Goal: Task Accomplishment & Management: Manage account settings

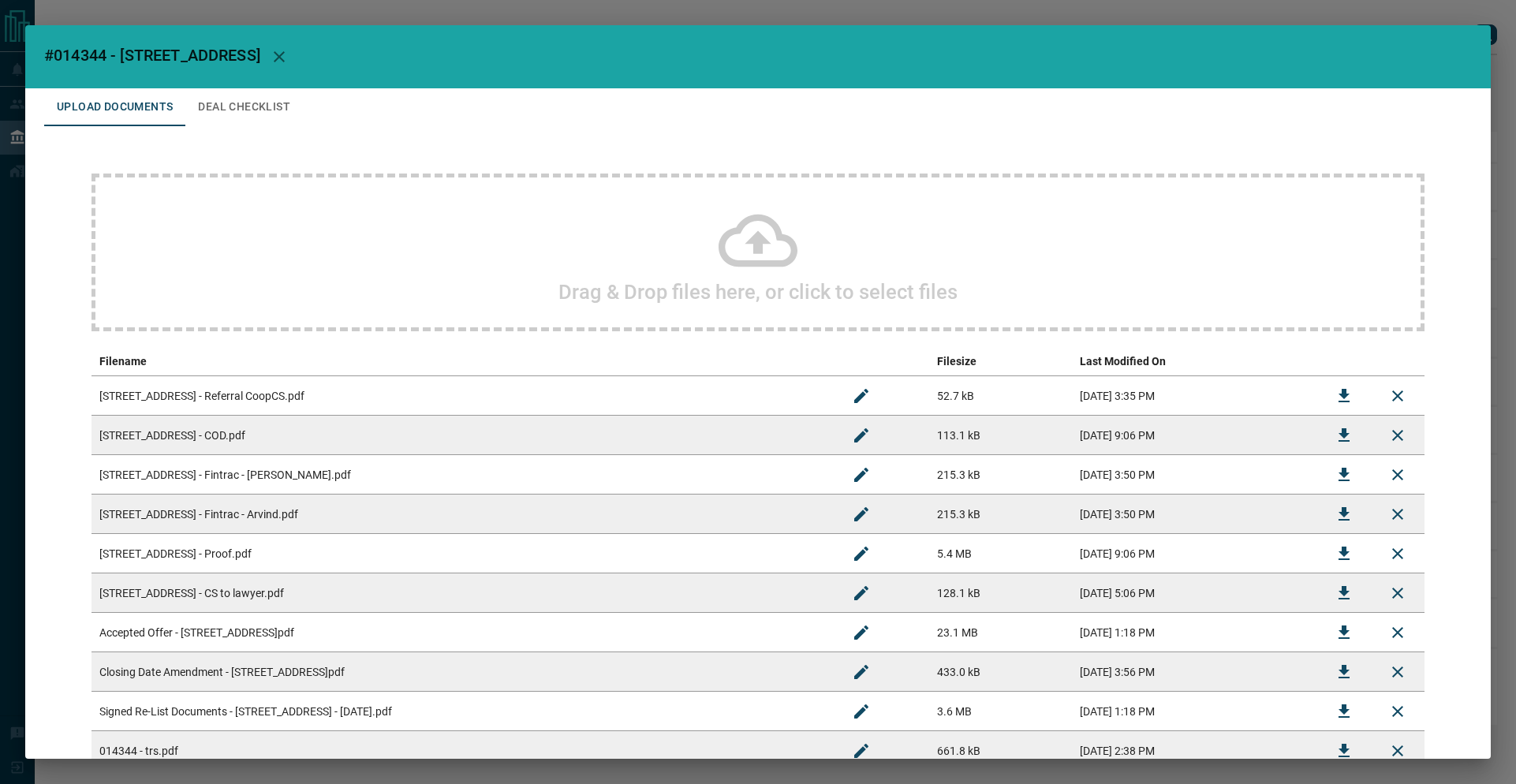
click at [1256, 133] on div "Drag & Drop files here, or click to select files Filename Filesize Last Modifie…" at bounding box center [758, 511] width 1427 height 770
drag, startPoint x: 898, startPoint y: 62, endPoint x: 796, endPoint y: 90, distance: 105.8
click at [898, 62] on h2 "#014344 - [STREET_ADDRESS]" at bounding box center [758, 56] width 1465 height 63
click at [207, 98] on button "Deal Checklist" at bounding box center [244, 108] width 118 height 38
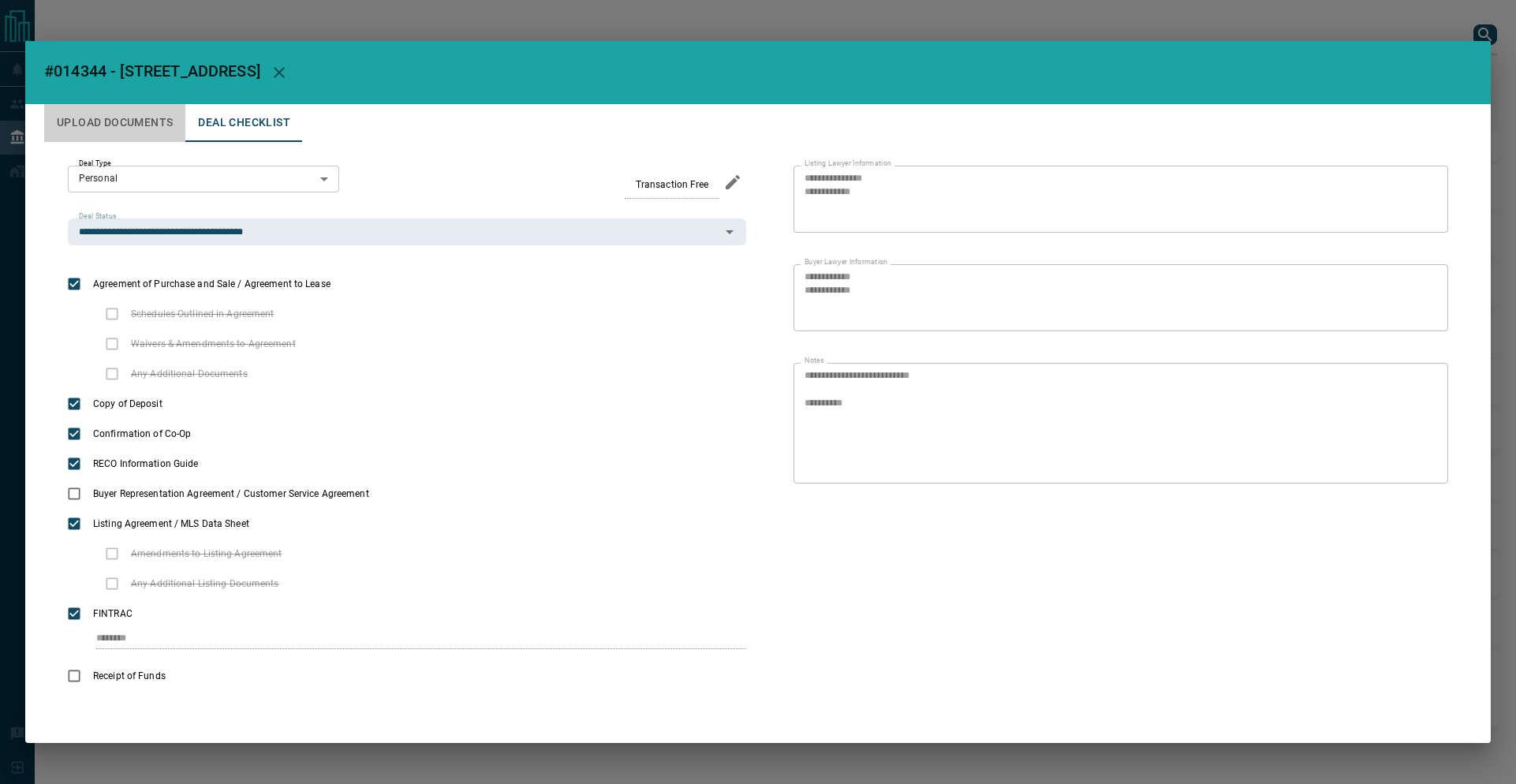
click at [86, 104] on button "Upload Documents" at bounding box center [114, 123] width 141 height 38
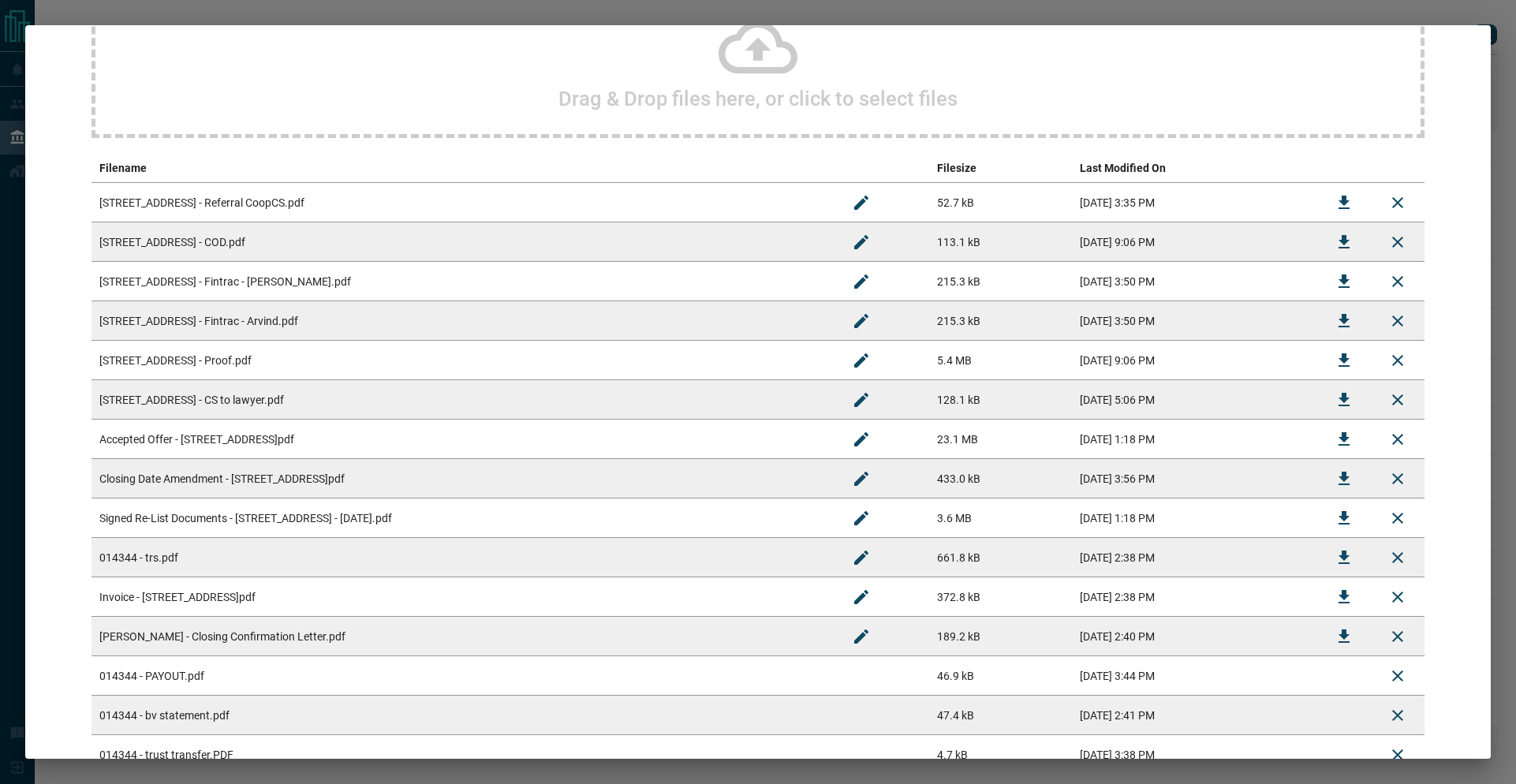
scroll to position [469, 0]
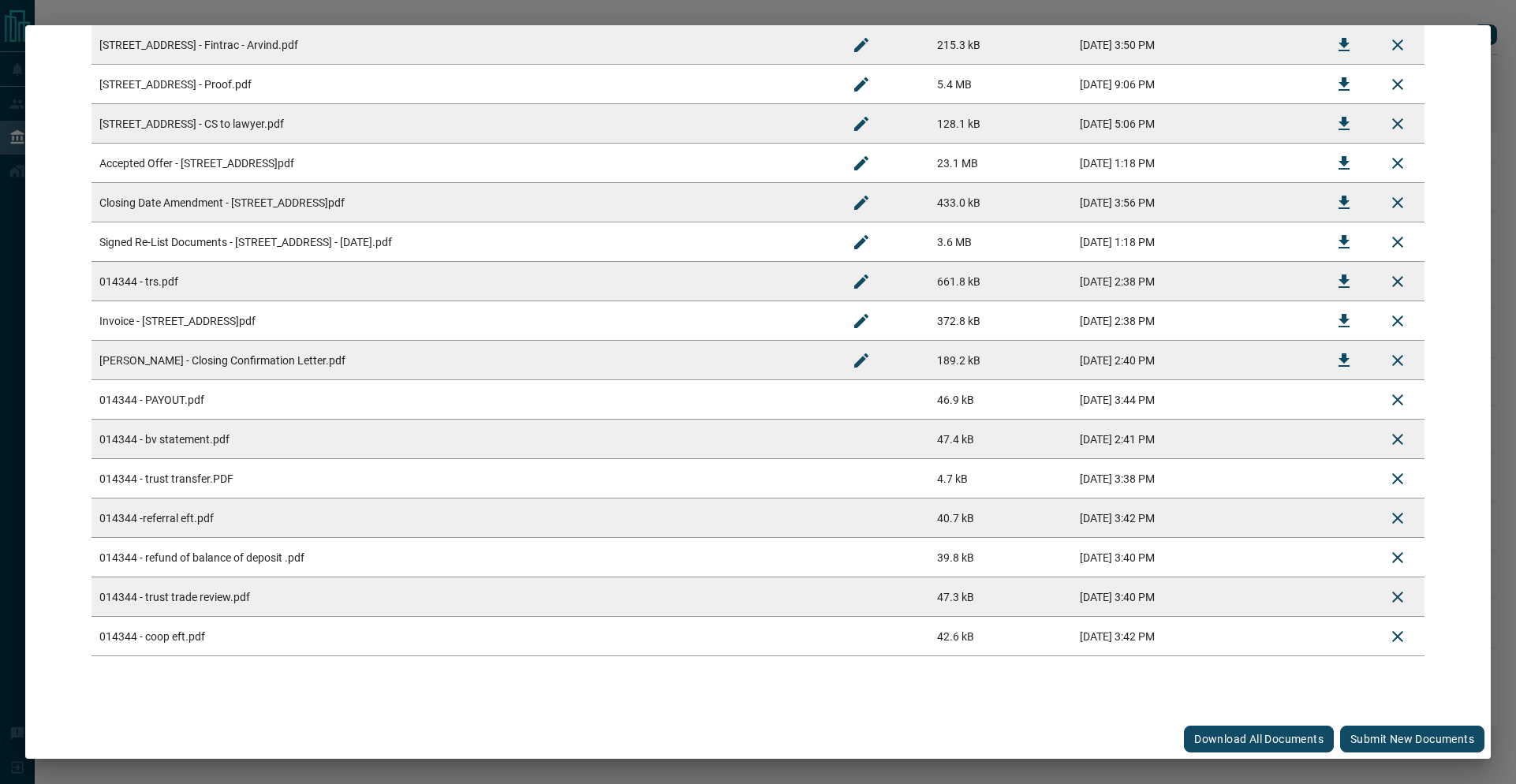
click at [1344, 741] on button "Submit new documents" at bounding box center [1413, 738] width 145 height 27
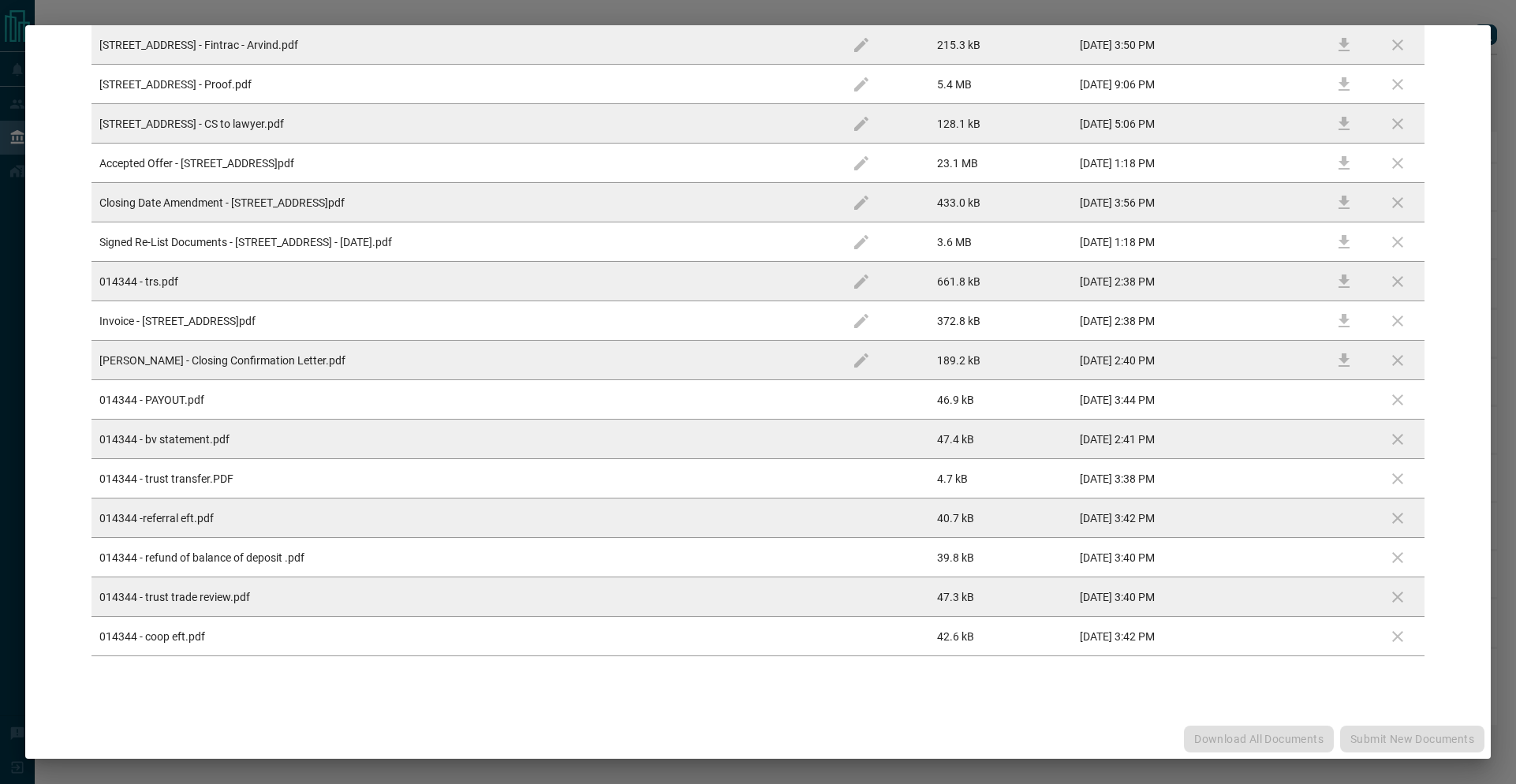
scroll to position [0, 0]
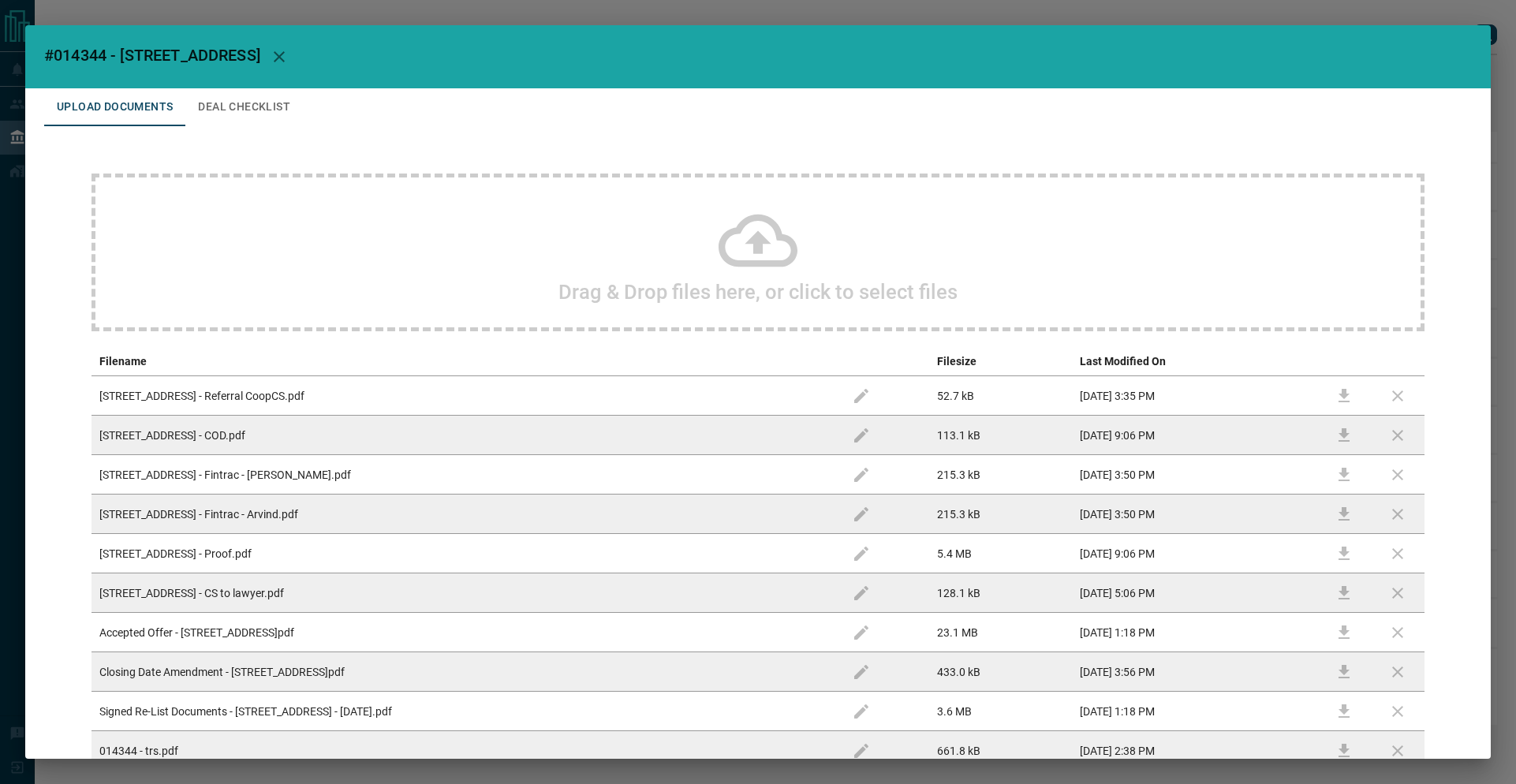
click at [221, 108] on button "Deal Checklist" at bounding box center [244, 108] width 118 height 38
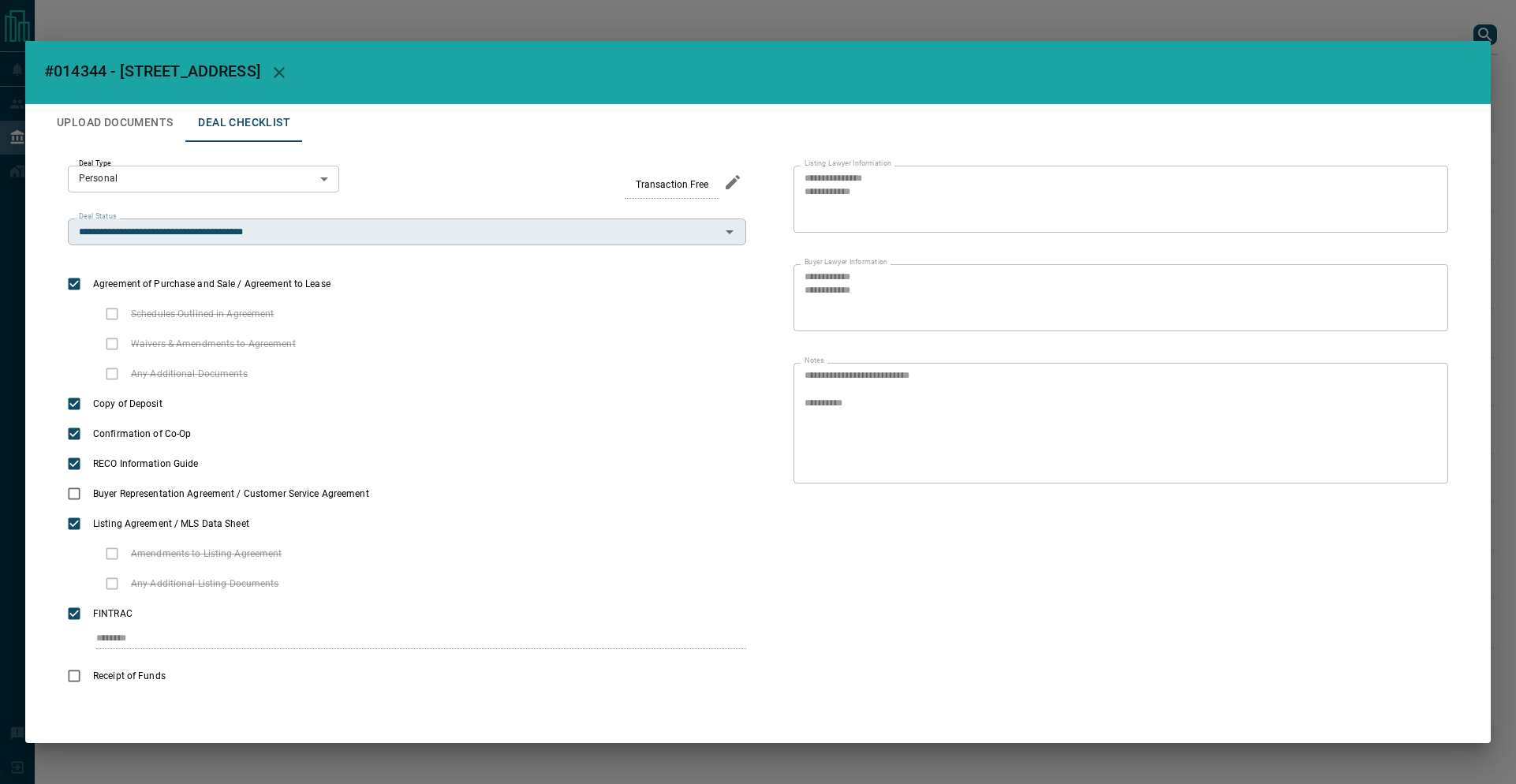
click at [239, 240] on input "**********" at bounding box center [393, 231] width 643 height 17
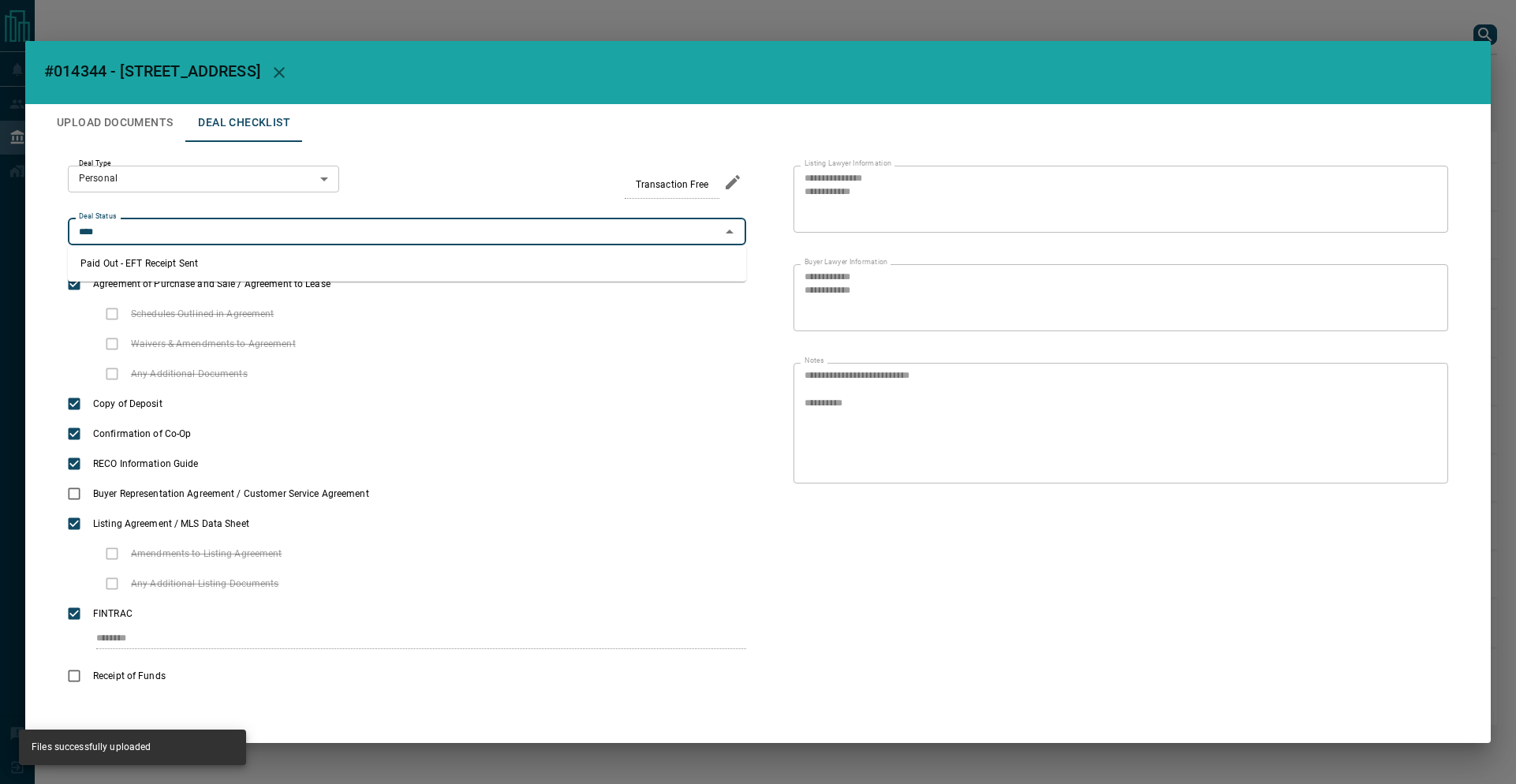
type input "**********"
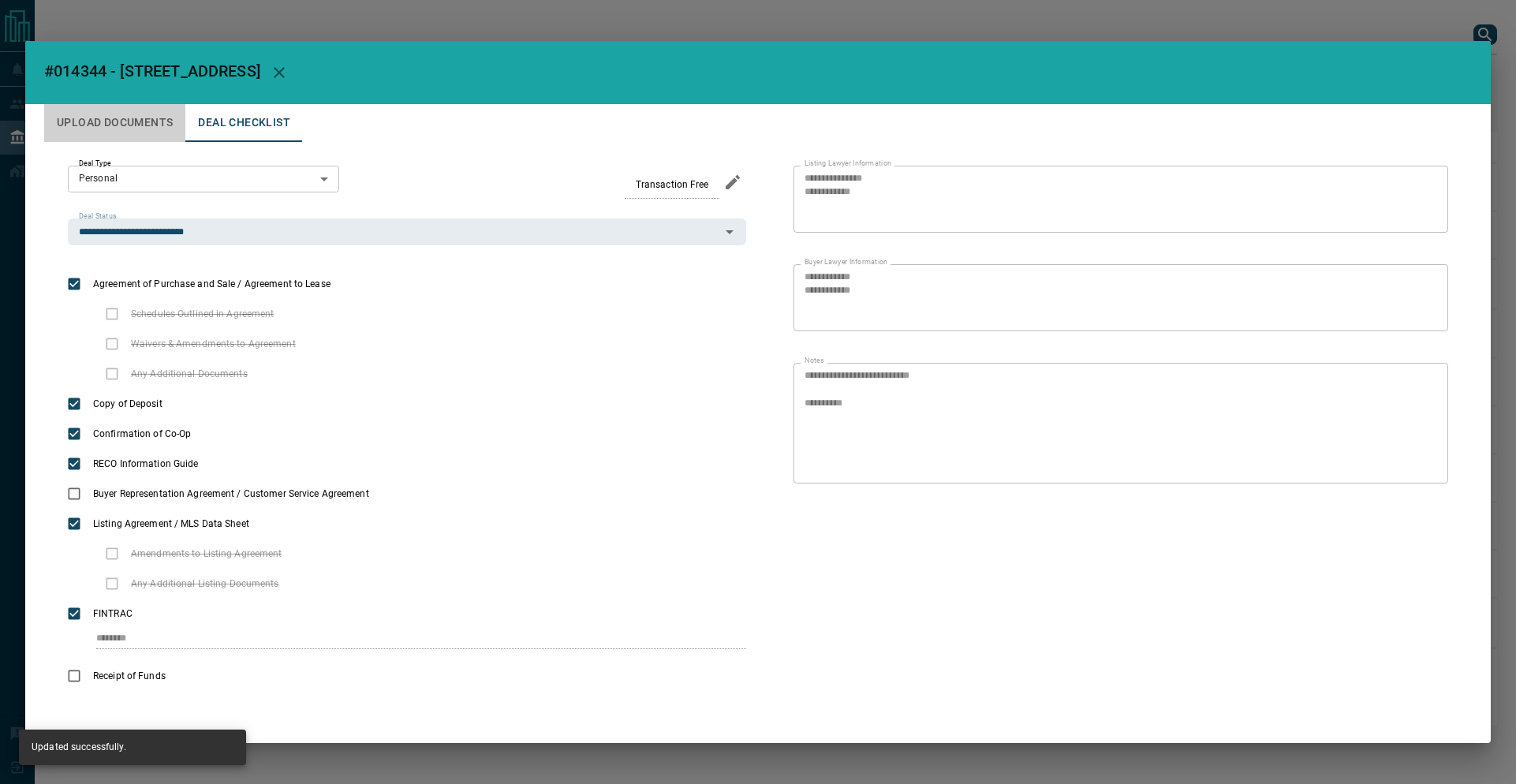
click at [93, 118] on button "Upload Documents" at bounding box center [114, 123] width 141 height 38
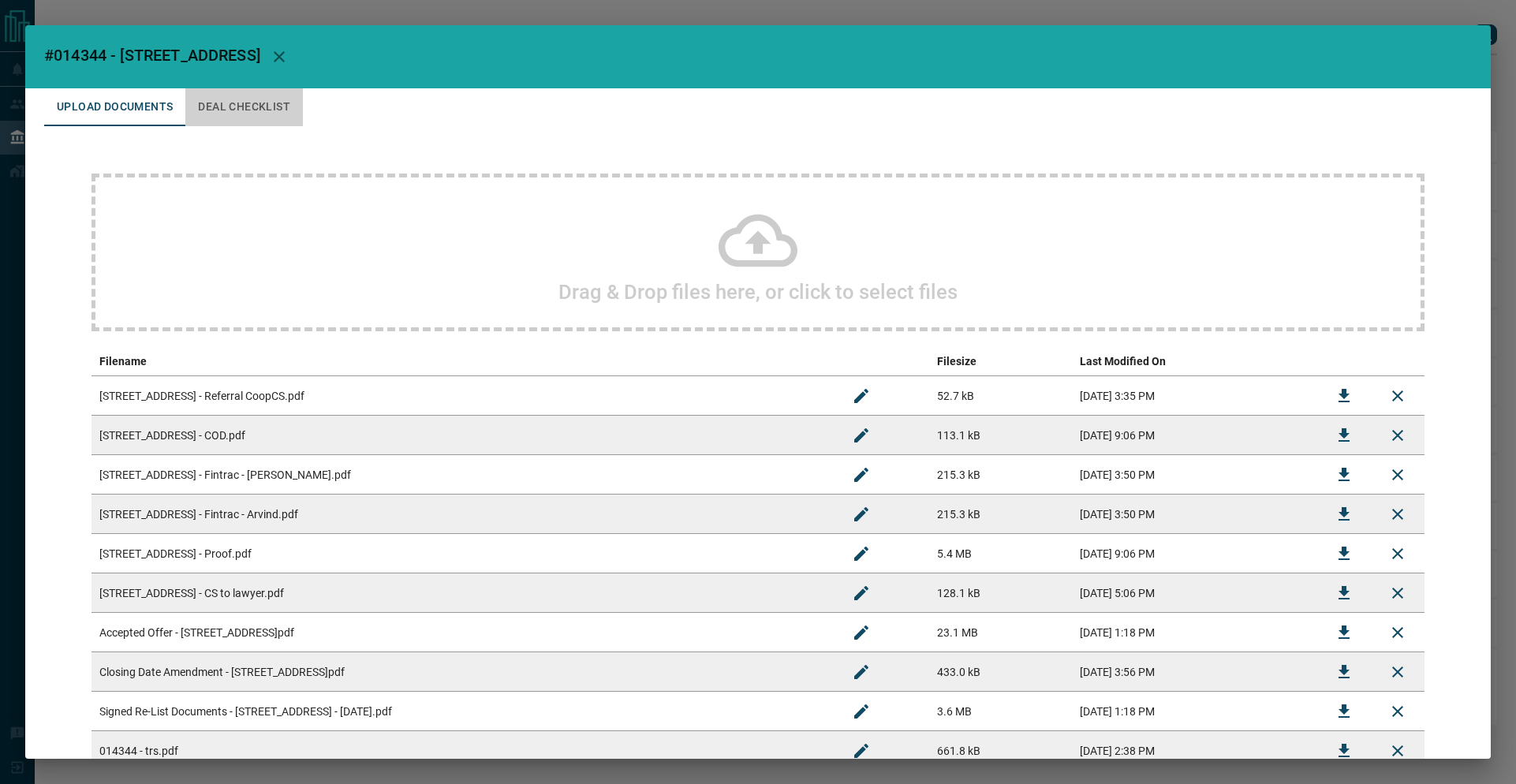
click at [267, 114] on button "Deal Checklist" at bounding box center [244, 108] width 118 height 38
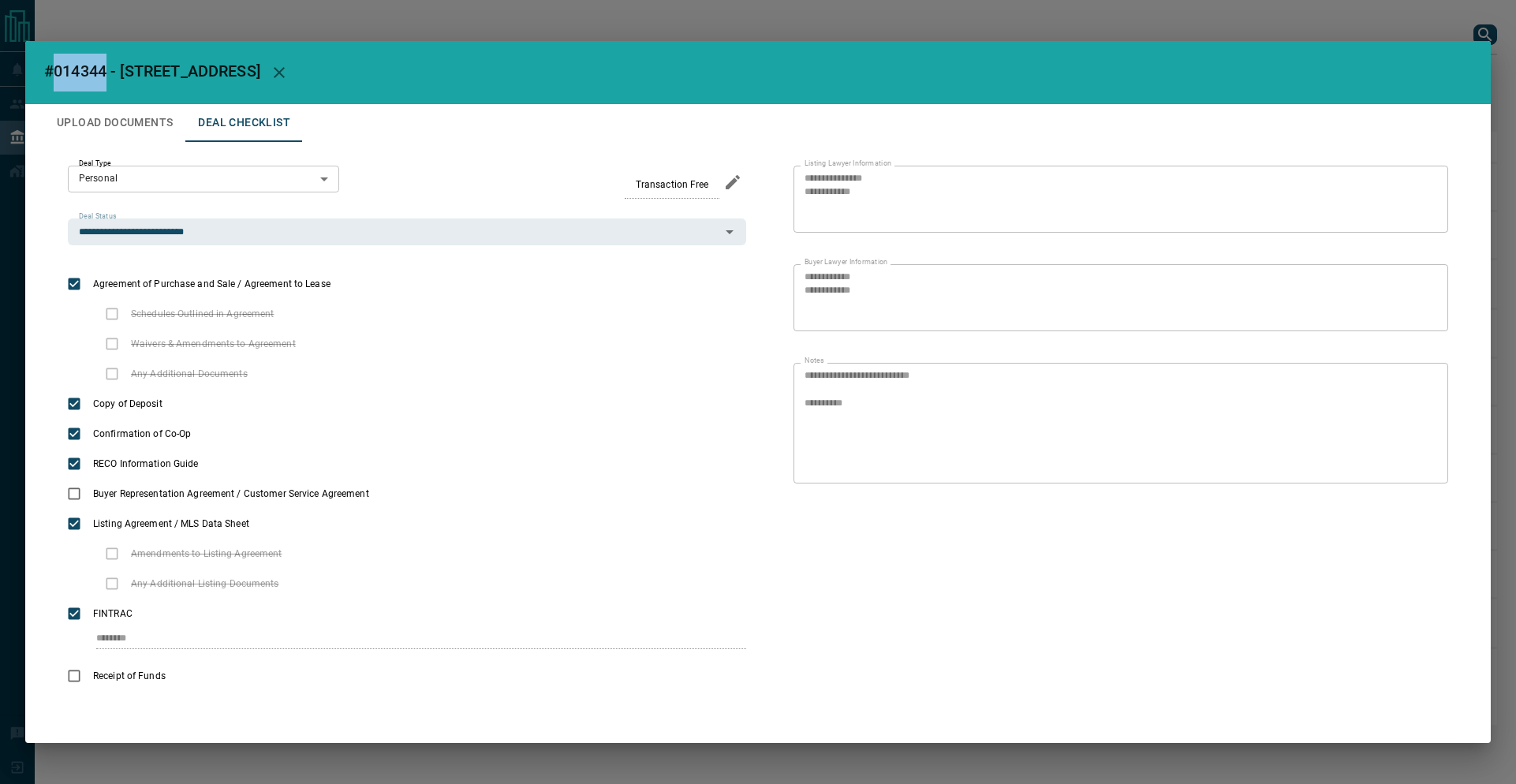
drag, startPoint x: 50, startPoint y: 71, endPoint x: 109, endPoint y: 74, distance: 59.1
click at [109, 74] on span "#014344 - [STREET_ADDRESS]" at bounding box center [152, 71] width 216 height 19
copy span "014344"
click at [37, 76] on h2 "#014344 - [STREET_ADDRESS]" at bounding box center [758, 72] width 1465 height 63
drag, startPoint x: 42, startPoint y: 71, endPoint x: 517, endPoint y: 76, distance: 475.0
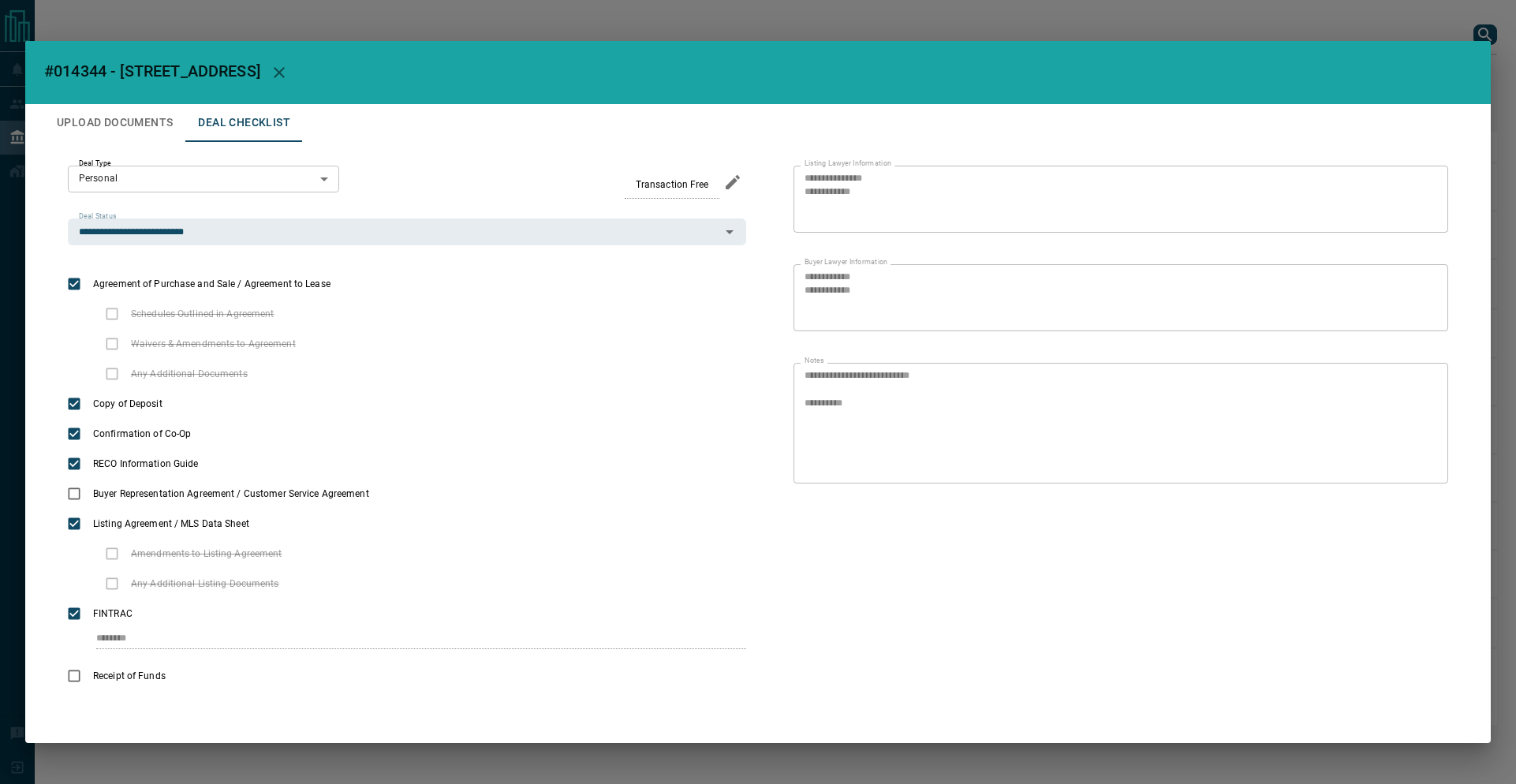
click at [270, 70] on h2 "#014344 - [STREET_ADDRESS]" at bounding box center [758, 72] width 1465 height 63
copy span "#014344 - [STREET_ADDRESS]"
click at [114, 120] on button "Upload Documents" at bounding box center [114, 123] width 141 height 38
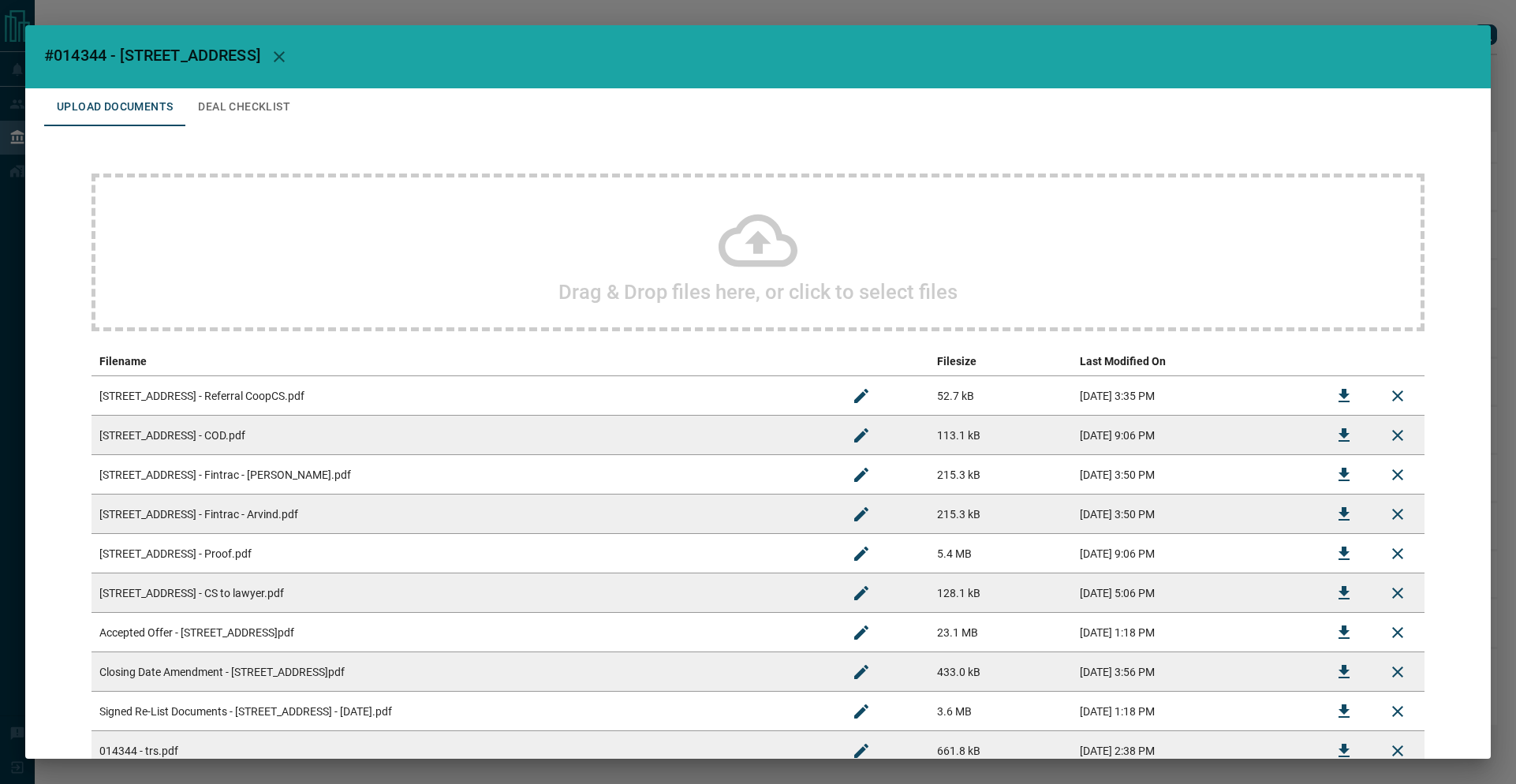
click at [114, 120] on button "Upload Documents" at bounding box center [114, 108] width 141 height 38
click at [857, 20] on div "#014344 - [GEOGRAPHIC_DATA] Upload Documents Deal Checklist Drag & Drop files h…" at bounding box center [758, 392] width 1516 height 784
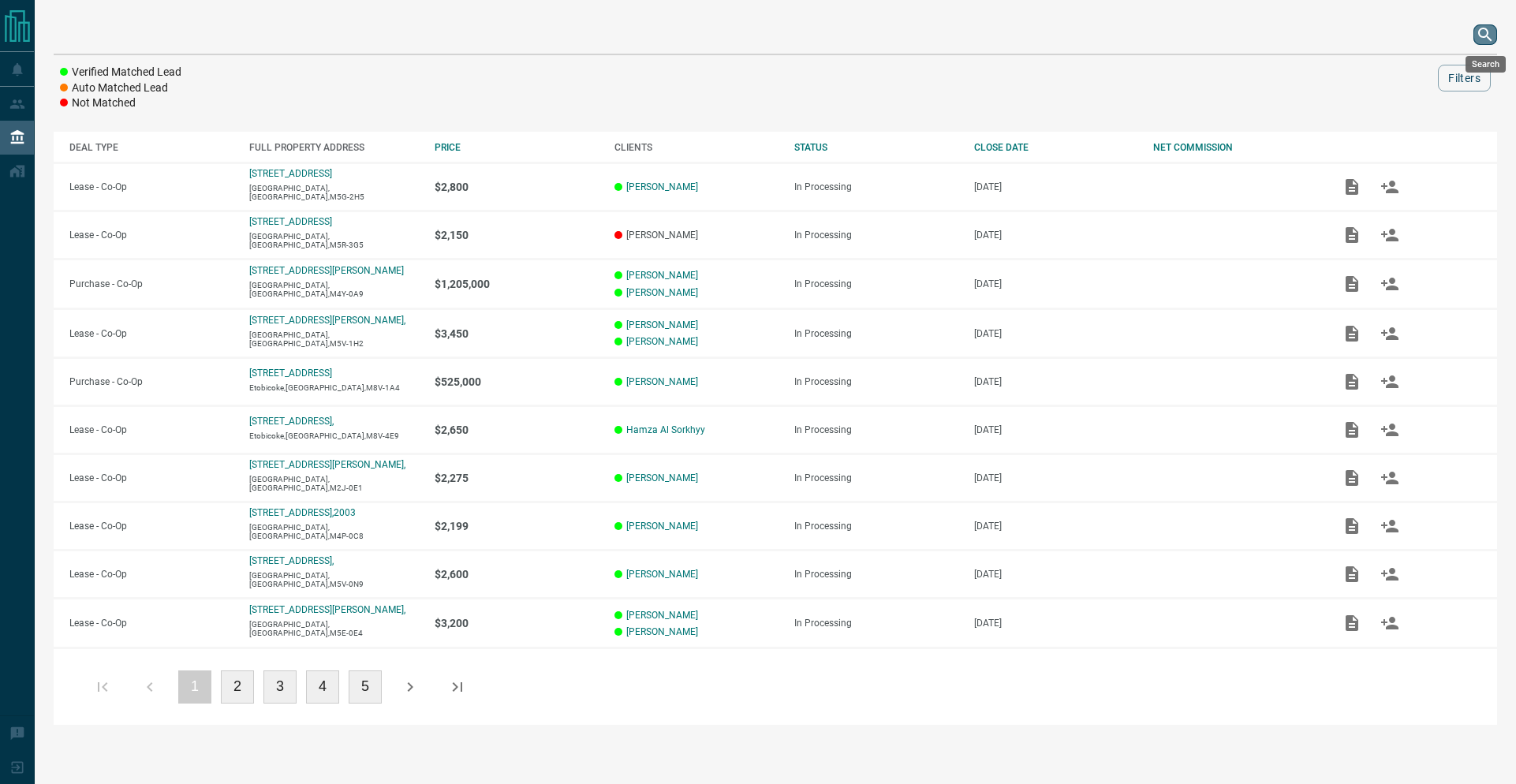
click at [1488, 35] on icon "search button" at bounding box center [1485, 34] width 19 height 19
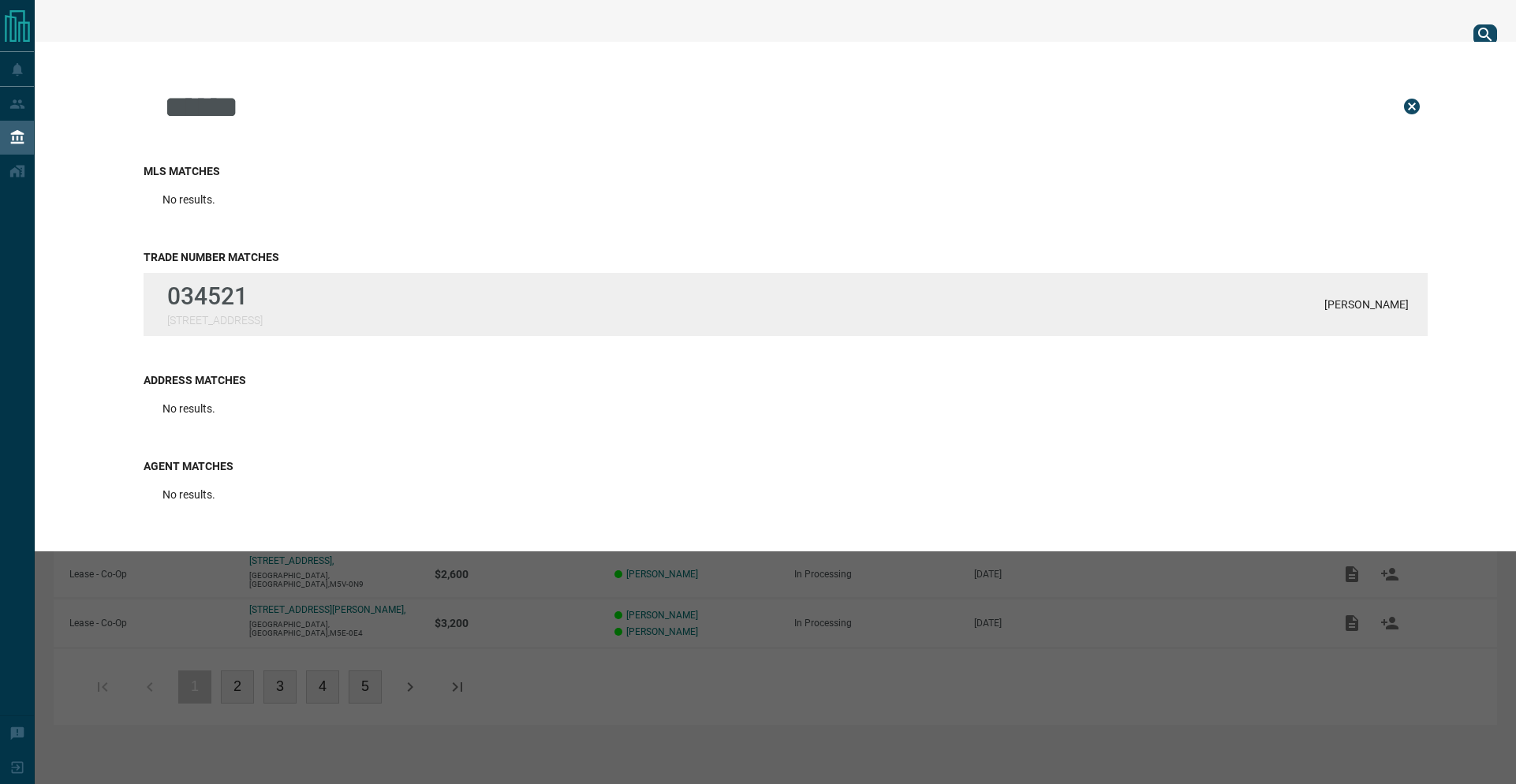
type input "******"
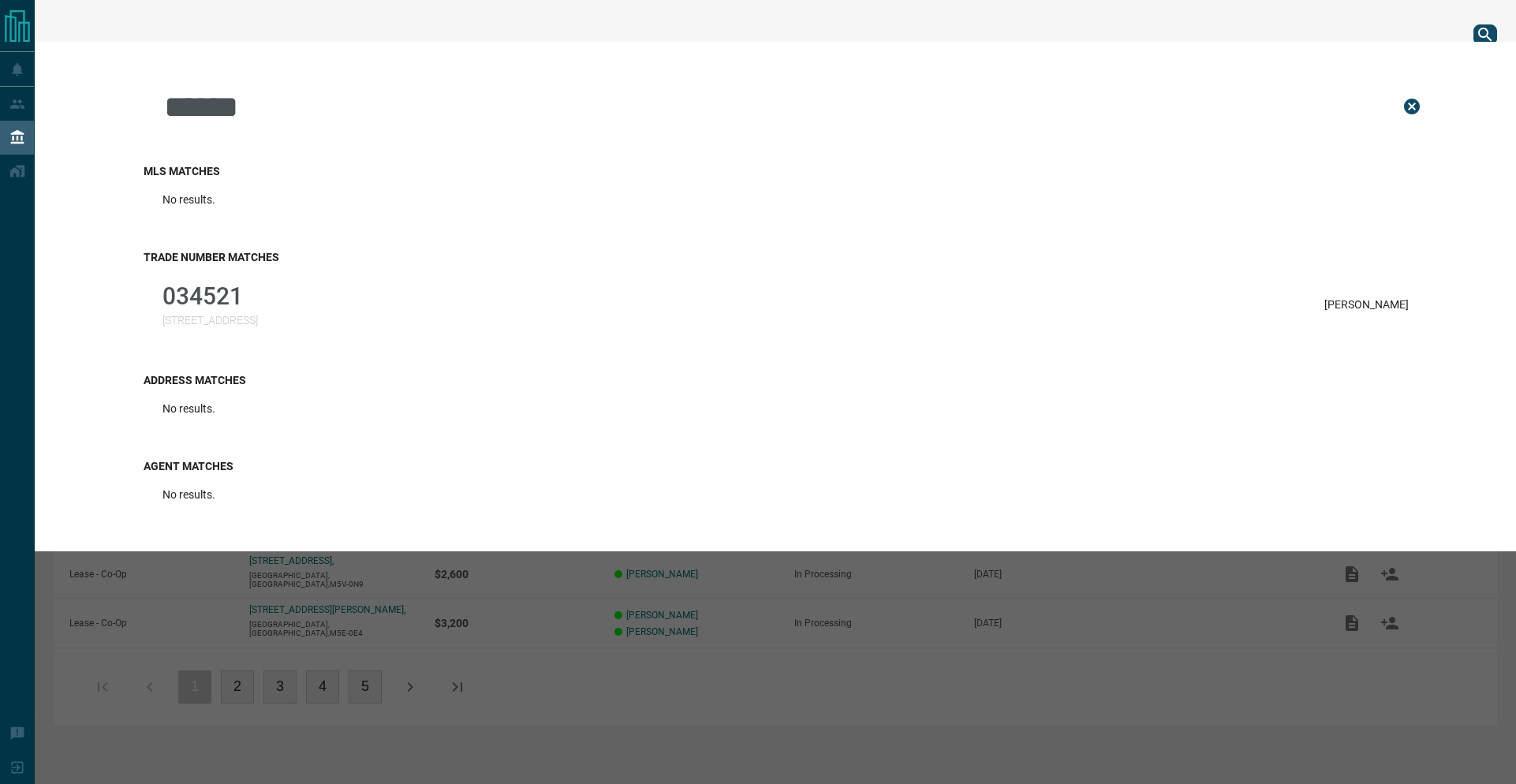
click at [219, 287] on p "034521" at bounding box center [210, 296] width 96 height 28
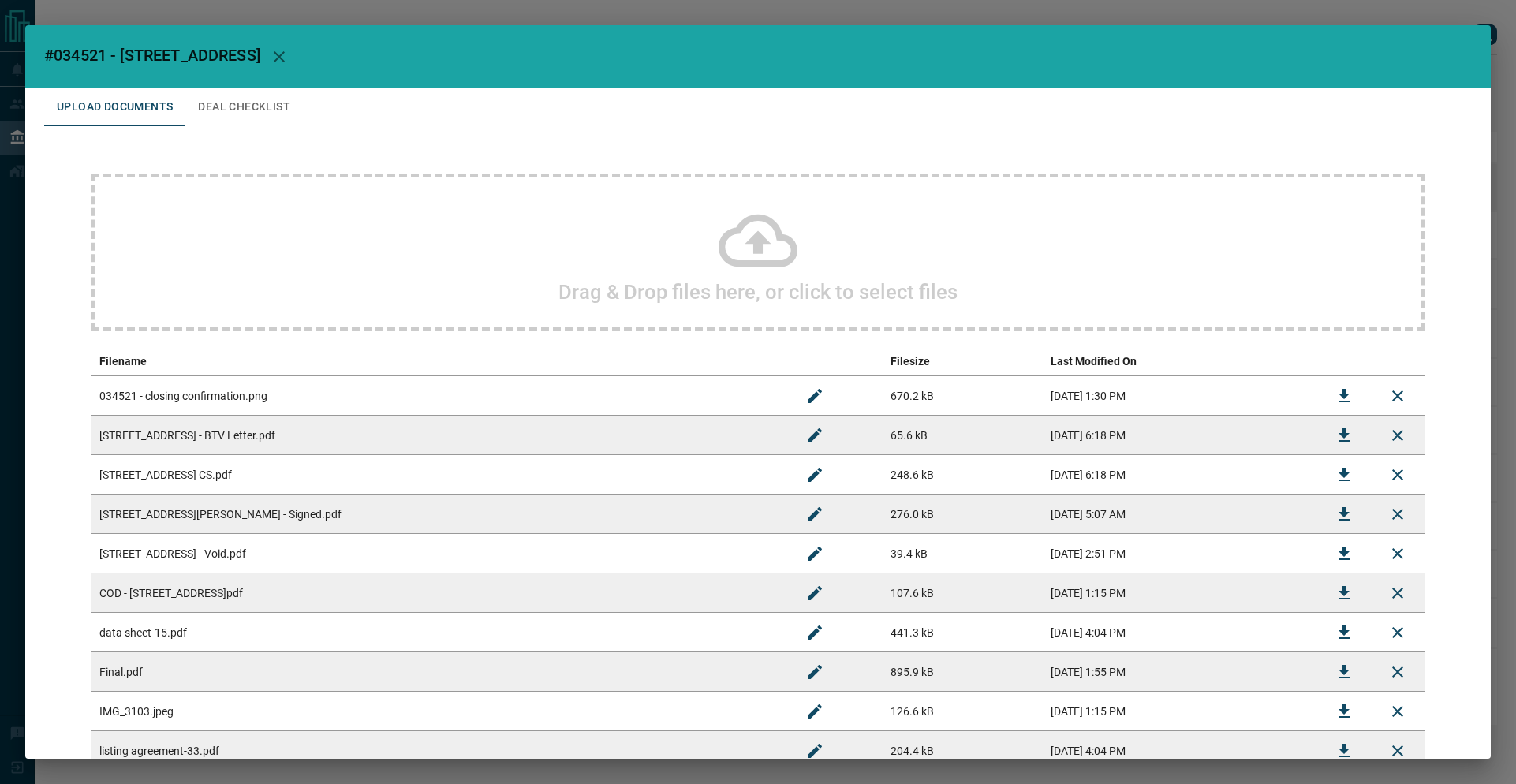
scroll to position [23, 0]
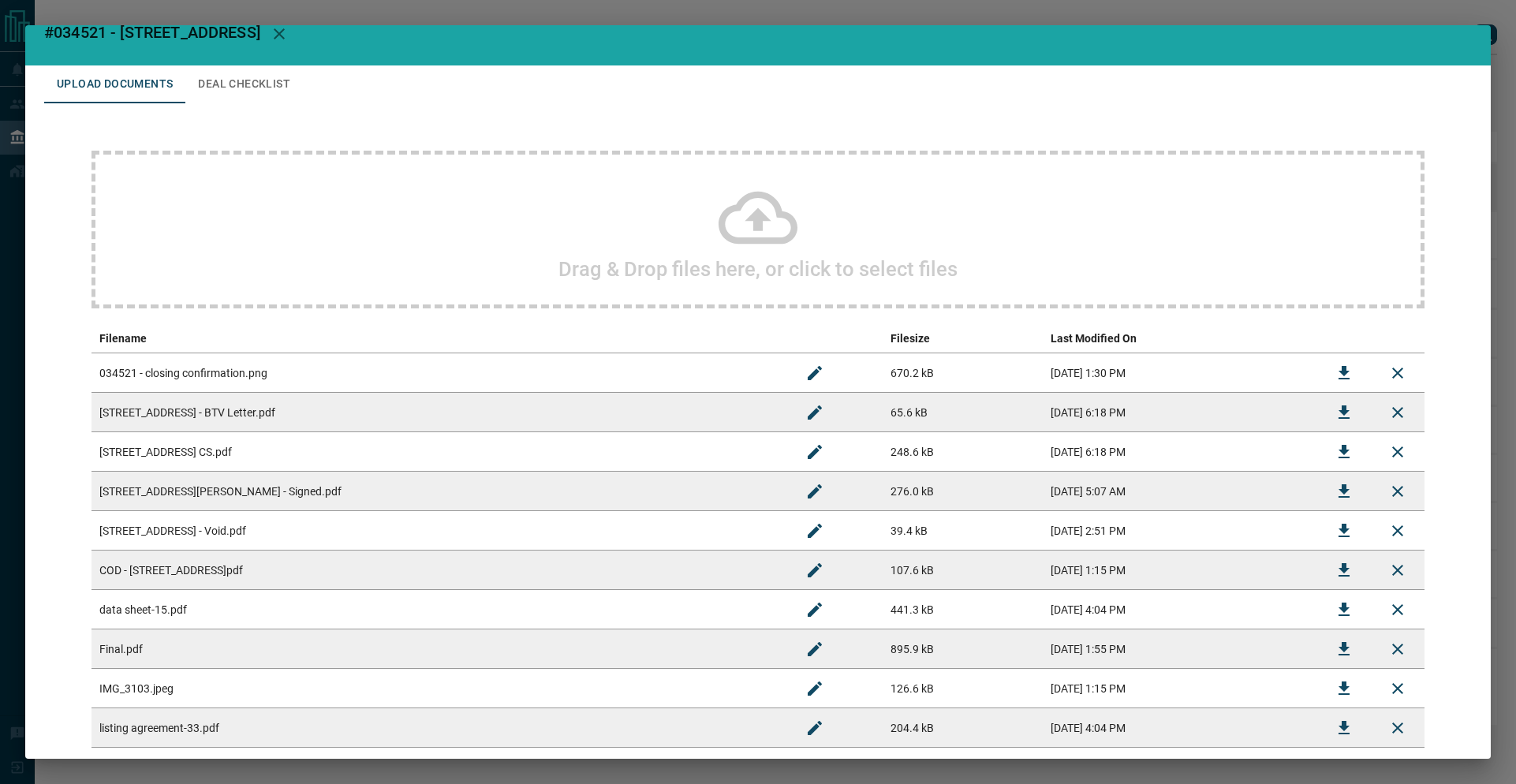
click at [1334, 533] on icon "Download" at bounding box center [1344, 531] width 19 height 19
click at [1331, 533] on td at bounding box center [1344, 531] width 53 height 40
click at [1339, 488] on icon "Download" at bounding box center [1344, 491] width 11 height 14
click at [1332, 447] on td at bounding box center [1344, 452] width 53 height 40
click at [1331, 452] on td at bounding box center [1344, 452] width 53 height 40
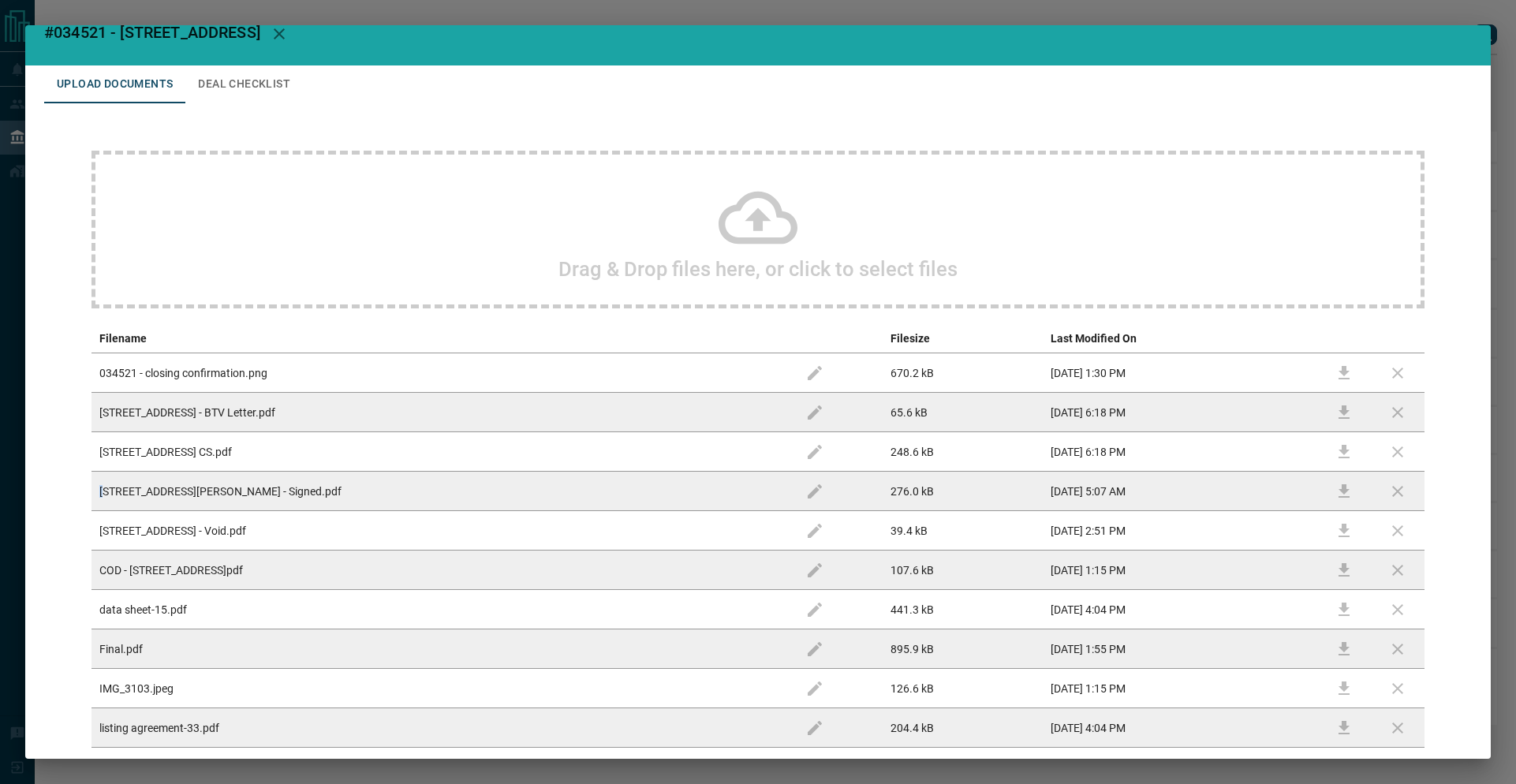
click at [1331, 452] on td at bounding box center [1344, 452] width 53 height 40
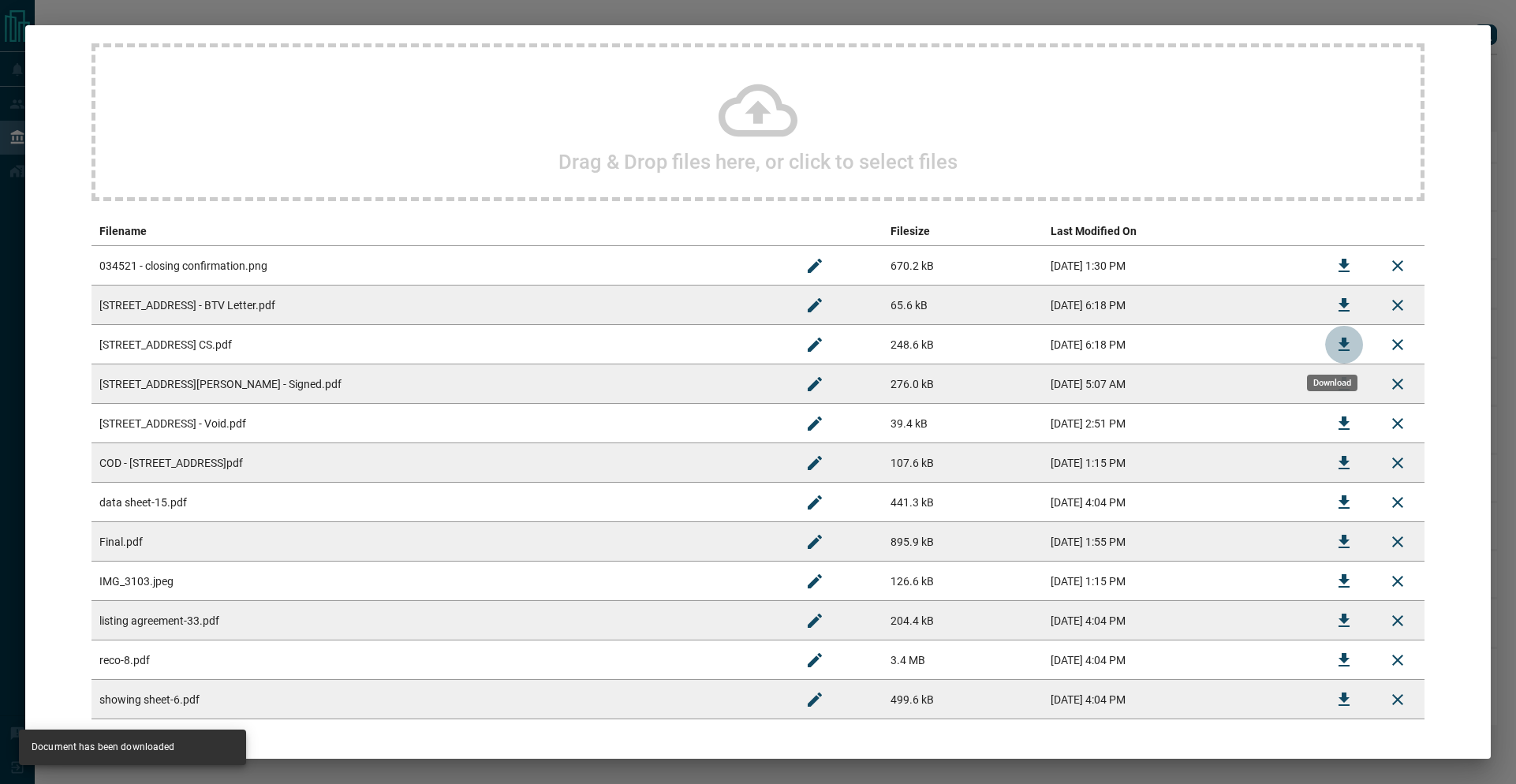
click at [1328, 329] on button "Download" at bounding box center [1344, 344] width 38 height 38
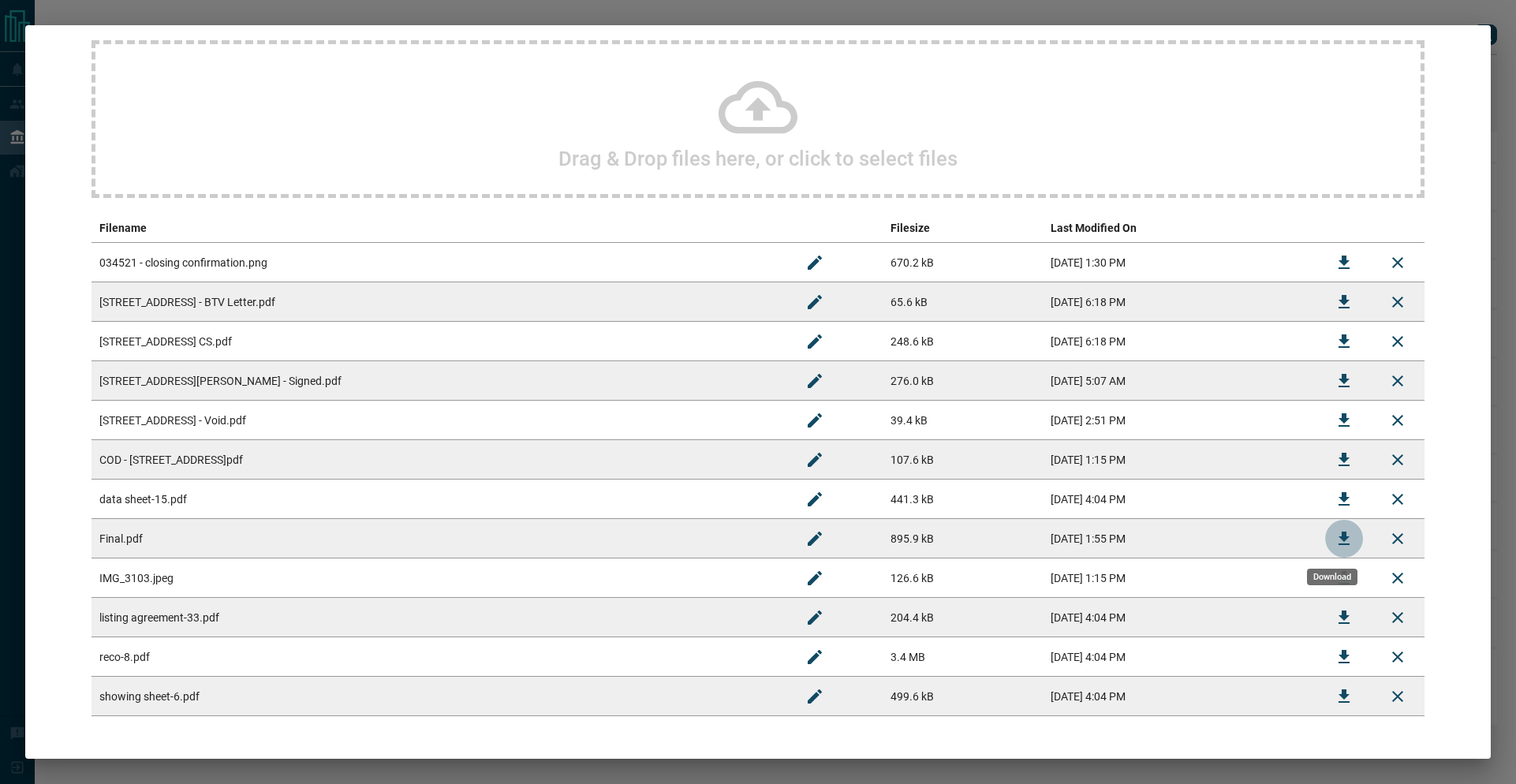
click at [1334, 537] on icon "Download" at bounding box center [1344, 539] width 19 height 19
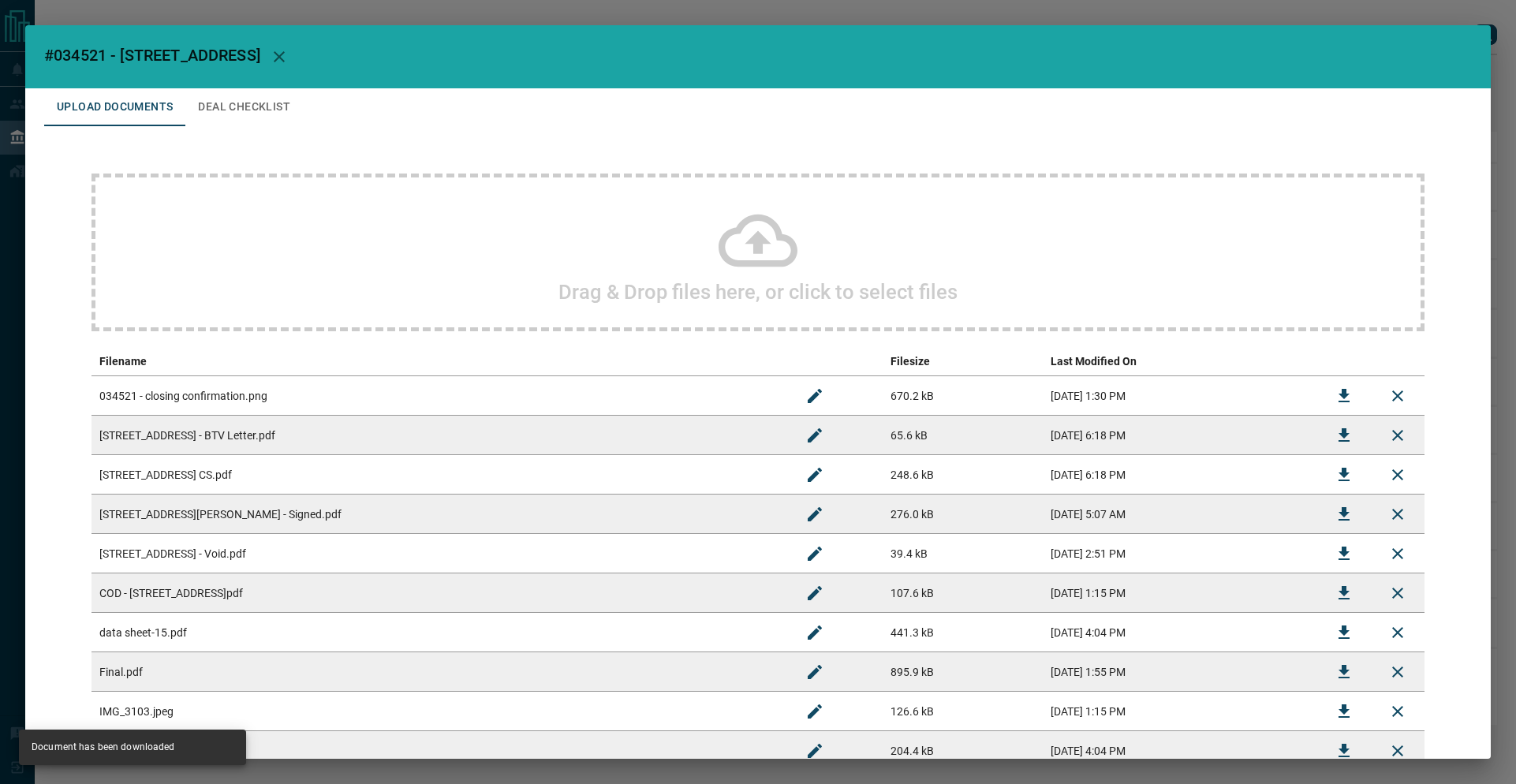
click at [61, 51] on span "#034521 - [STREET_ADDRESS]" at bounding box center [152, 55] width 216 height 19
drag, startPoint x: 44, startPoint y: 54, endPoint x: 275, endPoint y: 59, distance: 231.1
click at [275, 59] on h2 "#034521 - [STREET_ADDRESS]" at bounding box center [758, 56] width 1465 height 63
copy span "#034521 - [STREET_ADDRESS]"
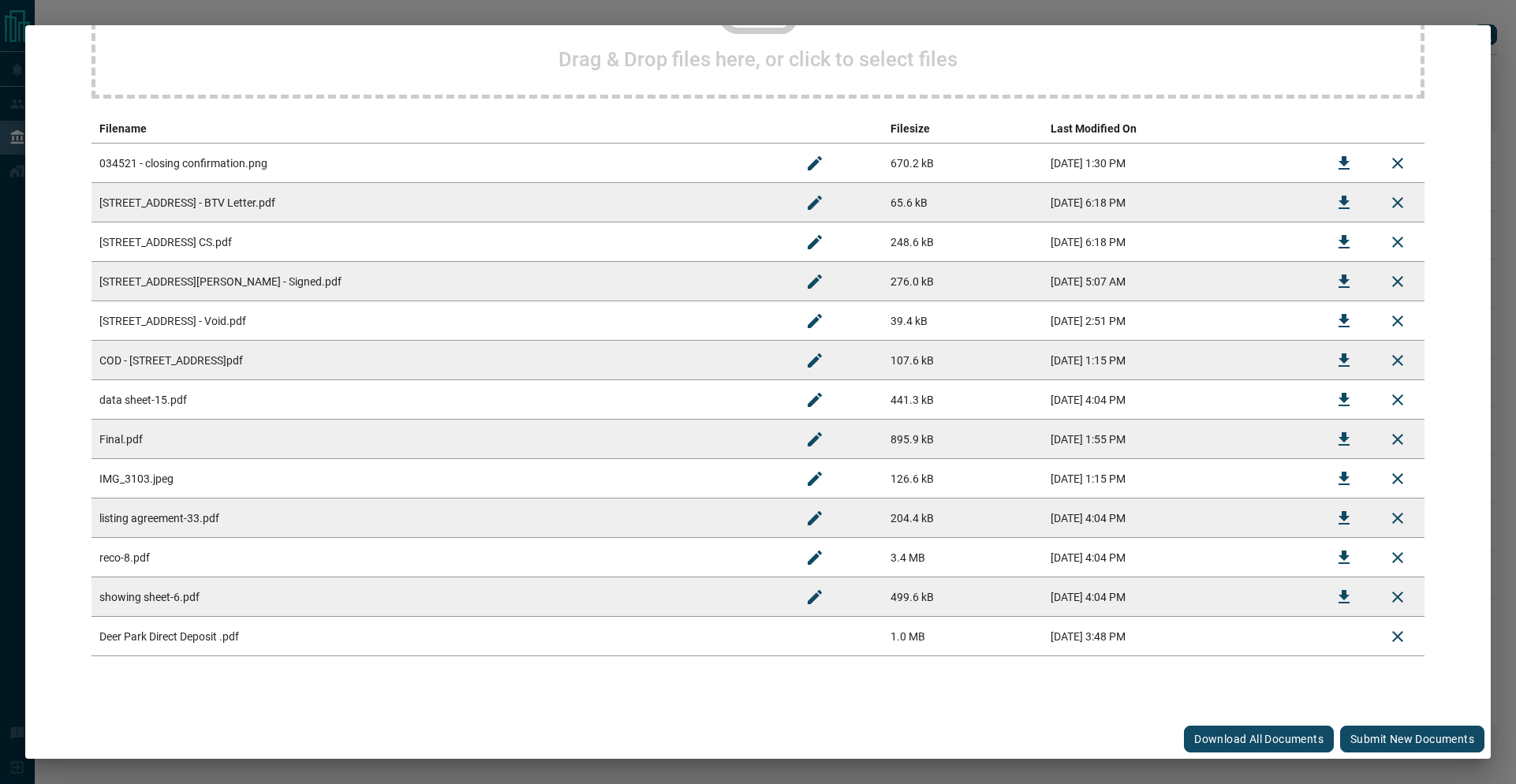
drag, startPoint x: 1402, startPoint y: 742, endPoint x: 1414, endPoint y: 731, distance: 16.3
click at [1402, 742] on button "Submit new documents" at bounding box center [1413, 738] width 145 height 27
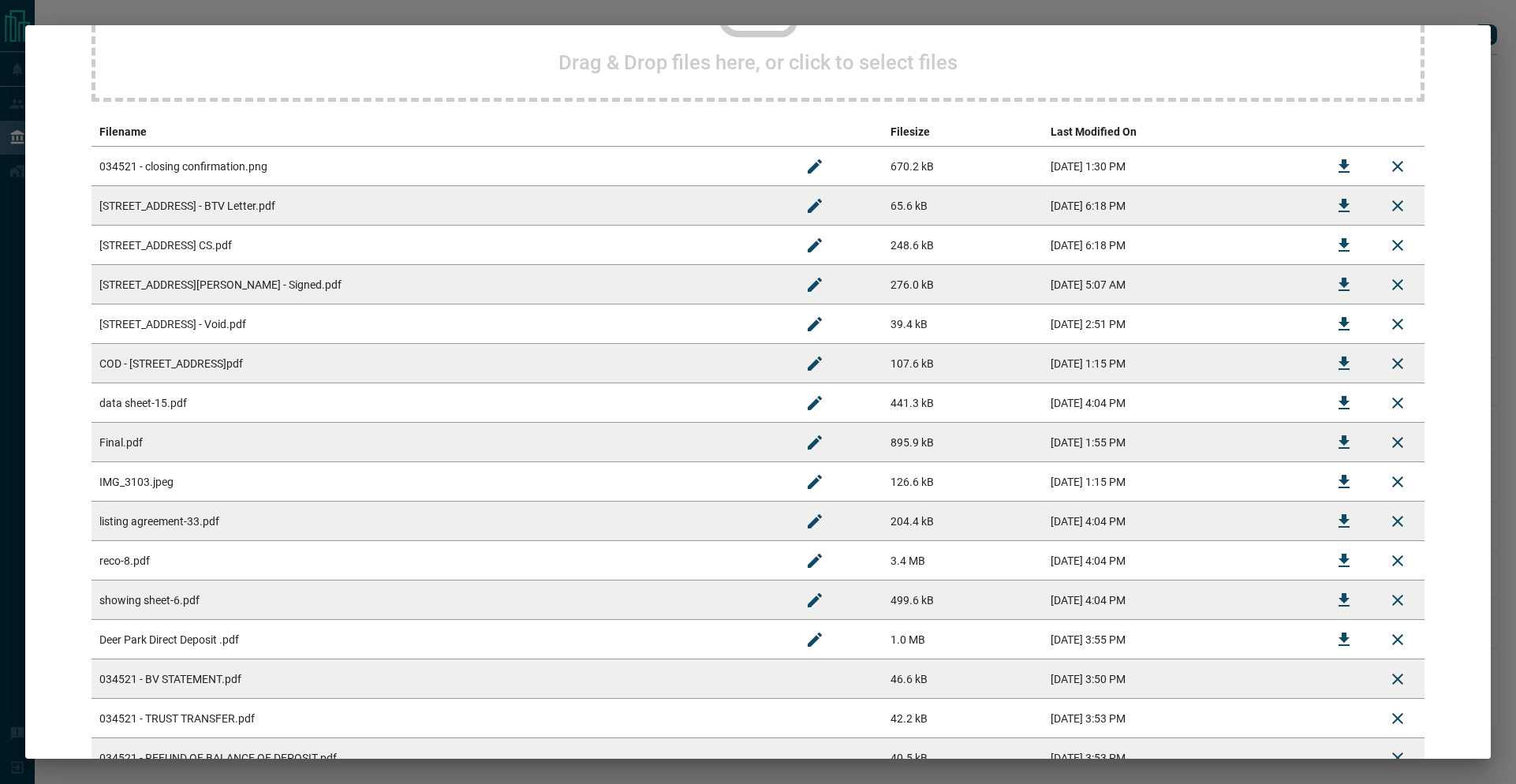
scroll to position [429, 0]
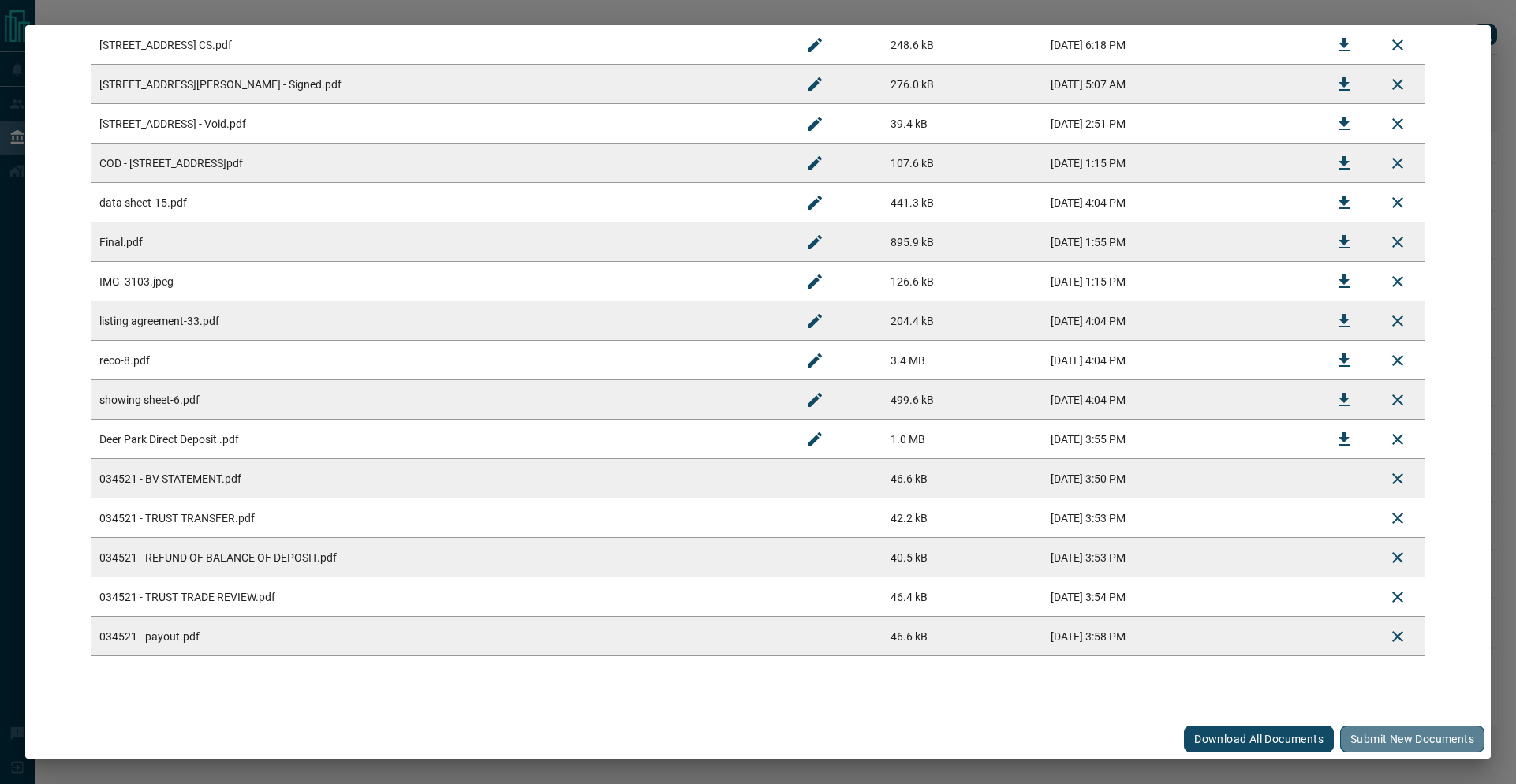
click at [1383, 738] on button "Submit new documents" at bounding box center [1413, 738] width 145 height 27
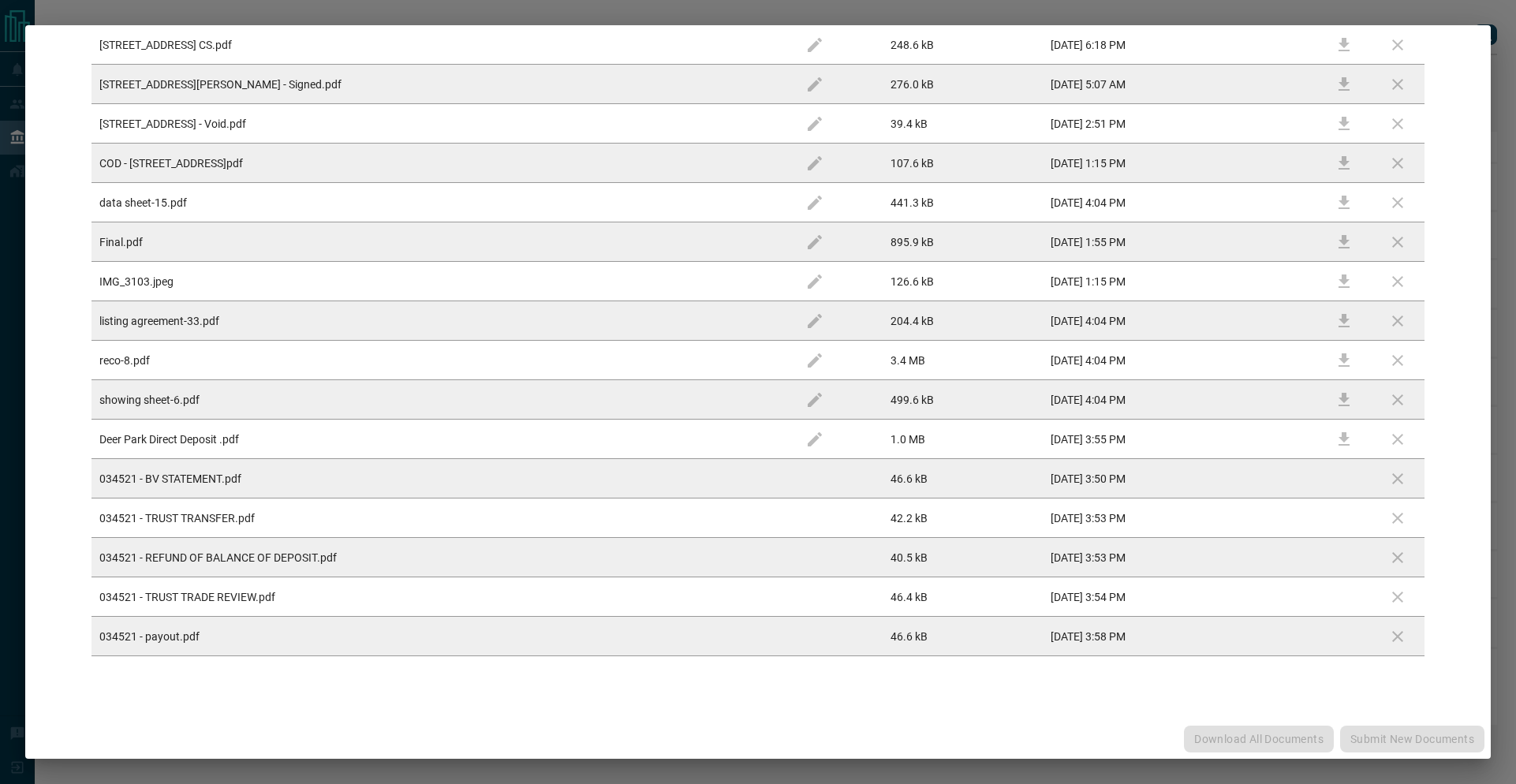
scroll to position [0, 0]
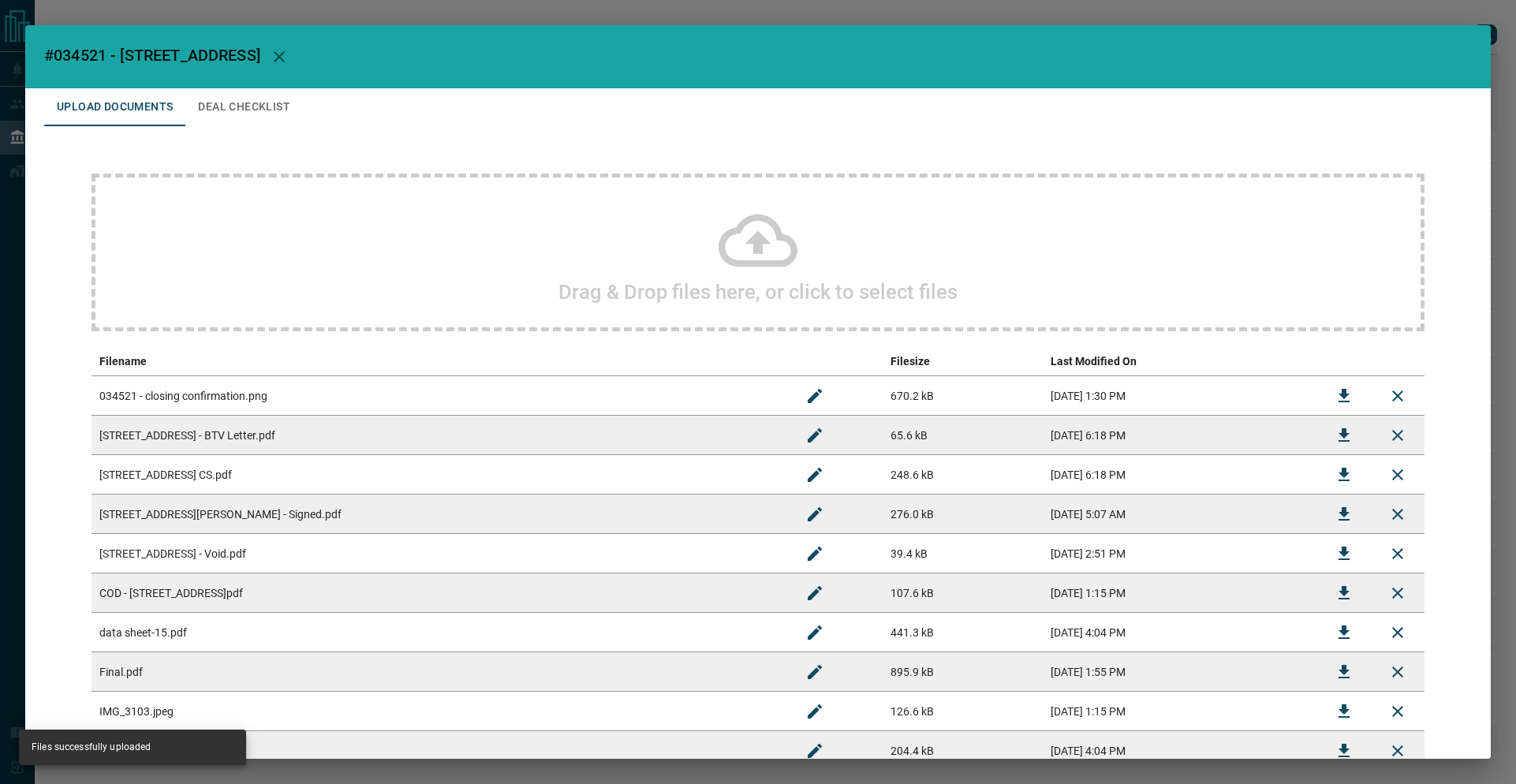
click at [232, 96] on button "Deal Checklist" at bounding box center [244, 108] width 118 height 38
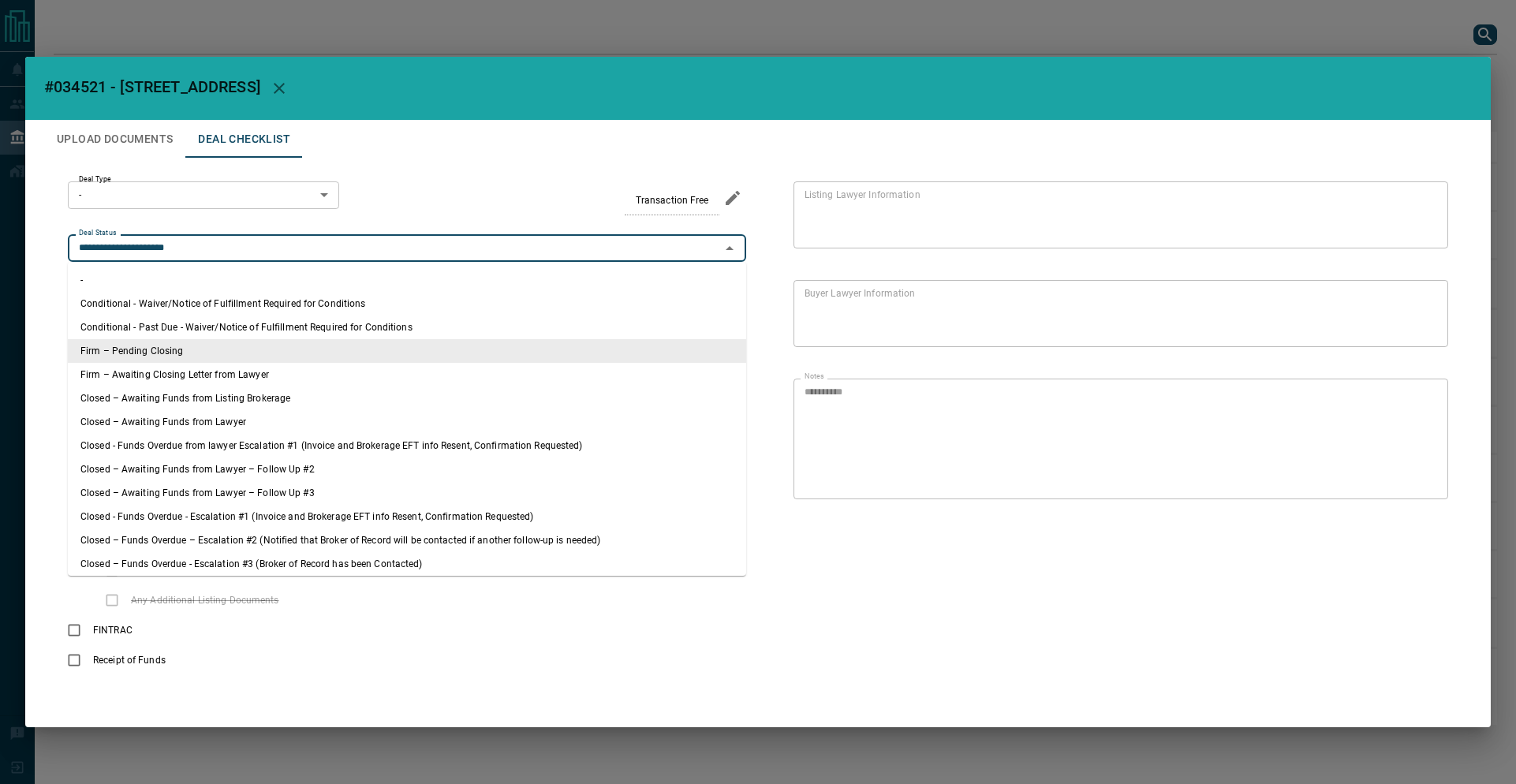
click at [256, 248] on input "**********" at bounding box center [393, 249] width 643 height 17
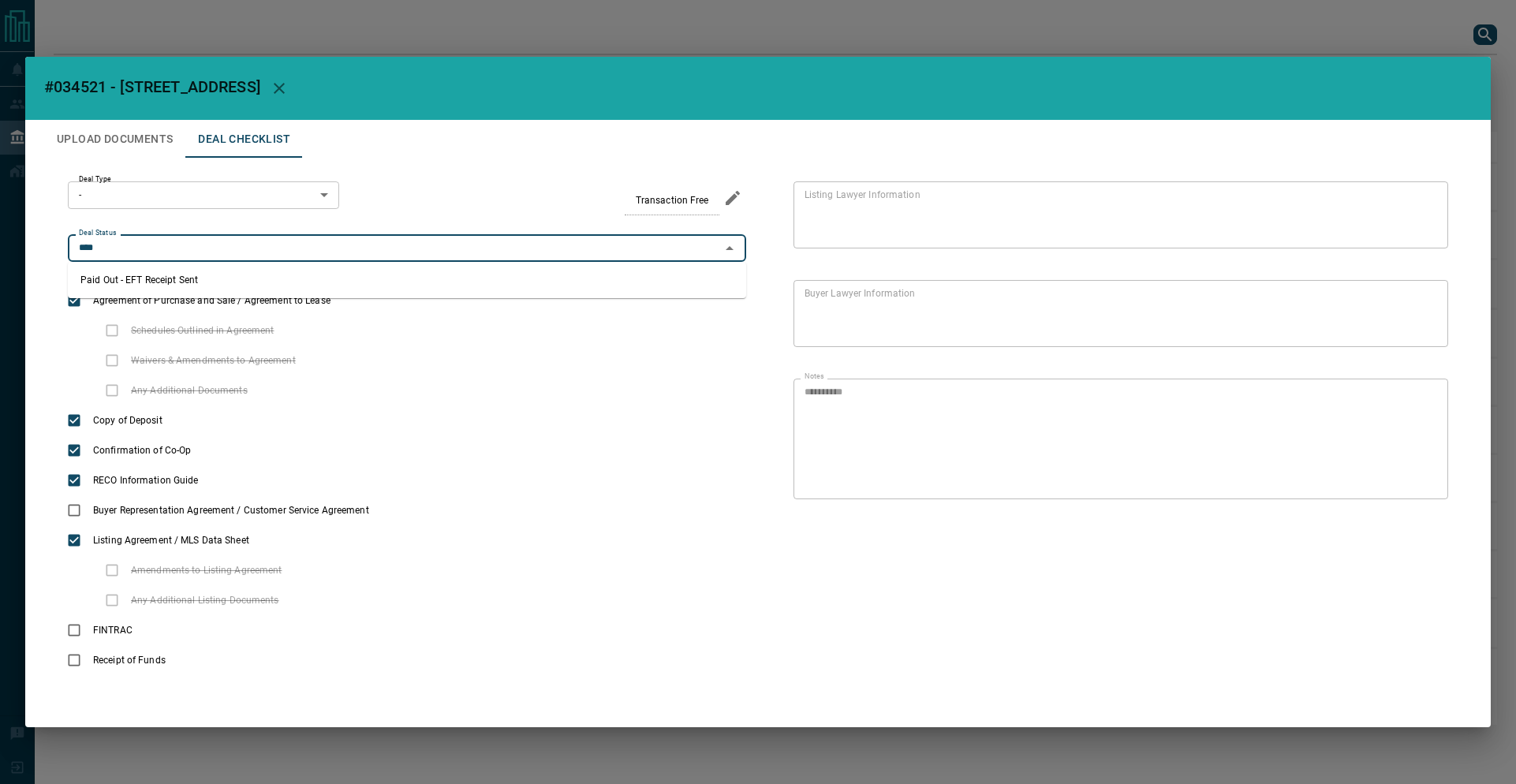
type input "**********"
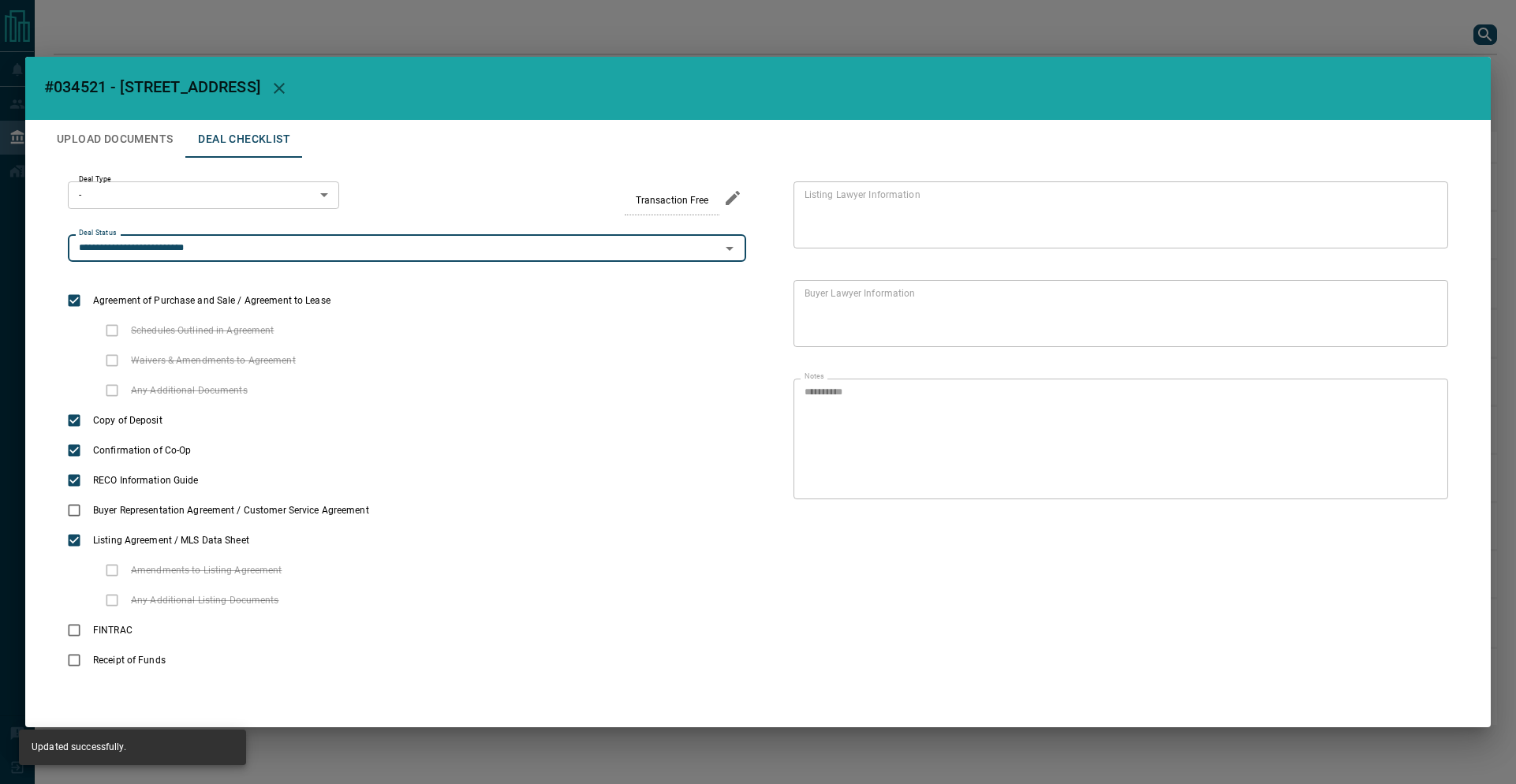
click at [115, 125] on button "Upload Documents" at bounding box center [114, 139] width 141 height 38
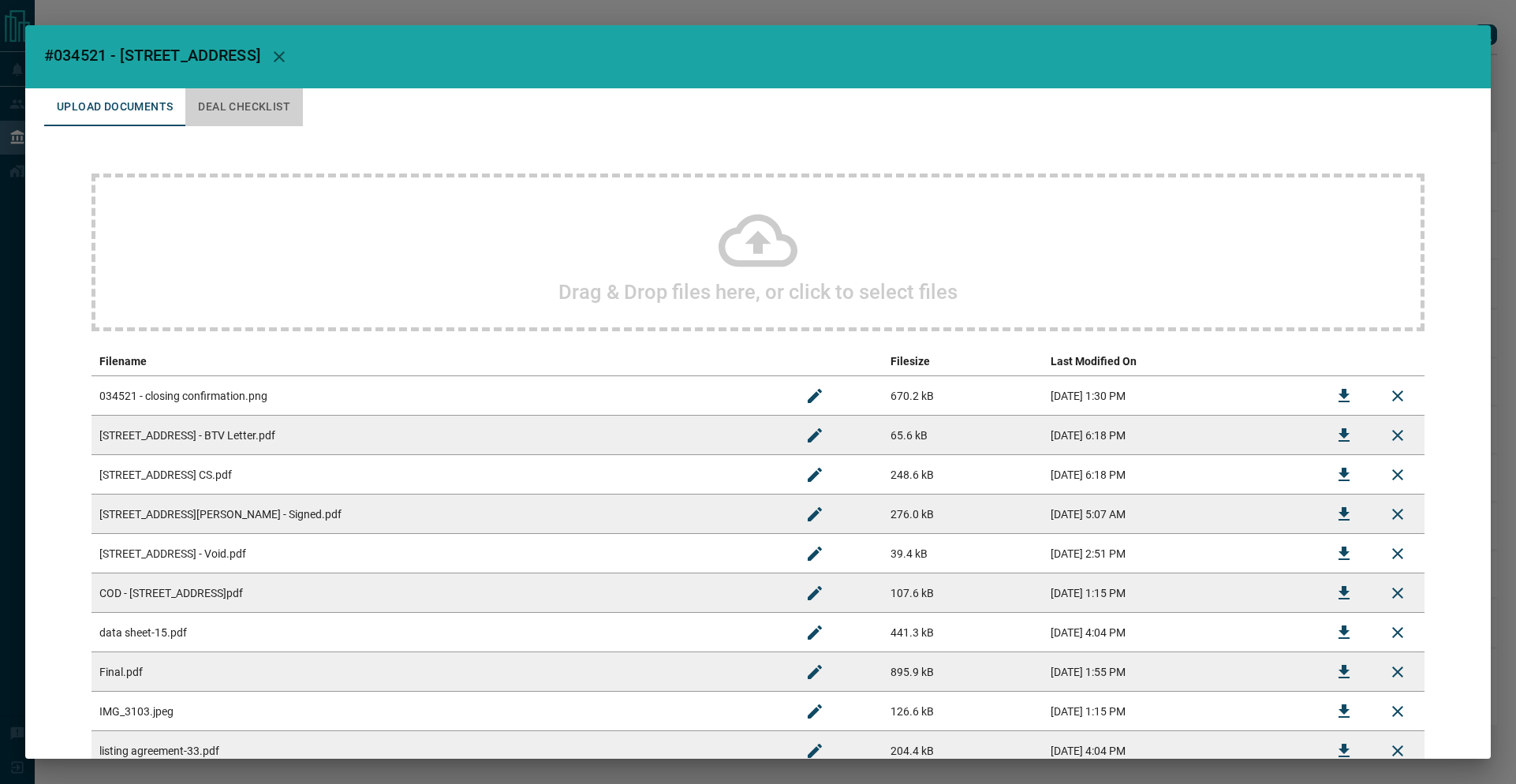
click at [242, 108] on button "Deal Checklist" at bounding box center [244, 108] width 118 height 38
click at [242, 89] on h2 "#034521 - [STREET_ADDRESS]" at bounding box center [758, 56] width 1465 height 63
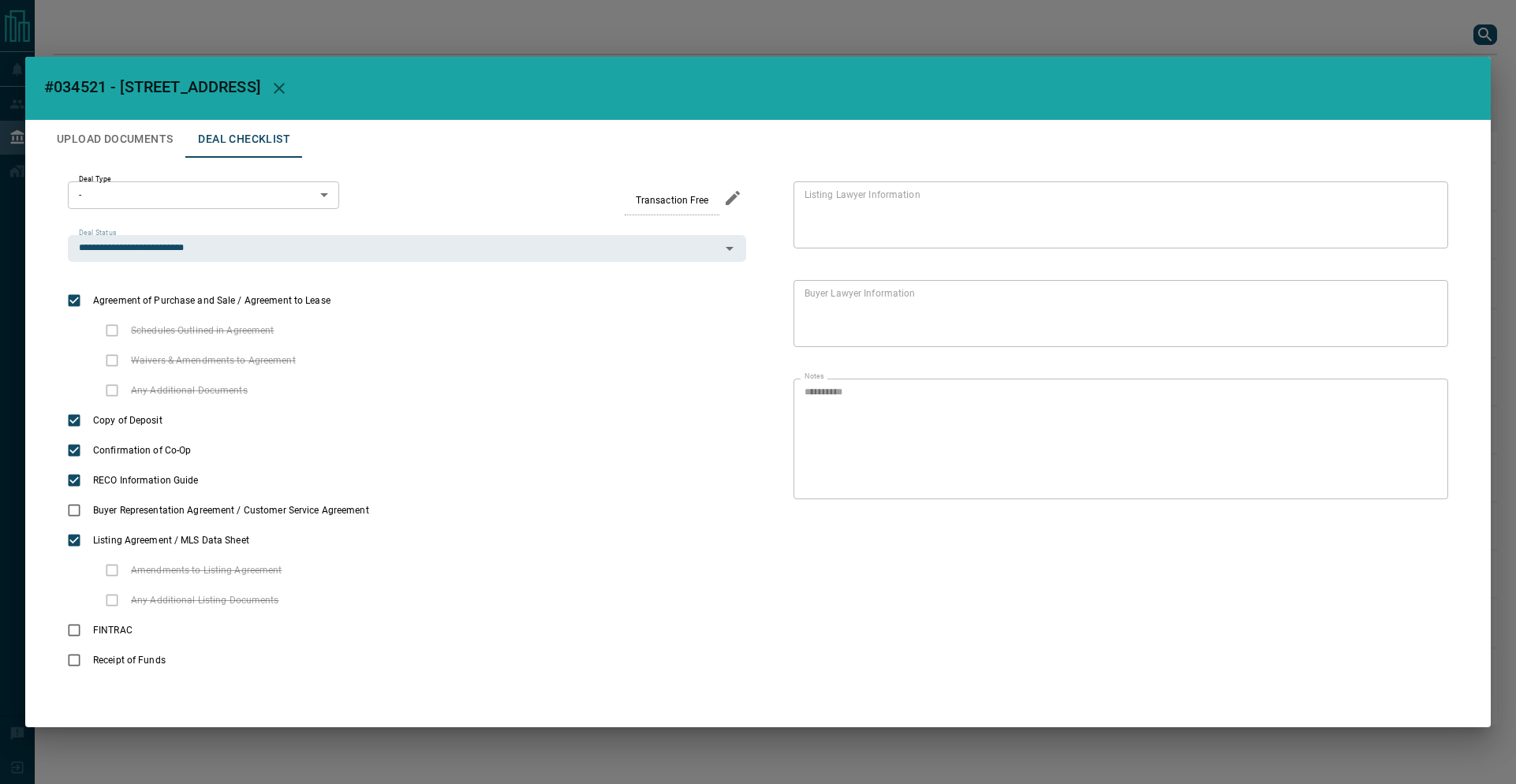
click at [263, 31] on div "**********" at bounding box center [758, 392] width 1516 height 784
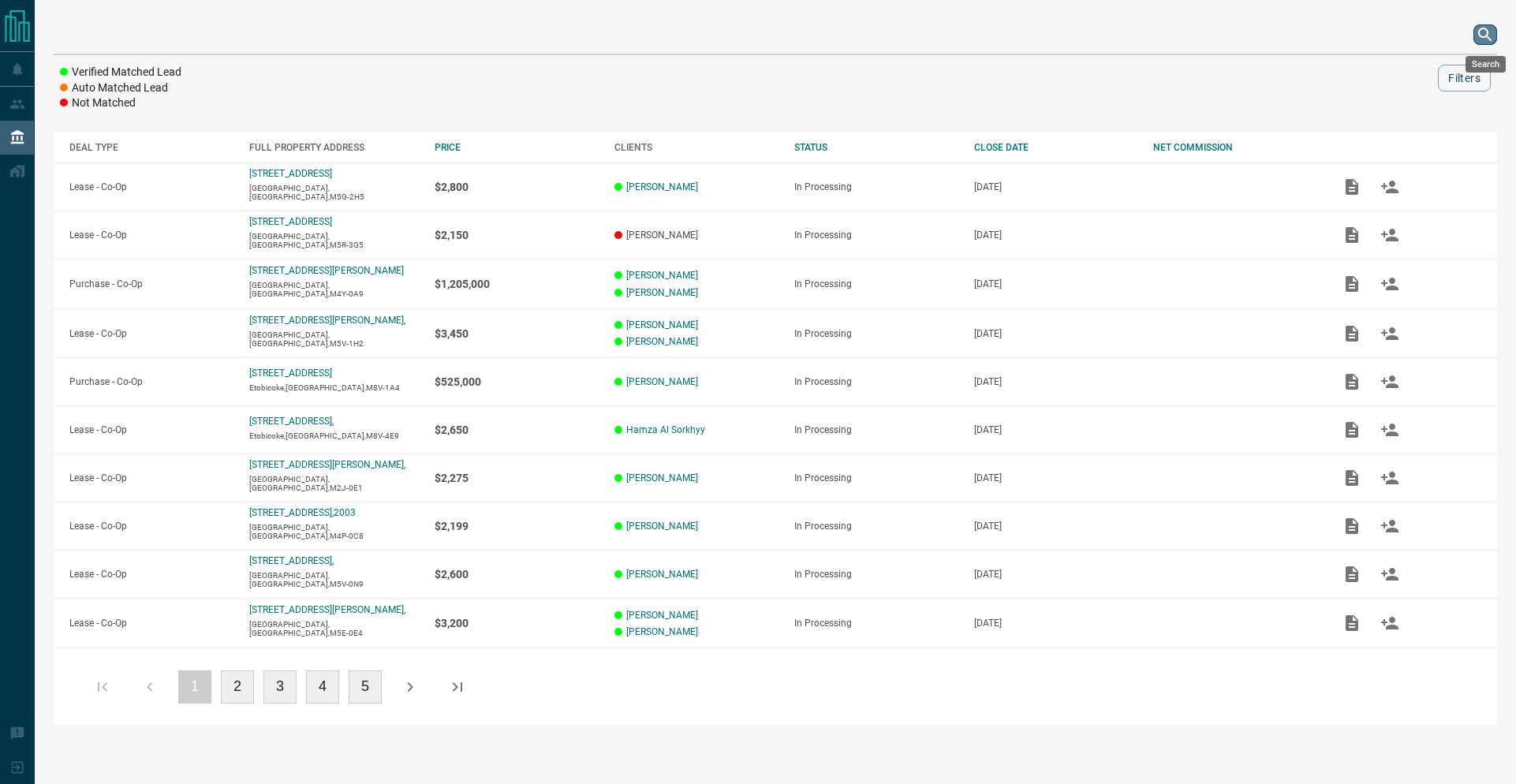
click at [1484, 33] on icon "search button" at bounding box center [1485, 34] width 19 height 19
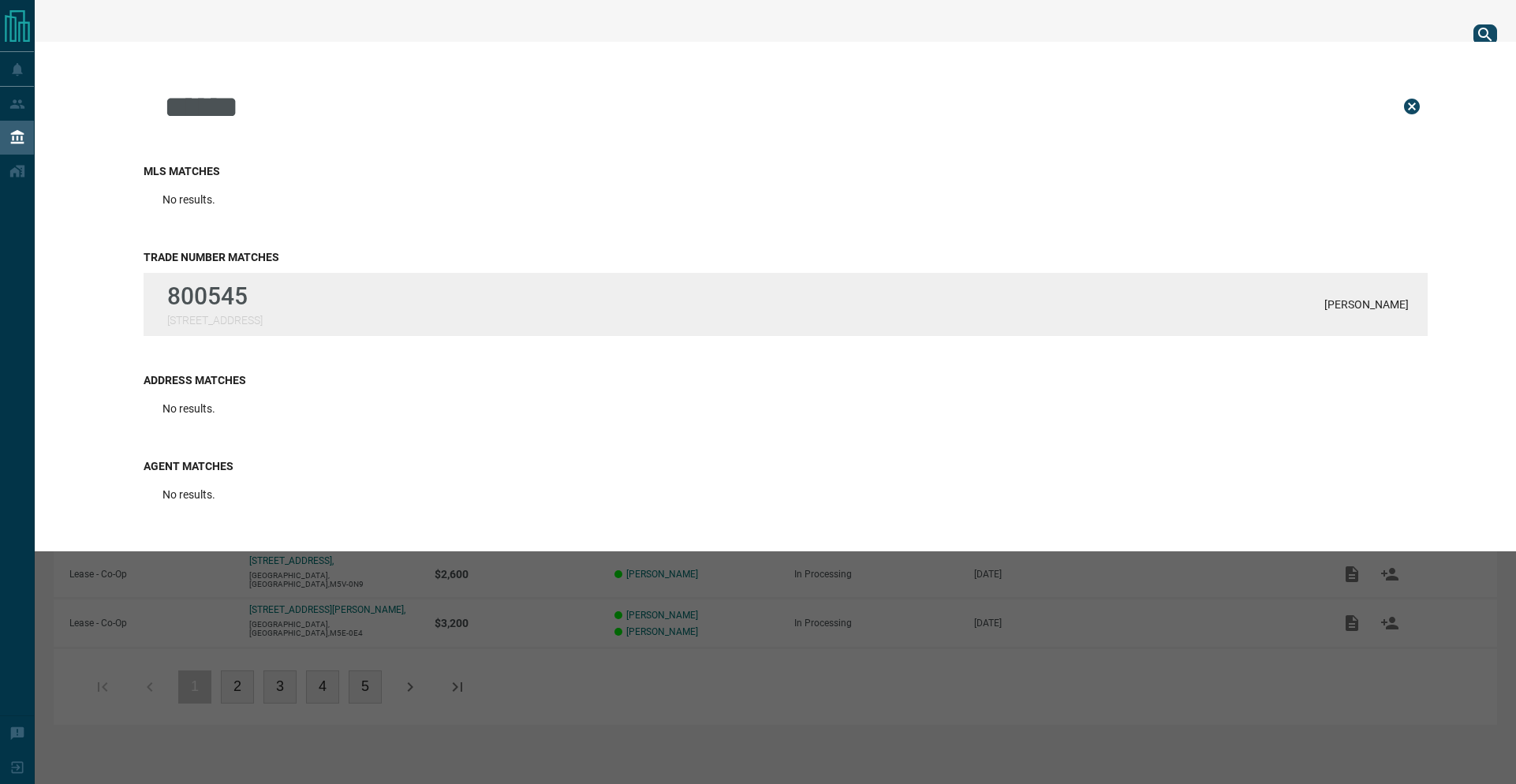
type input "******"
click at [289, 281] on div "800545 [STREET_ADDRESS][PERSON_NAME]" at bounding box center [785, 304] width 1284 height 63
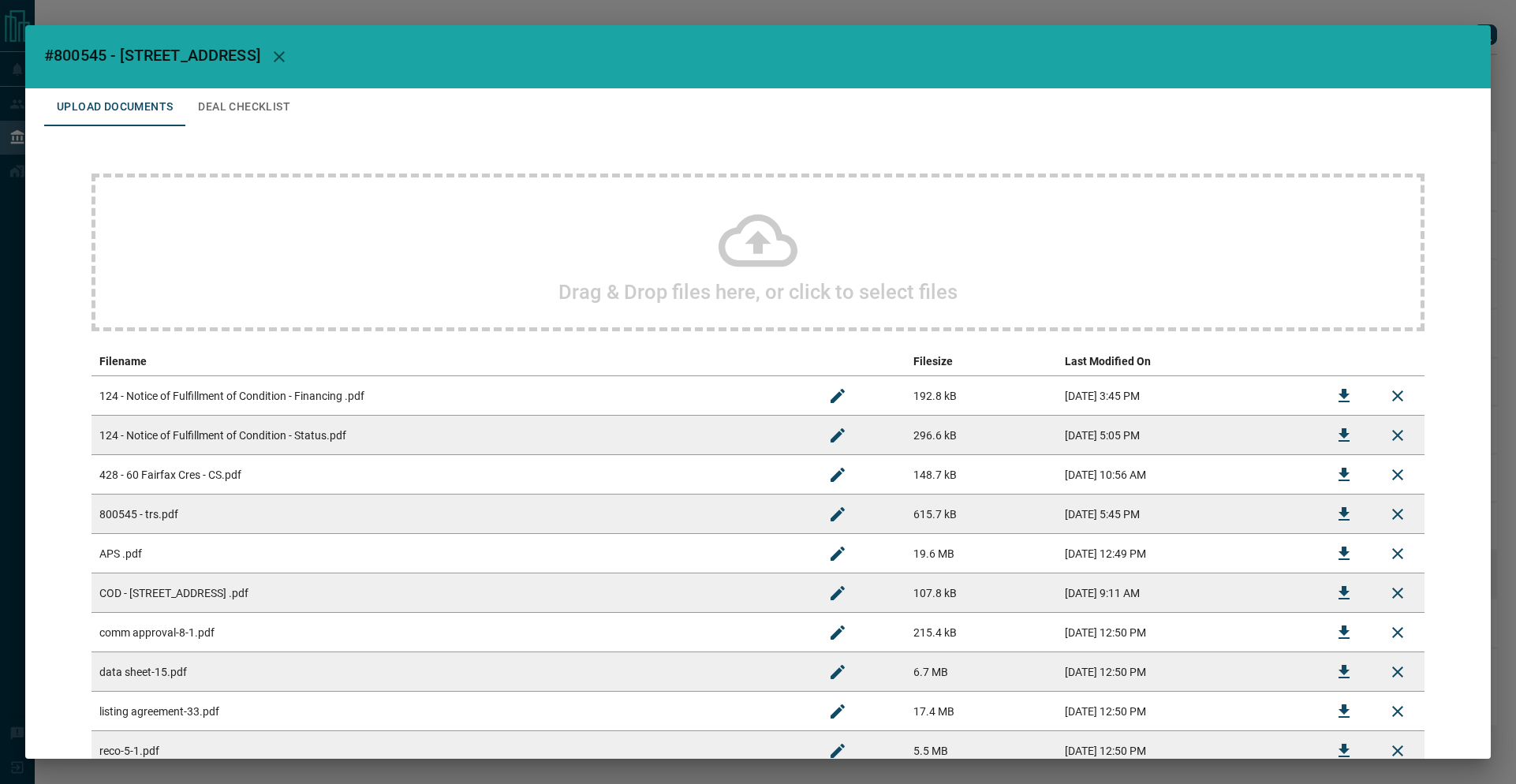
scroll to position [281, 0]
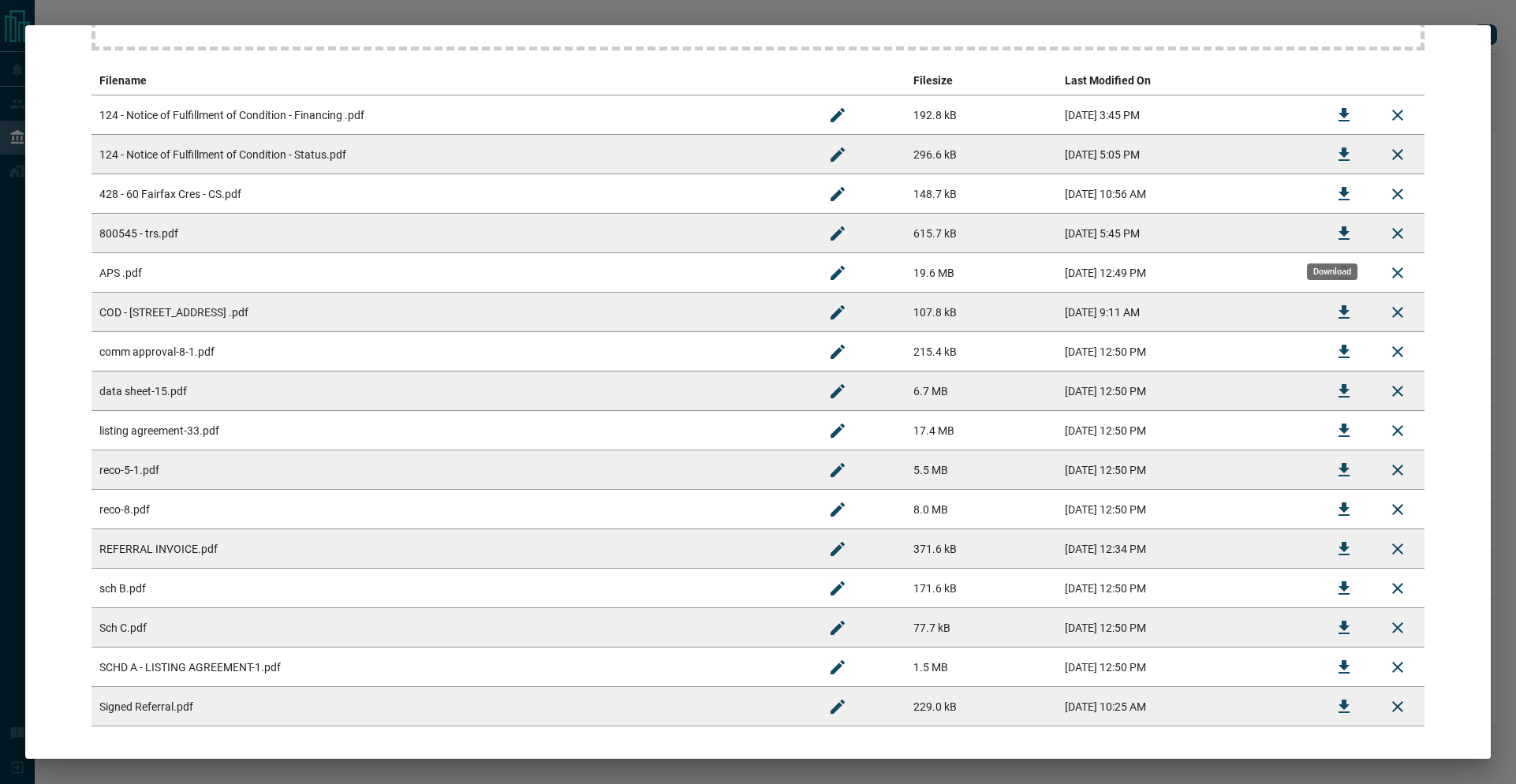
click at [1339, 231] on icon "Download" at bounding box center [1344, 233] width 11 height 14
drag, startPoint x: 1321, startPoint y: 206, endPoint x: 1316, endPoint y: 101, distance: 105.1
click at [1325, 206] on button "Download" at bounding box center [1344, 194] width 38 height 38
click at [1339, 546] on icon "Download" at bounding box center [1344, 548] width 11 height 14
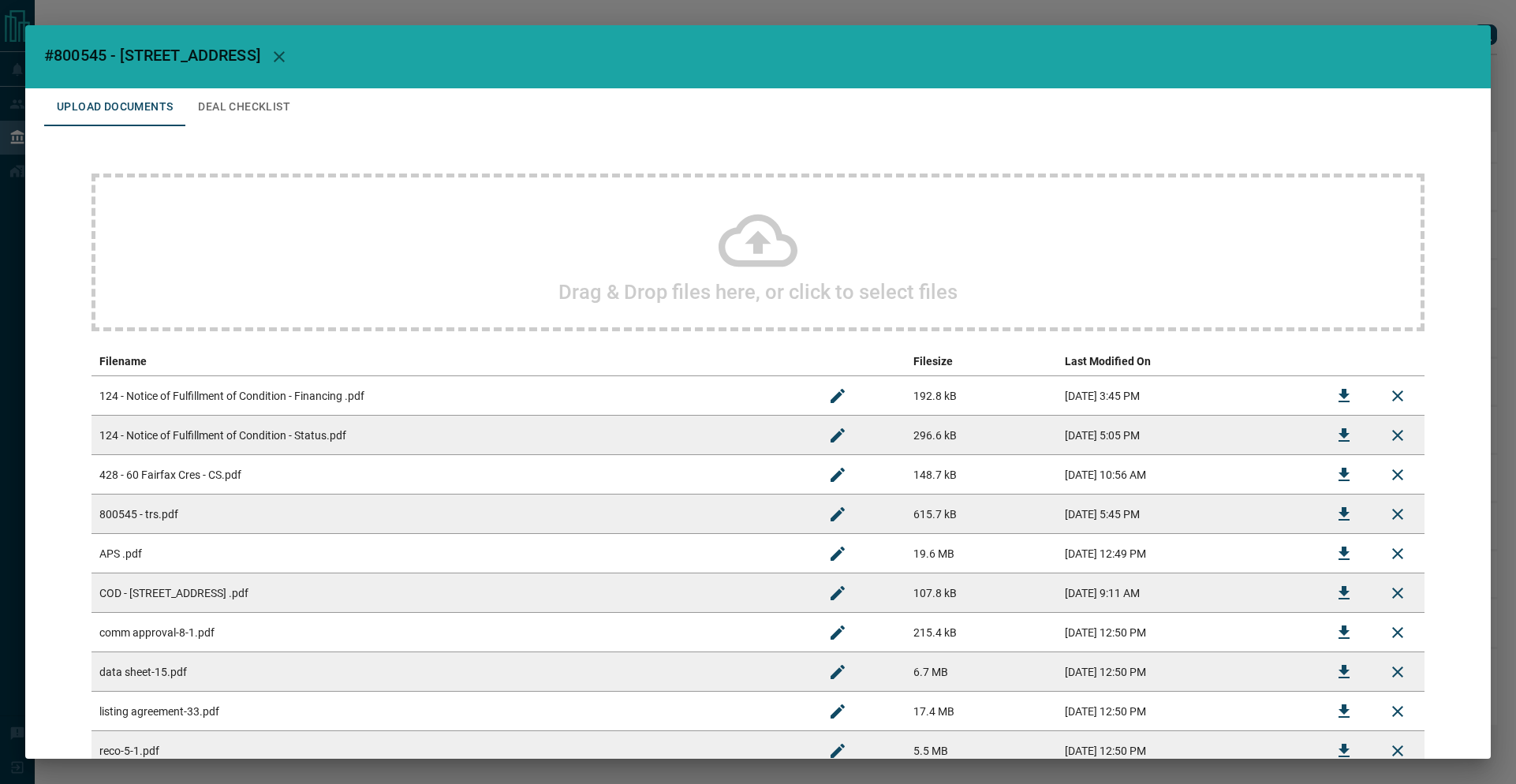
scroll to position [429, 0]
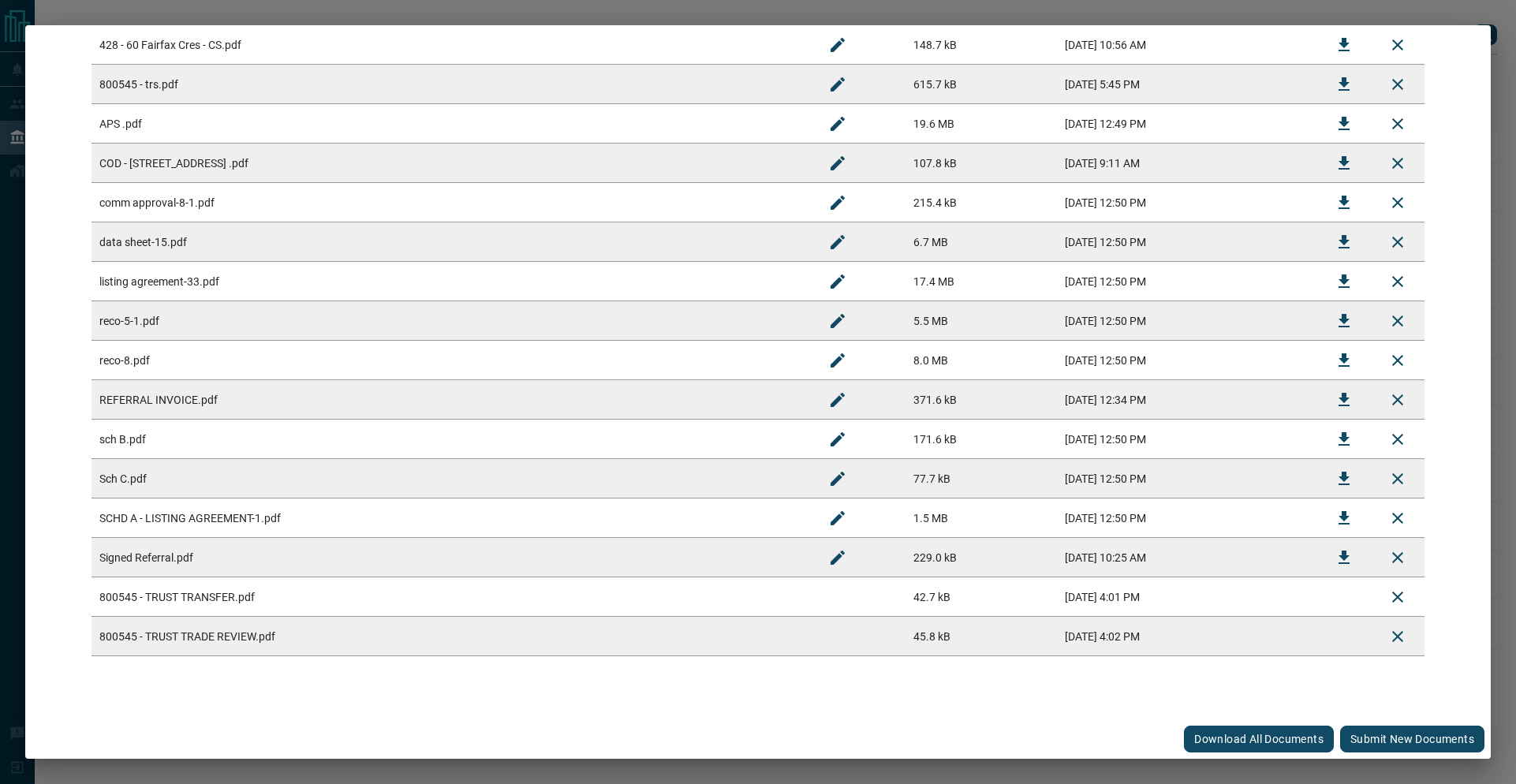
click at [1406, 729] on button "Submit new documents" at bounding box center [1413, 738] width 145 height 27
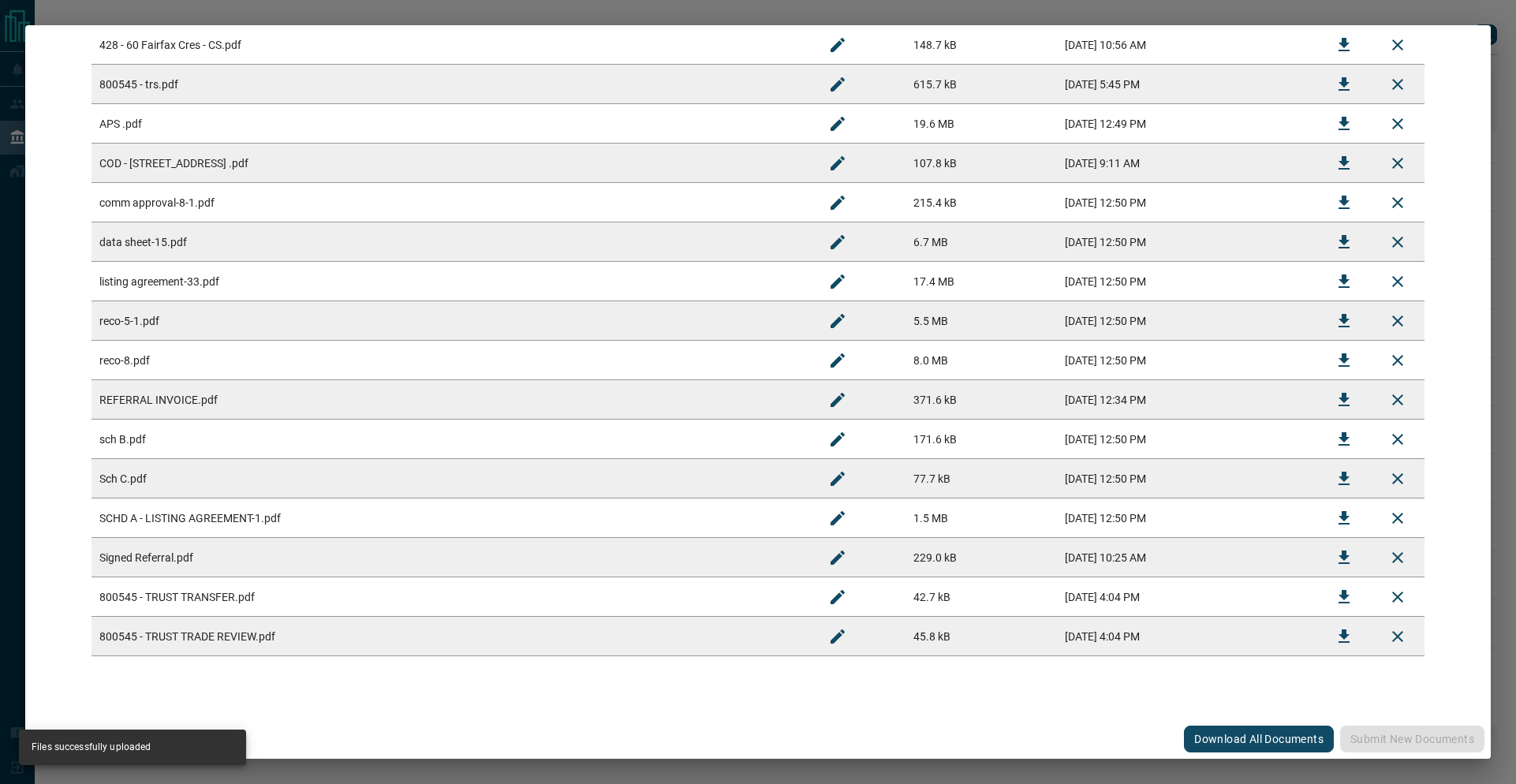
scroll to position [0, 0]
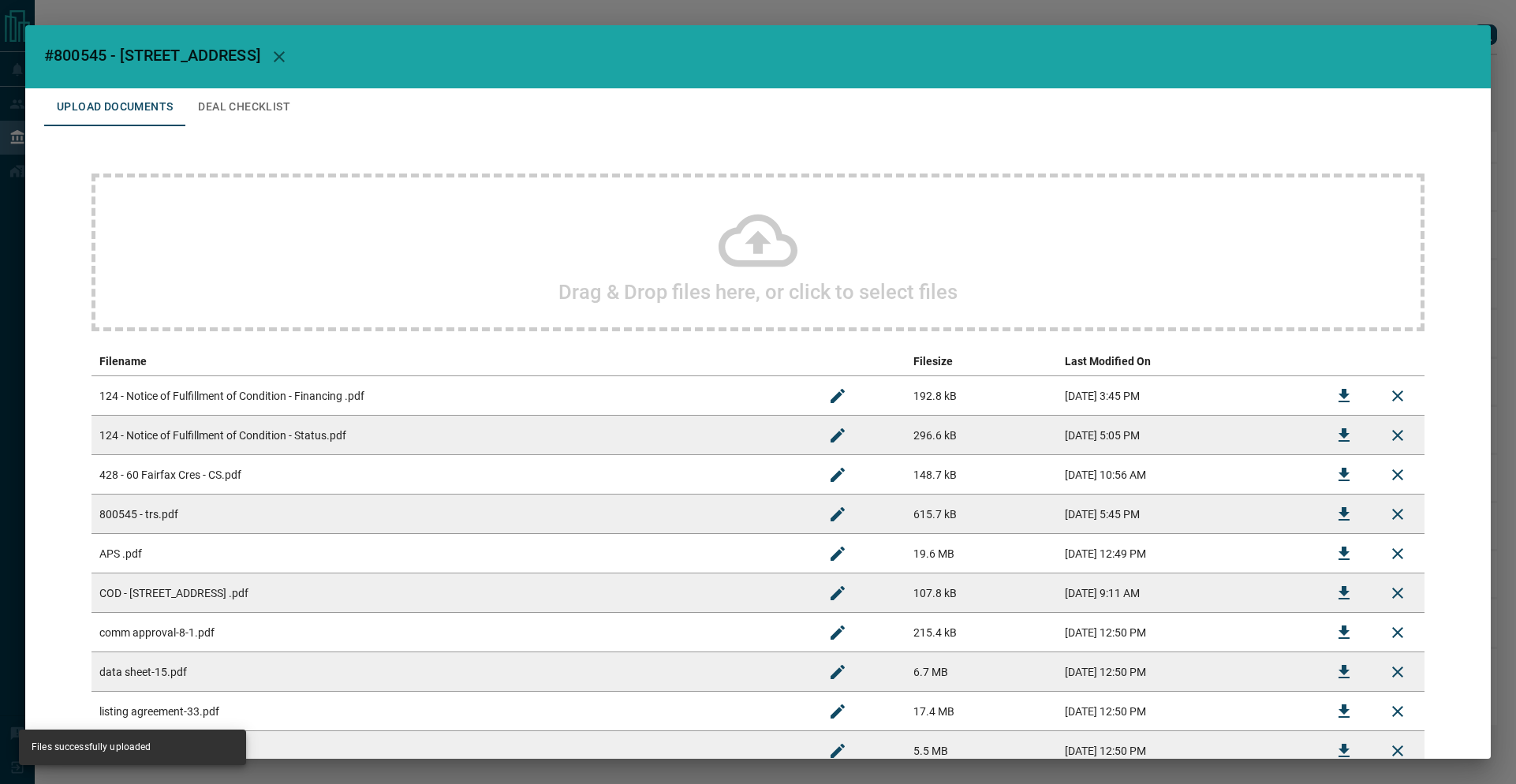
click at [569, 0] on div "#800545 - [STREET_ADDRESS],428 Upload Documents Deal Checklist Drag & Drop file…" at bounding box center [758, 392] width 1516 height 784
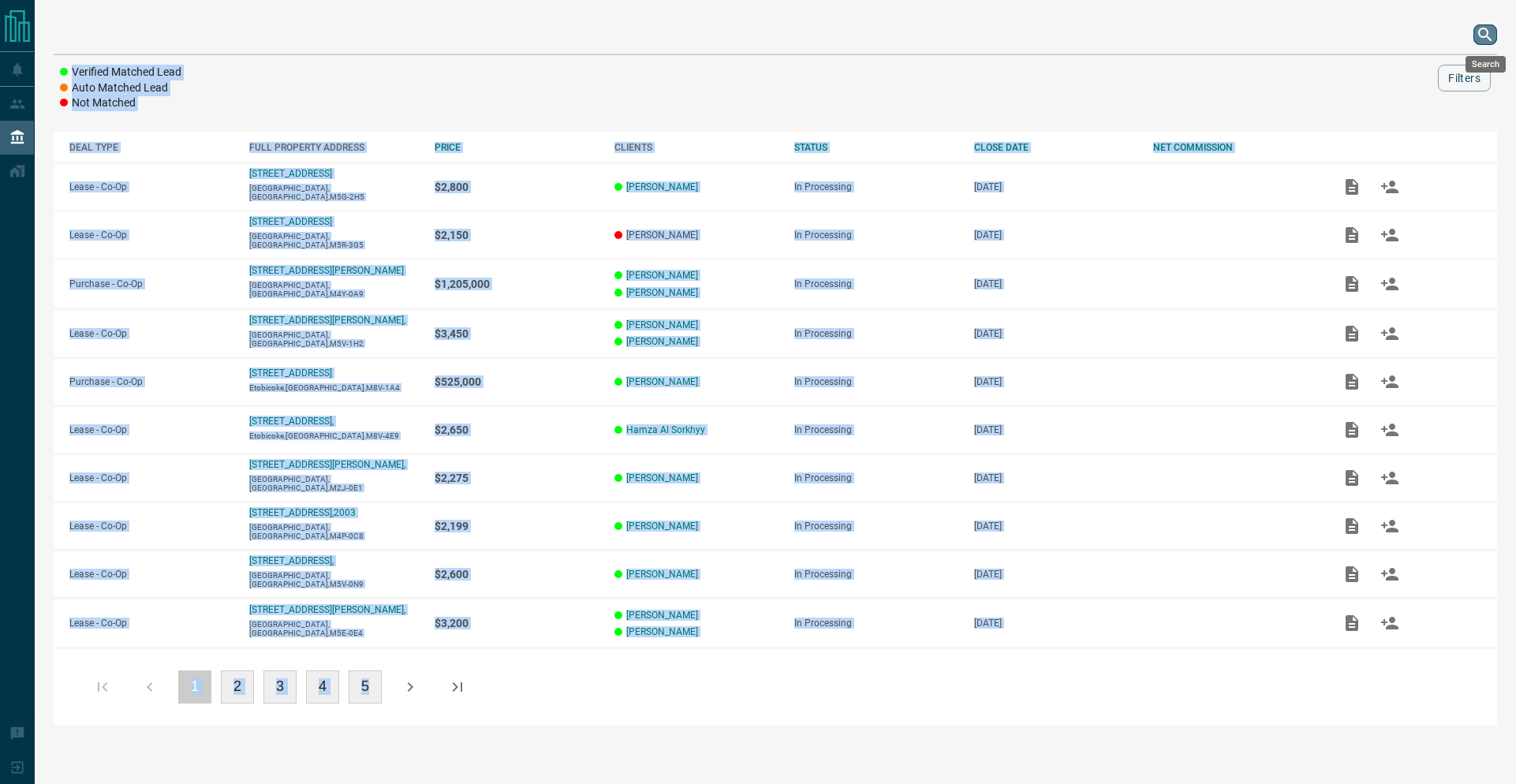
click at [1482, 33] on icon "search button" at bounding box center [1485, 34] width 19 height 19
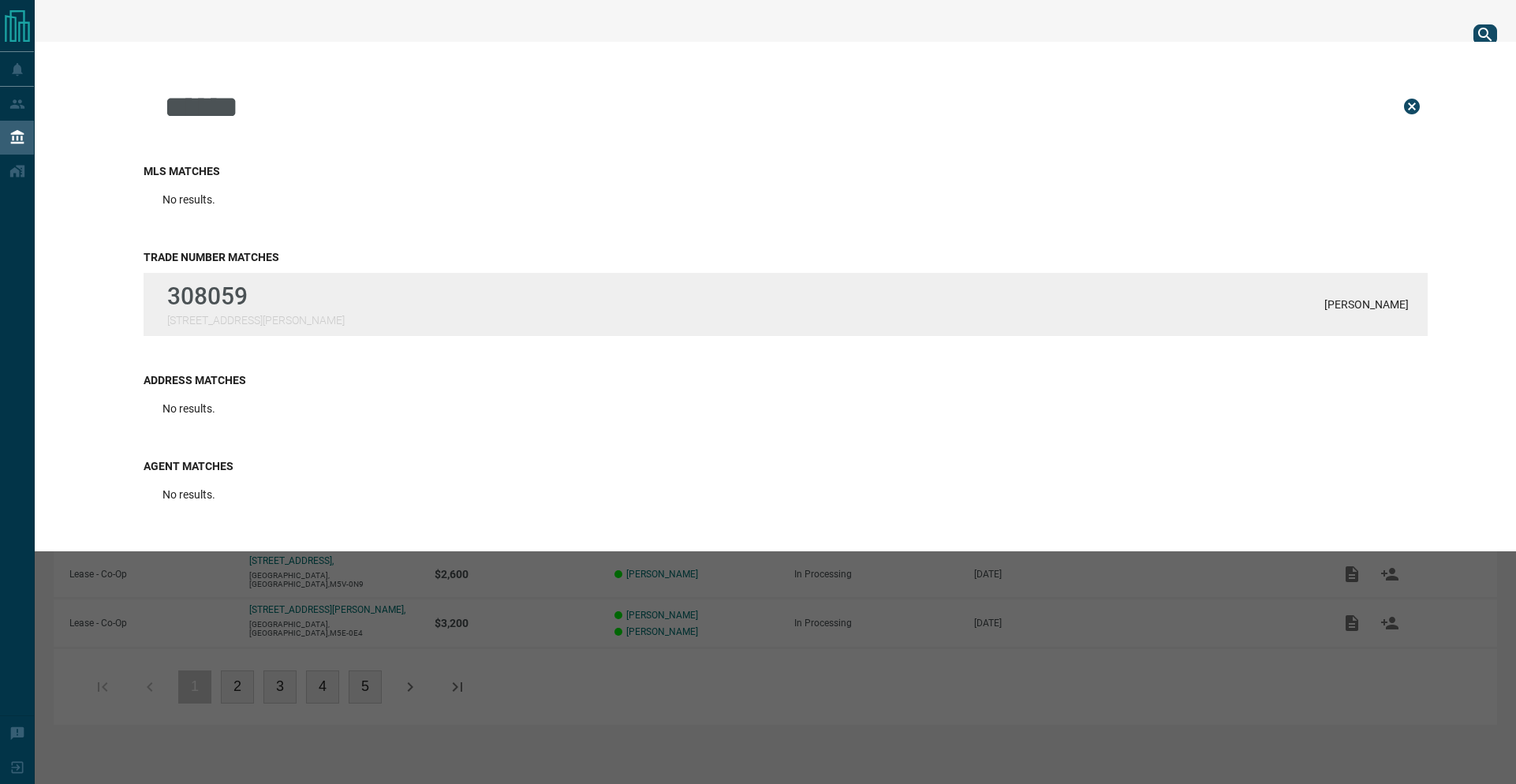
type input "******"
click at [287, 300] on div "308059 [STREET_ADDRESS][PERSON_NAME][PERSON_NAME]" at bounding box center [785, 304] width 1284 height 63
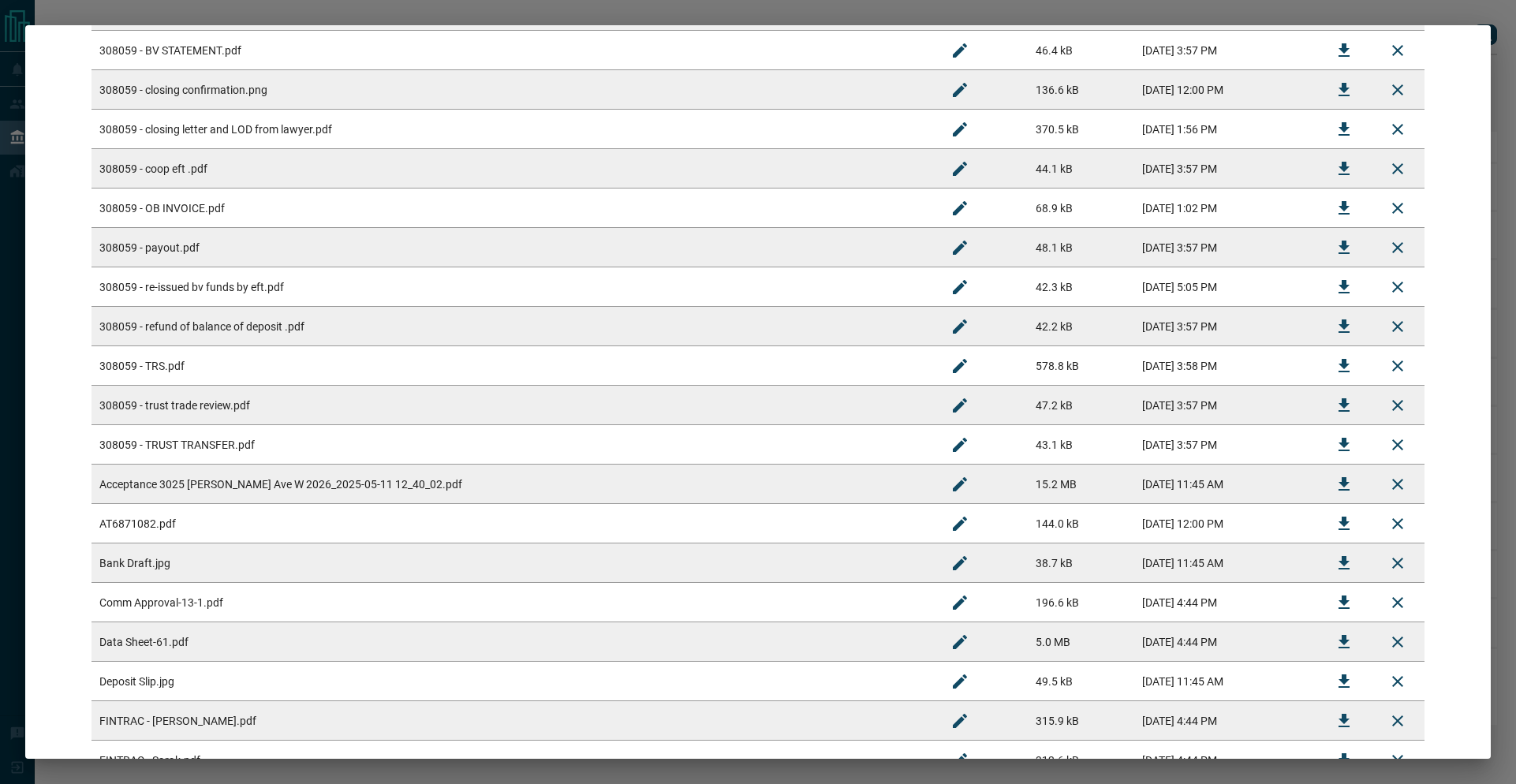
scroll to position [753, 0]
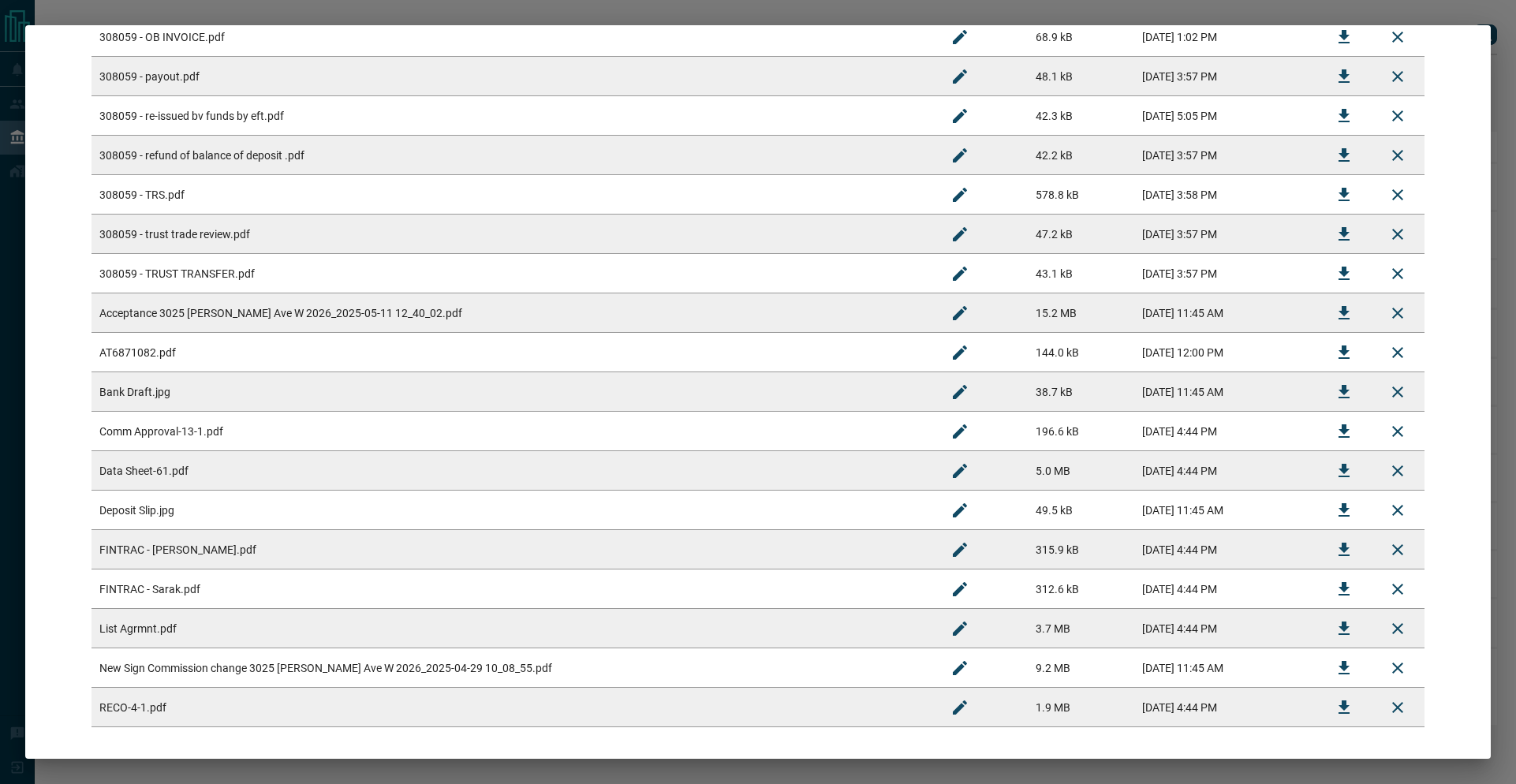
click at [1325, 151] on button "Download" at bounding box center [1344, 155] width 38 height 38
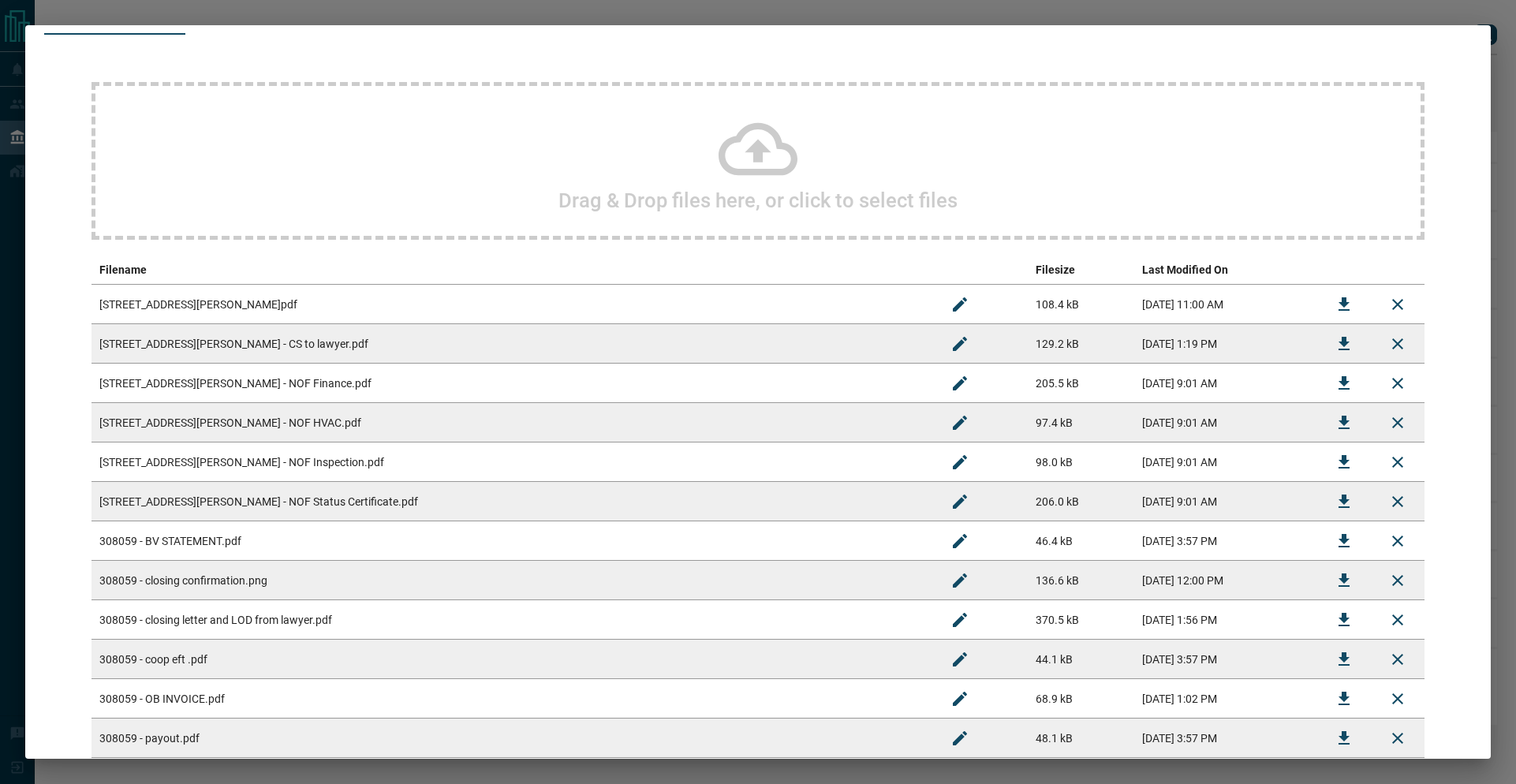
scroll to position [0, 0]
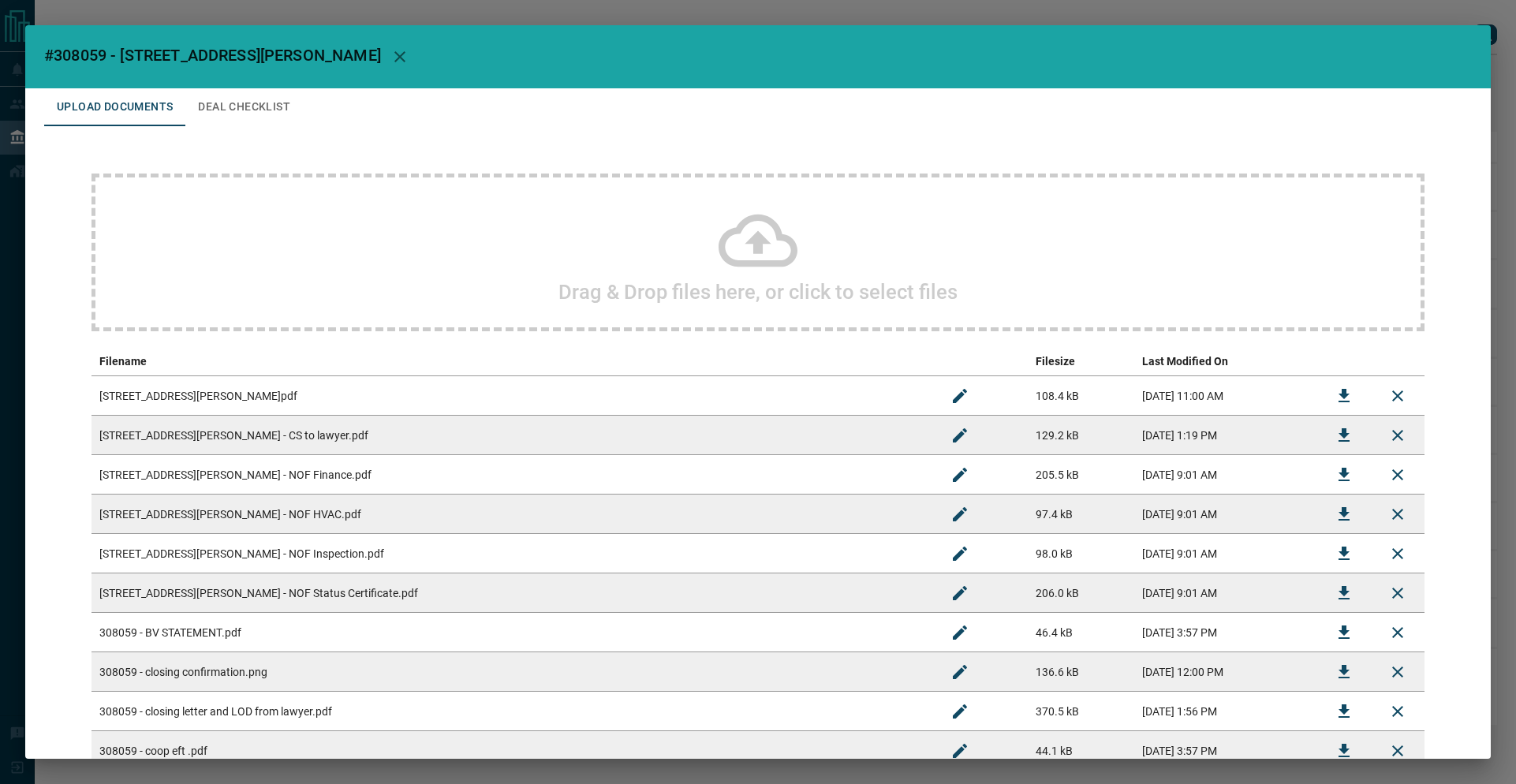
click at [880, 256] on div "Drag & Drop files here, or click to select files" at bounding box center [758, 252] width 1333 height 157
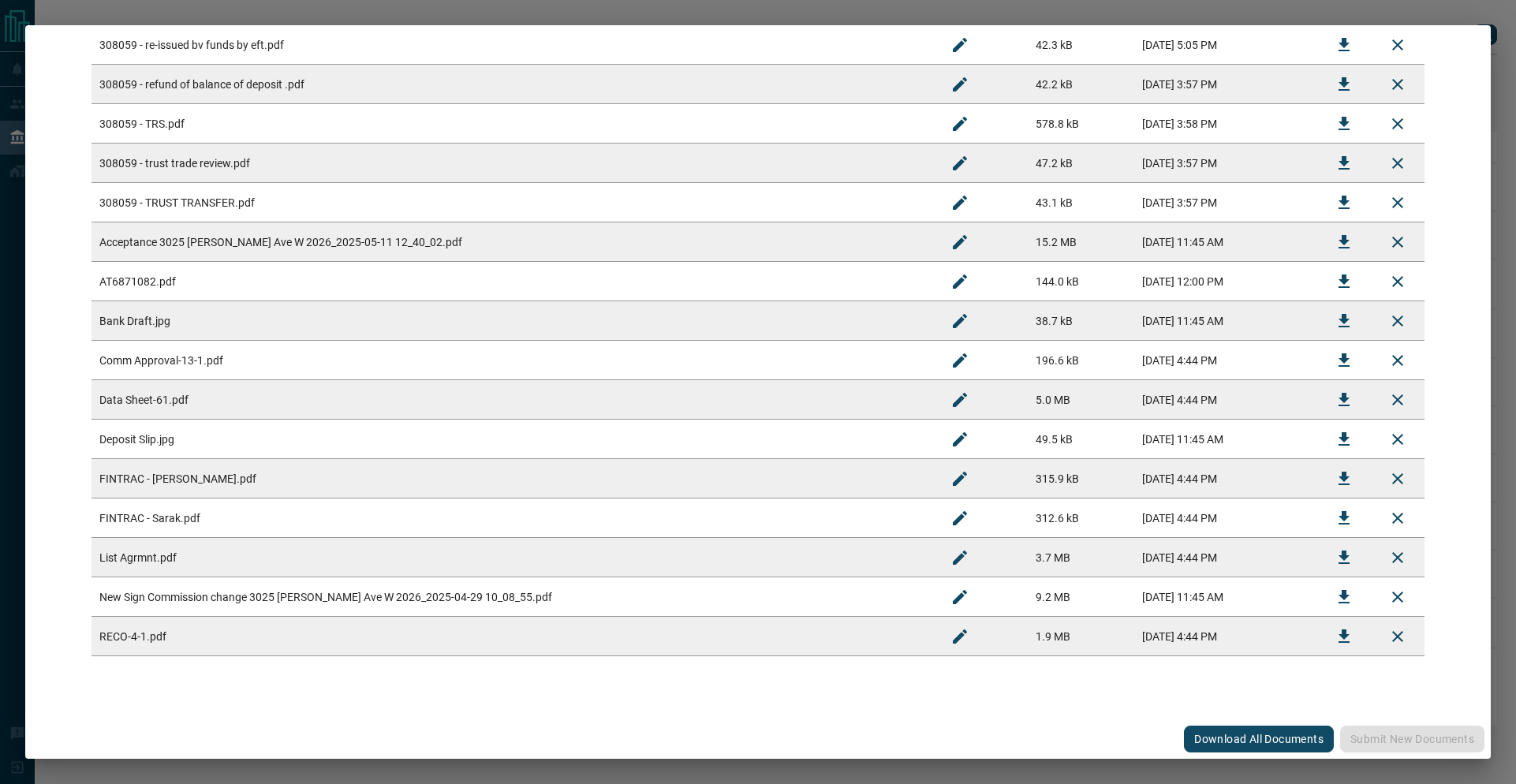
scroll to position [136, 0]
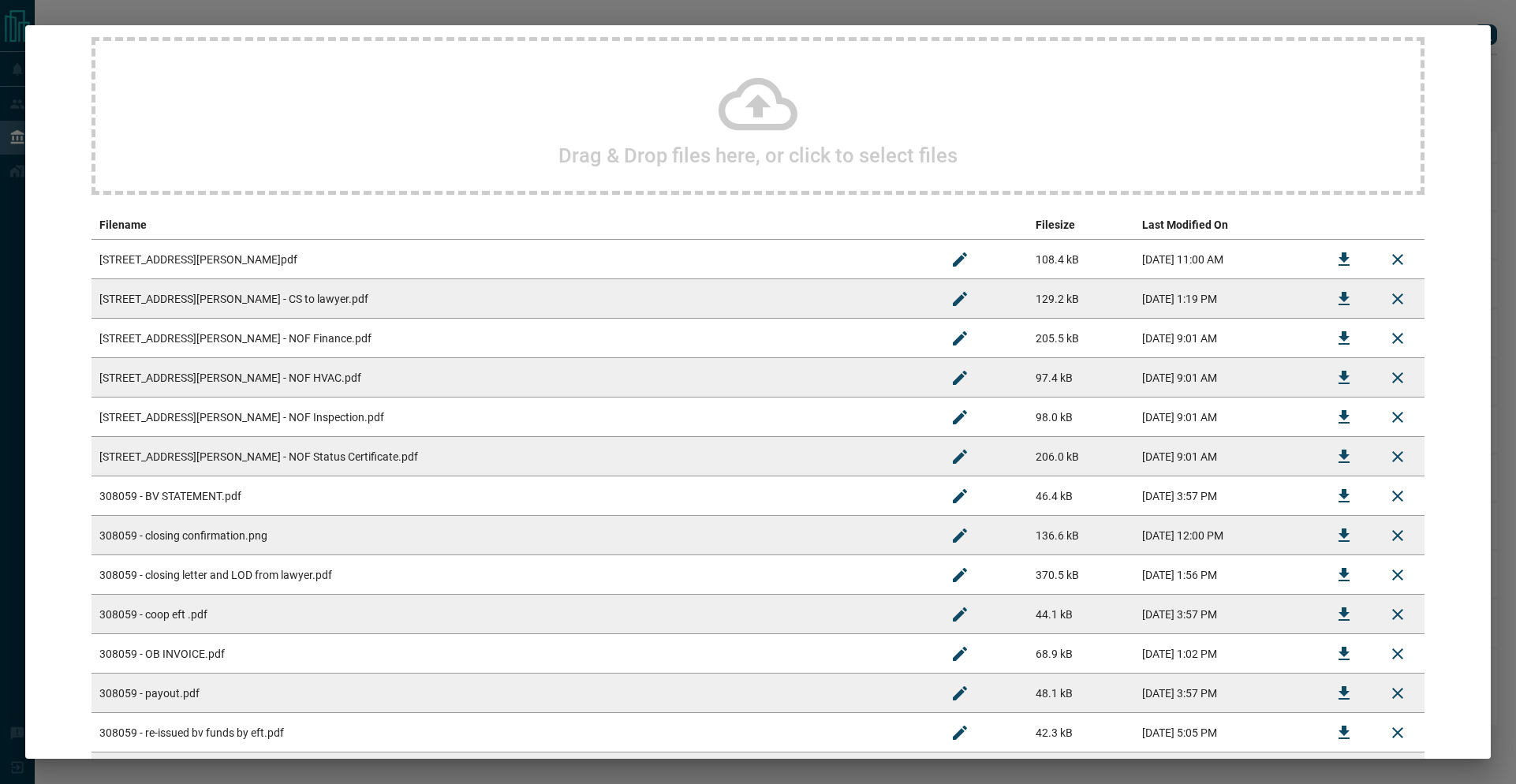
click at [898, 173] on div "Drag & Drop files here, or click to select files" at bounding box center [758, 115] width 1333 height 157
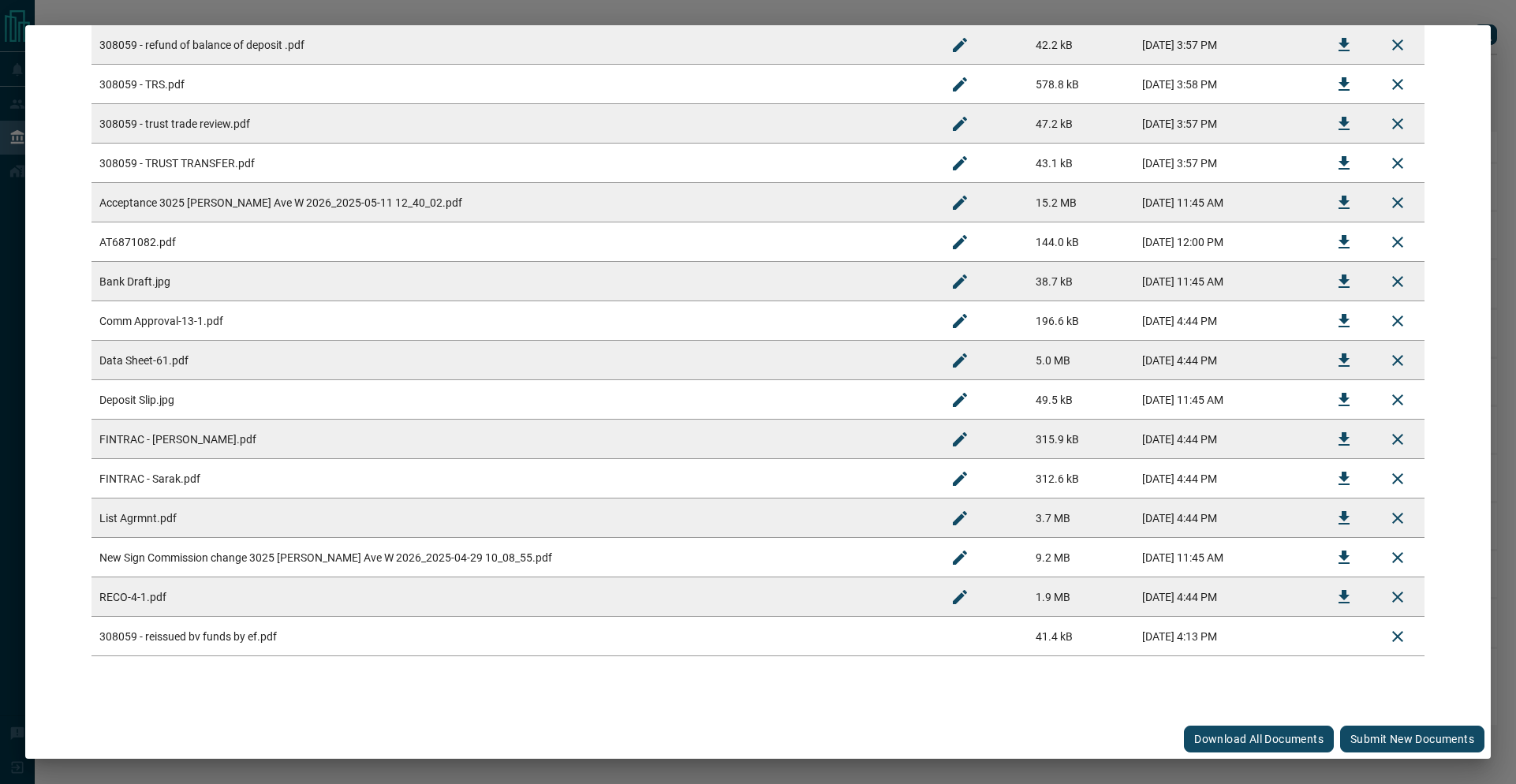
click at [1369, 739] on button "Submit new documents" at bounding box center [1413, 738] width 145 height 27
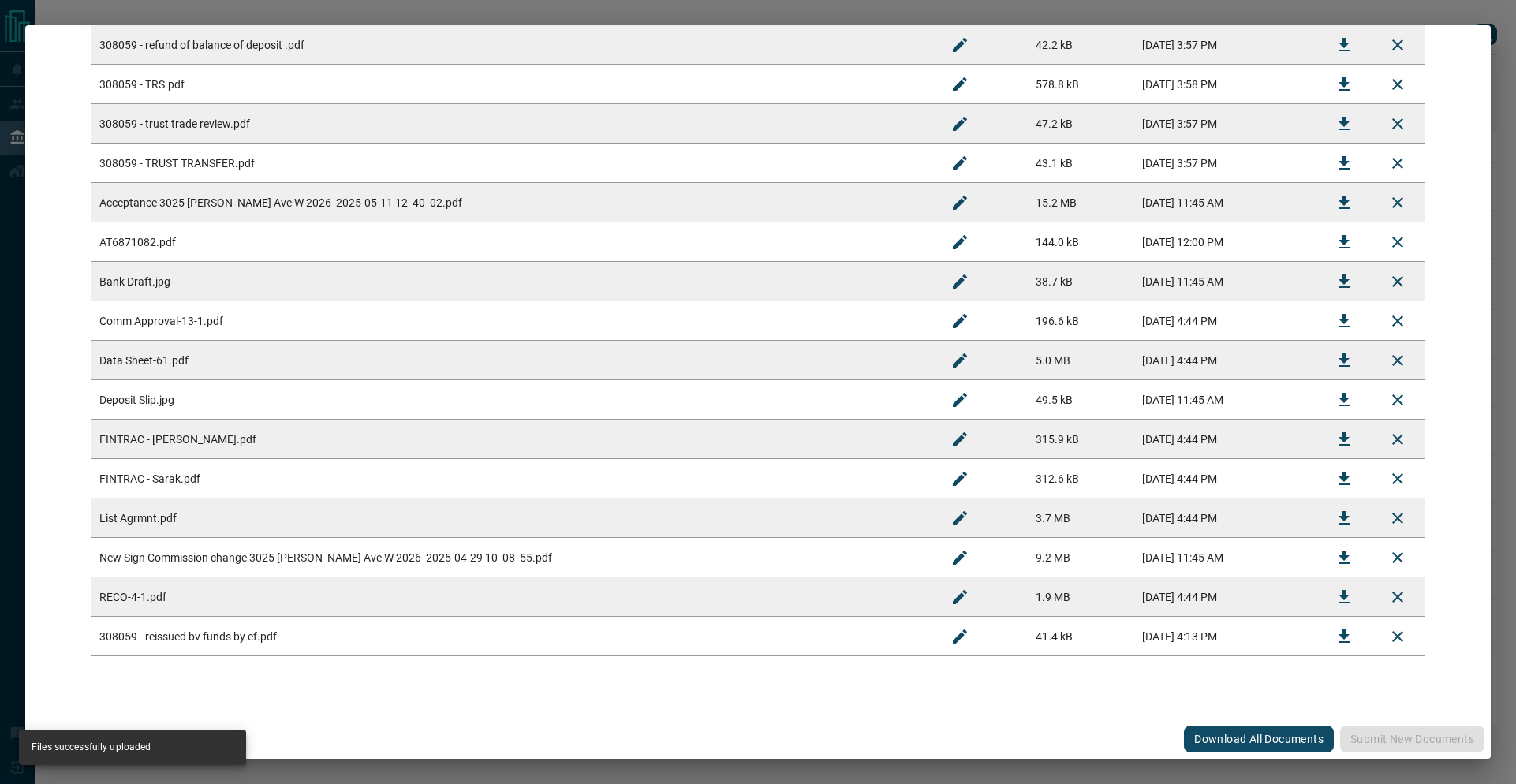
click at [950, 640] on icon "Rename" at bounding box center [960, 636] width 19 height 19
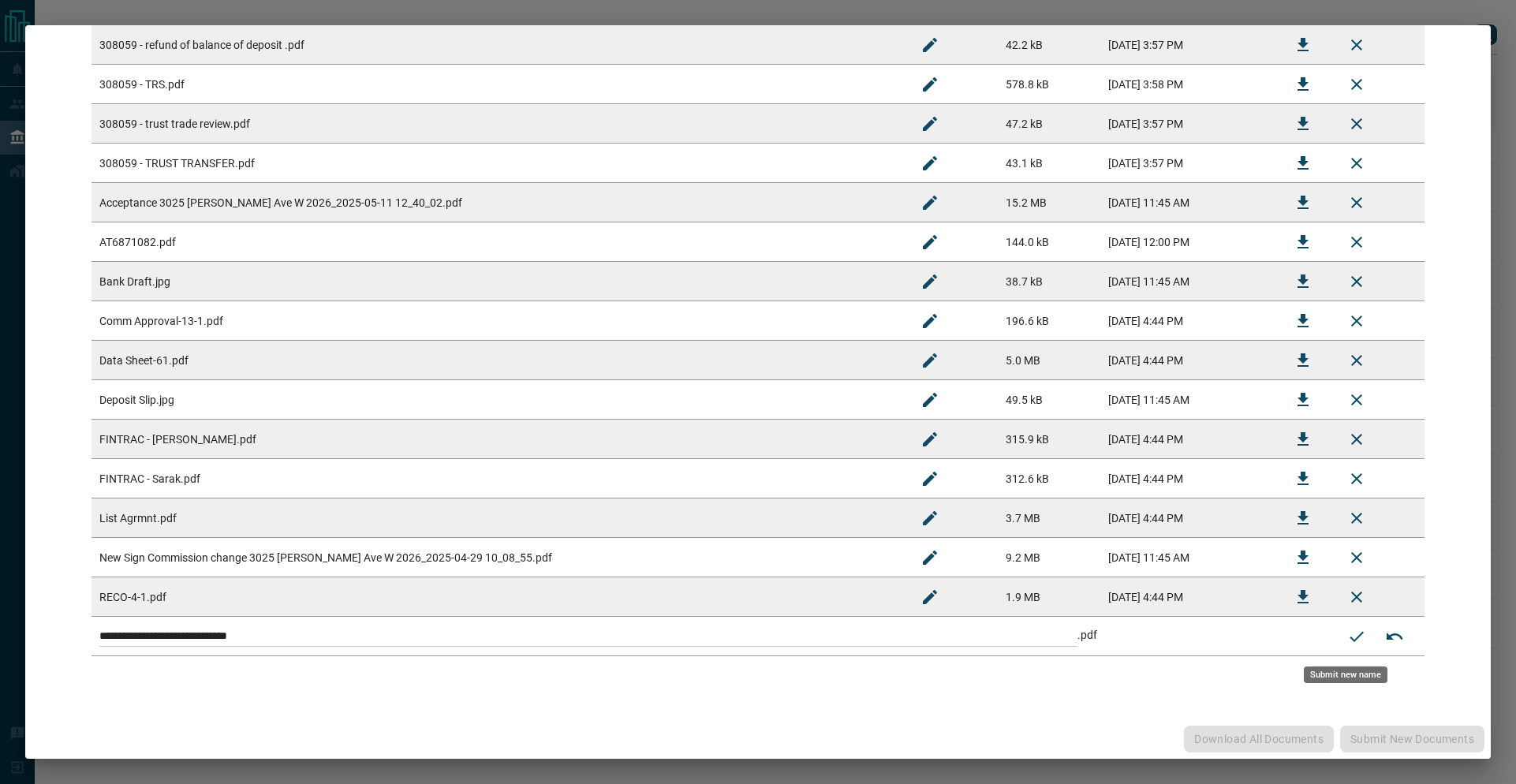
click at [275, 636] on input "**********" at bounding box center [588, 636] width 978 height 21
type input "**********"
click at [1347, 633] on icon "Submit new name" at bounding box center [1357, 636] width 19 height 19
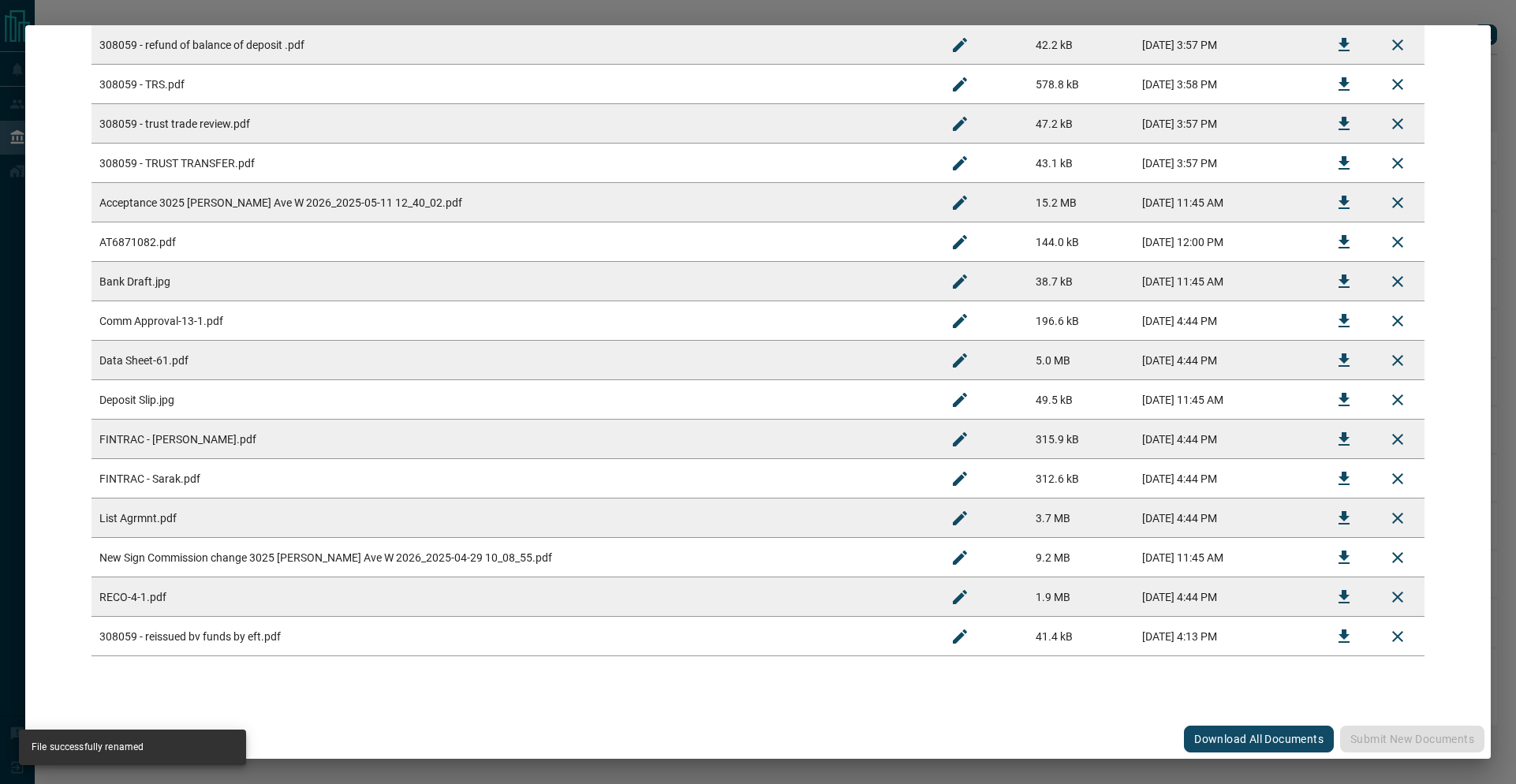
click at [1482, 10] on div "#308059 - [STREET_ADDRESS][PERSON_NAME] Upload Documents Deal Checklist Drag & …" at bounding box center [758, 392] width 1516 height 784
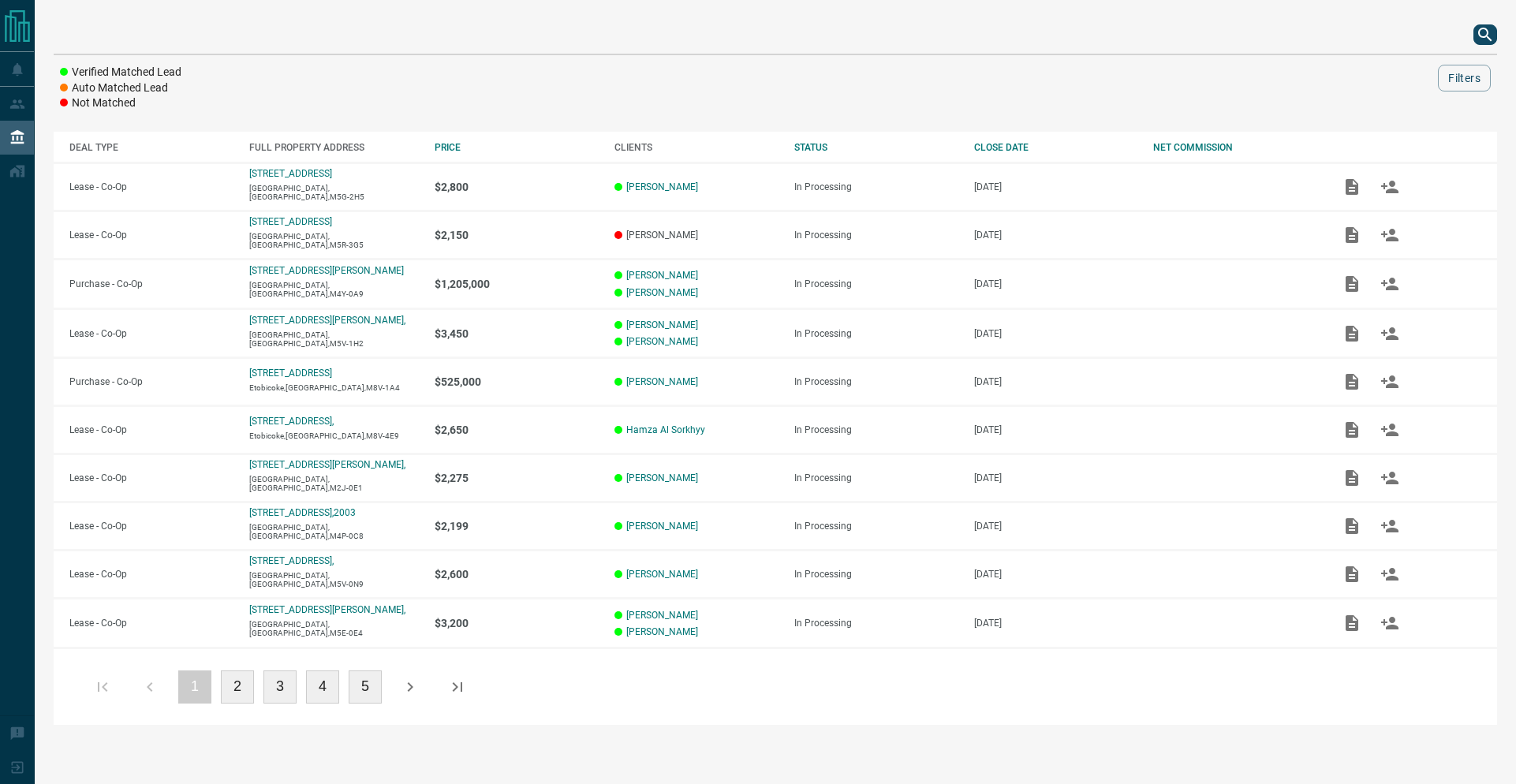
scroll to position [0, 0]
click at [1491, 40] on icon "search button" at bounding box center [1485, 34] width 14 height 14
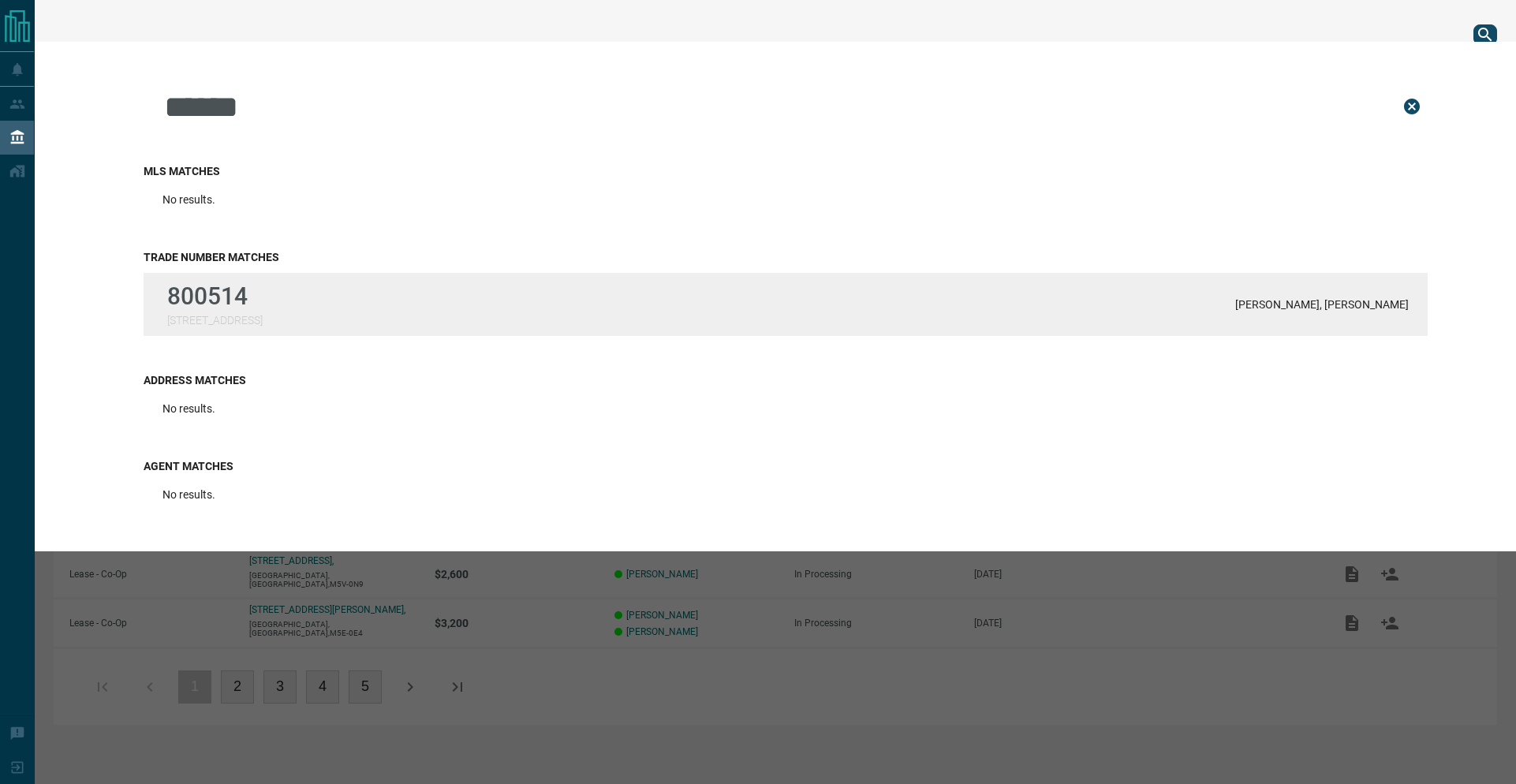
type input "******"
click at [263, 296] on p "800514" at bounding box center [214, 296] width 96 height 28
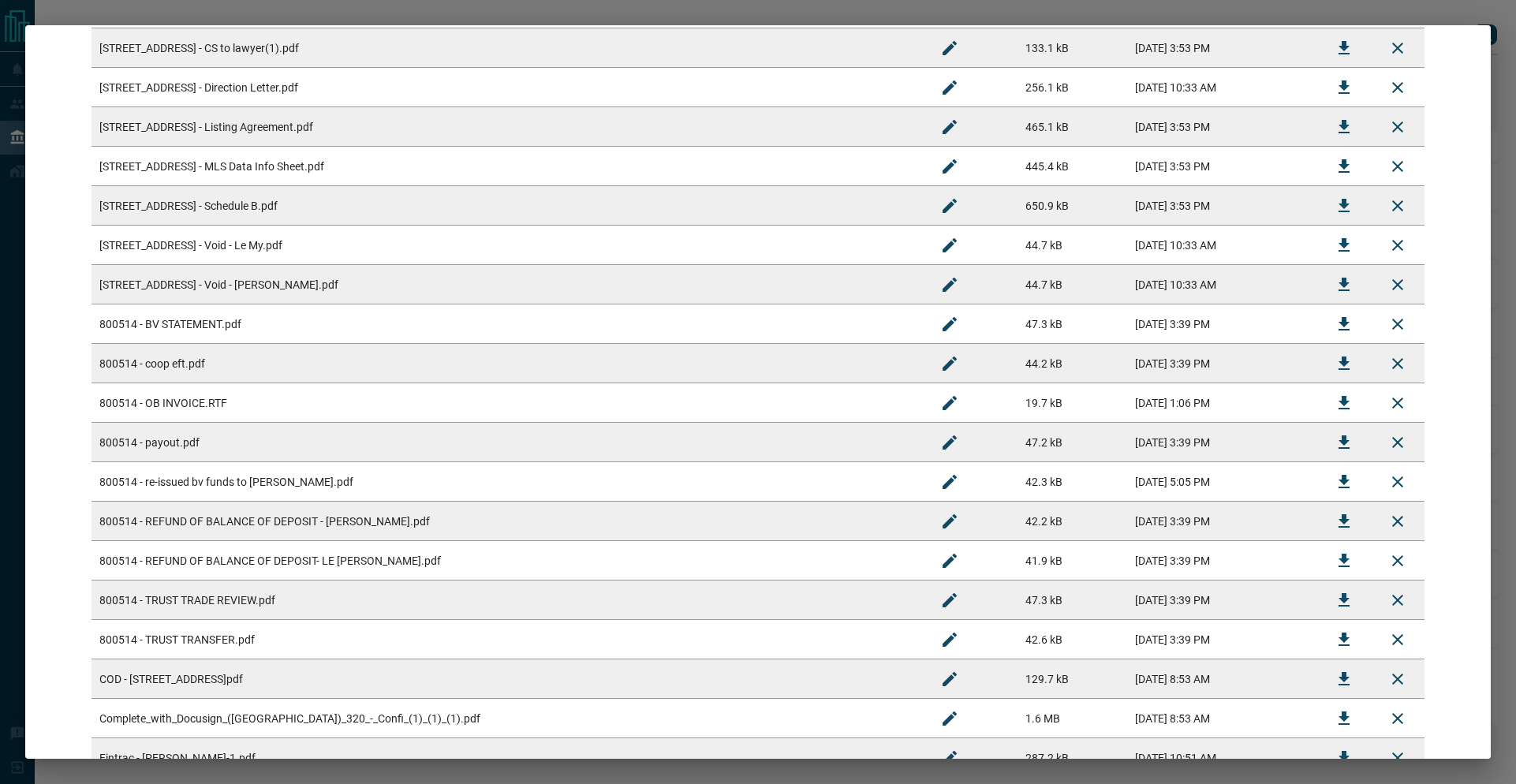
scroll to position [627, 0]
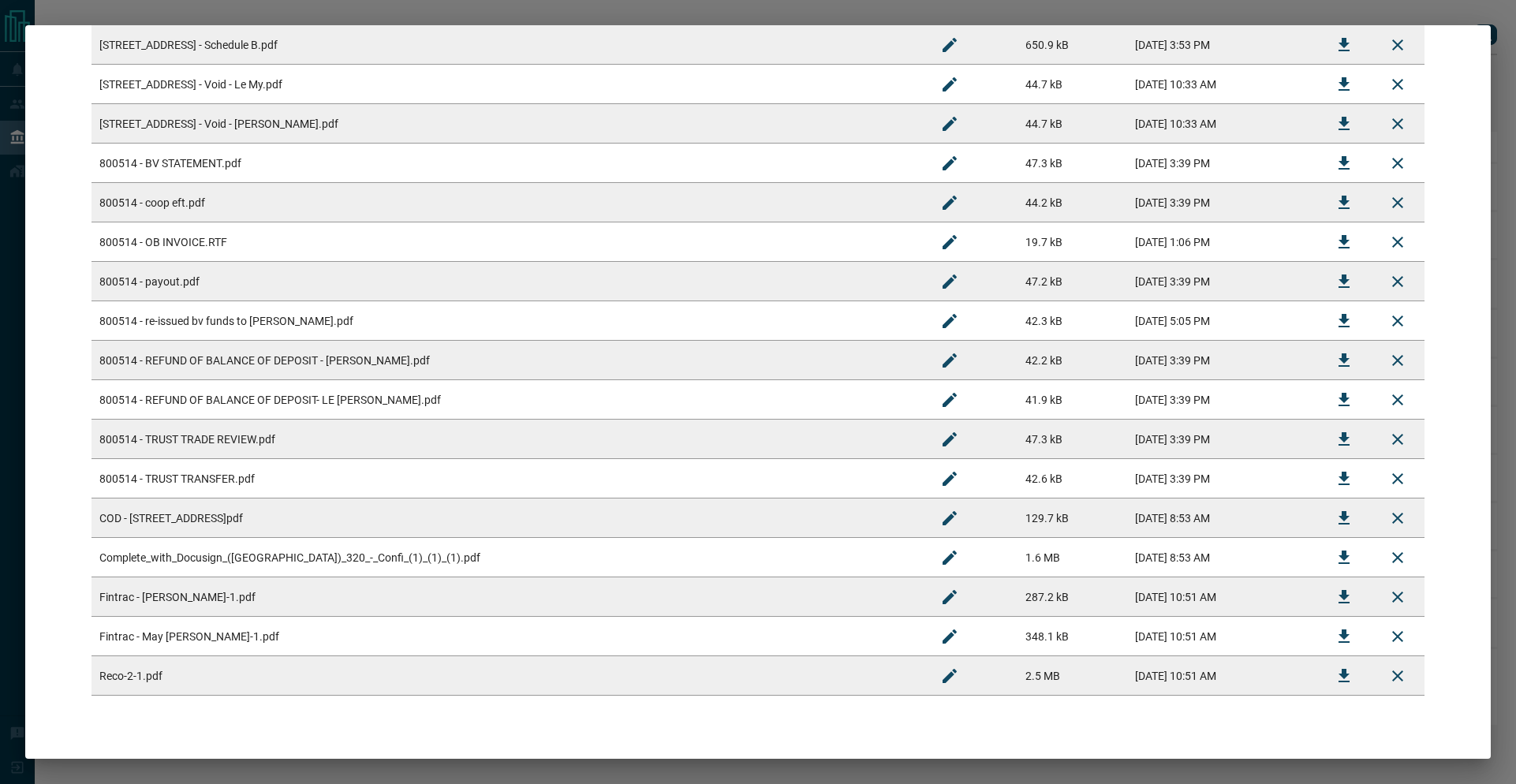
drag, startPoint x: 765, startPoint y: 409, endPoint x: 789, endPoint y: 406, distance: 24.2
click at [773, 409] on td "800514 - REFUND OF BALANCE OF DEPOSIT- LE [PERSON_NAME].pdf" at bounding box center [507, 400] width 832 height 40
click at [1346, 353] on button "Download" at bounding box center [1344, 361] width 38 height 38
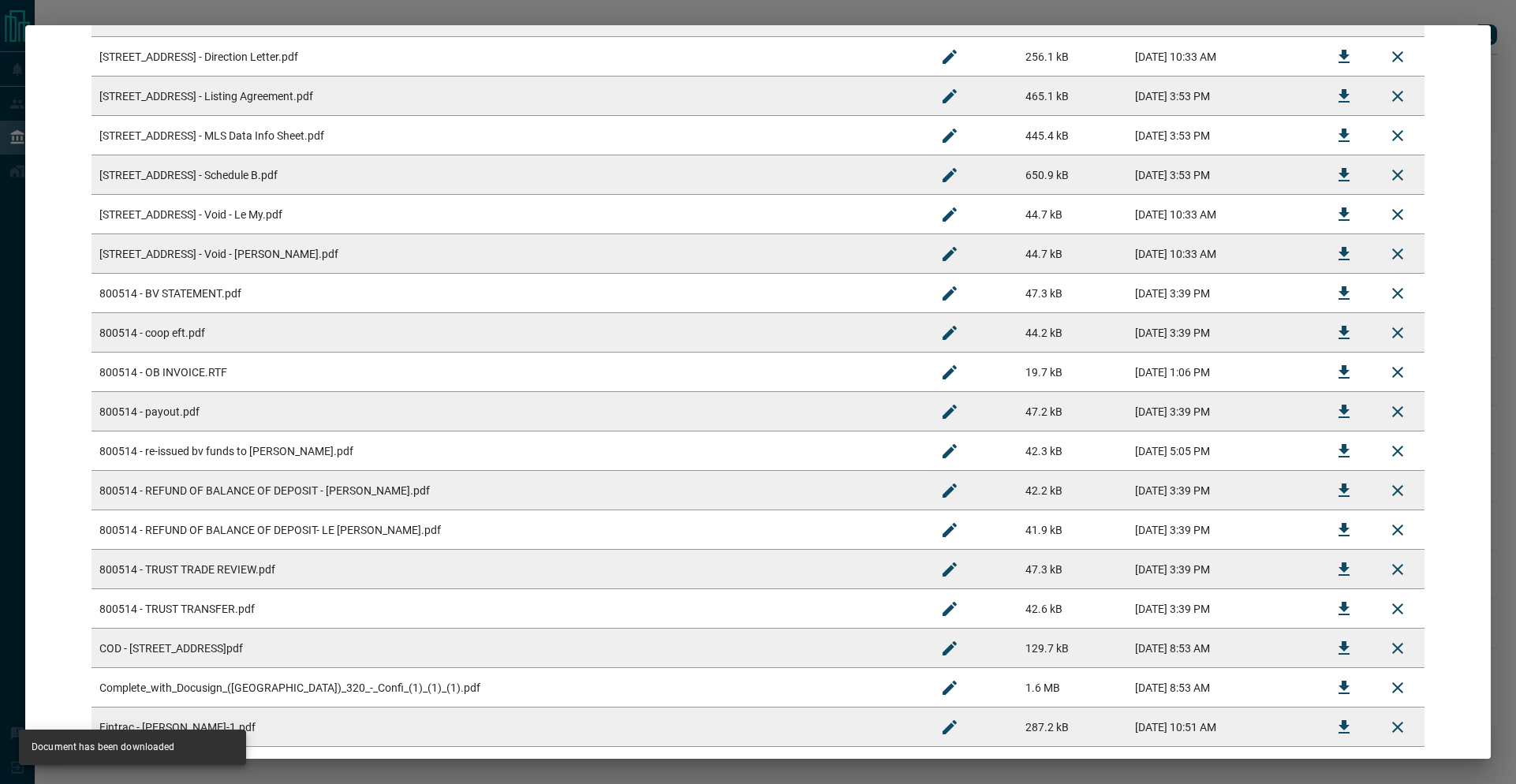
click at [411, 176] on td "[STREET_ADDRESS] - Schedule B.pdf" at bounding box center [507, 175] width 832 height 40
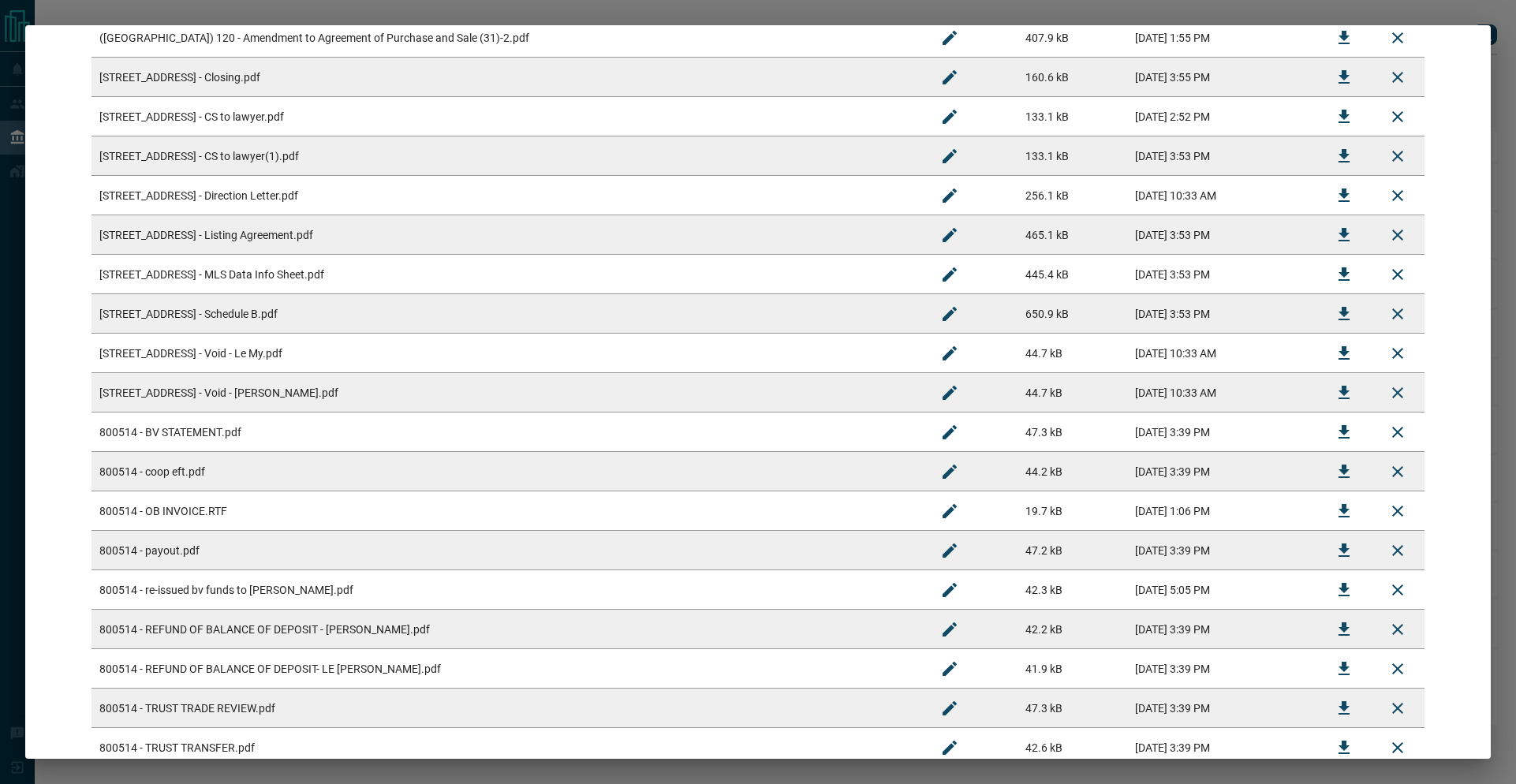
click at [1343, 160] on button "Download" at bounding box center [1344, 156] width 38 height 38
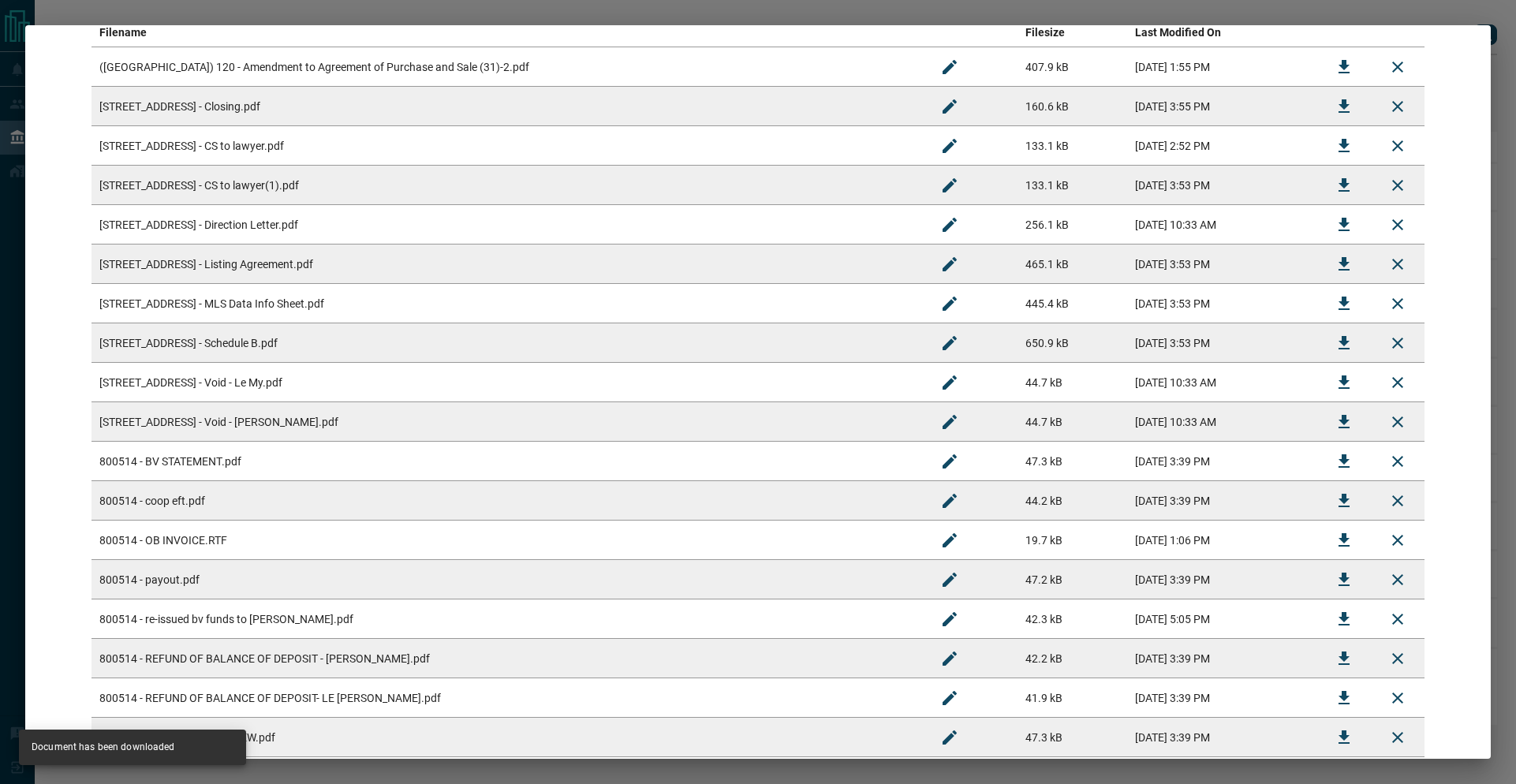
scroll to position [279, 0]
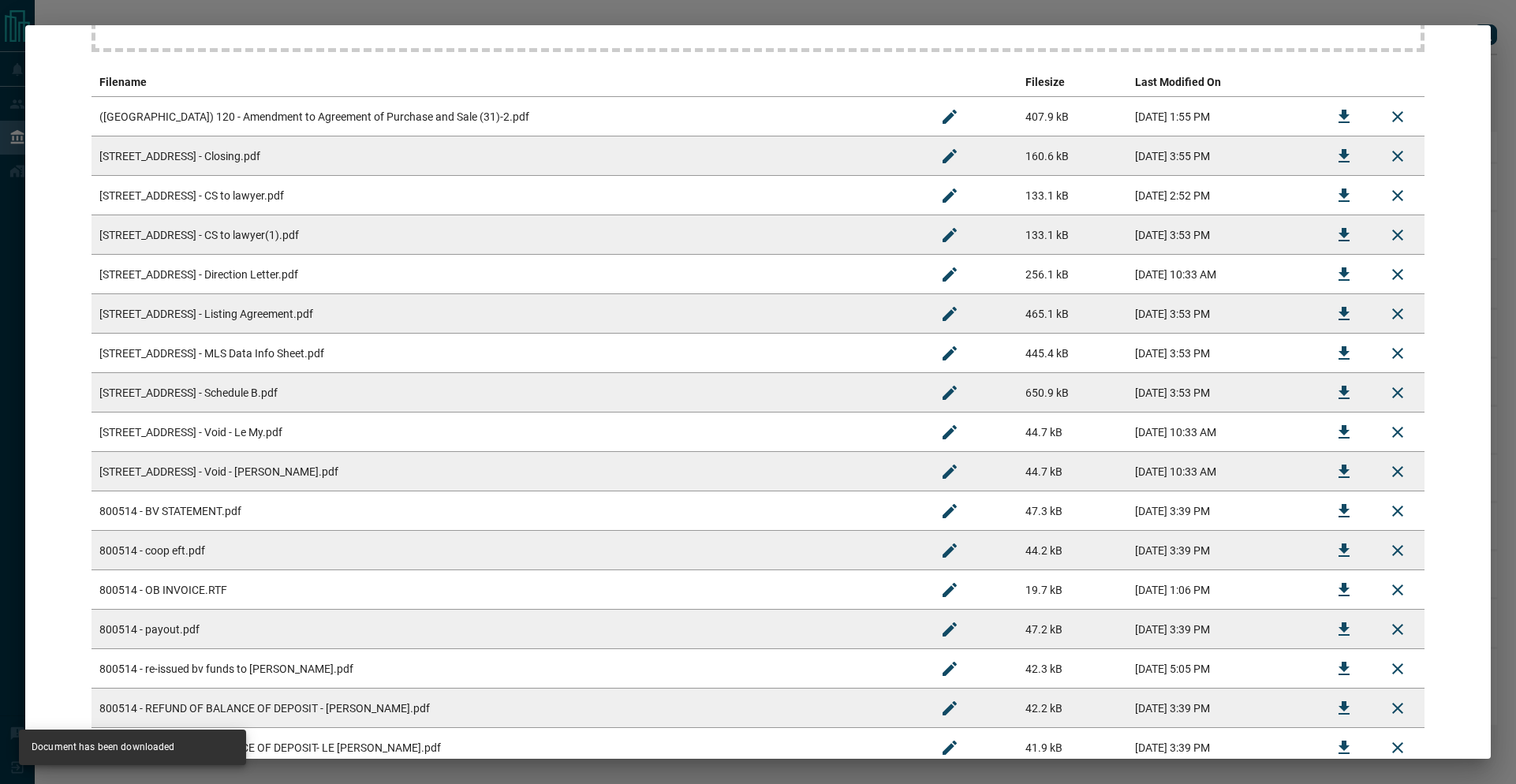
click at [374, 194] on td "[STREET_ADDRESS] - CS to lawyer.pdf" at bounding box center [507, 195] width 832 height 40
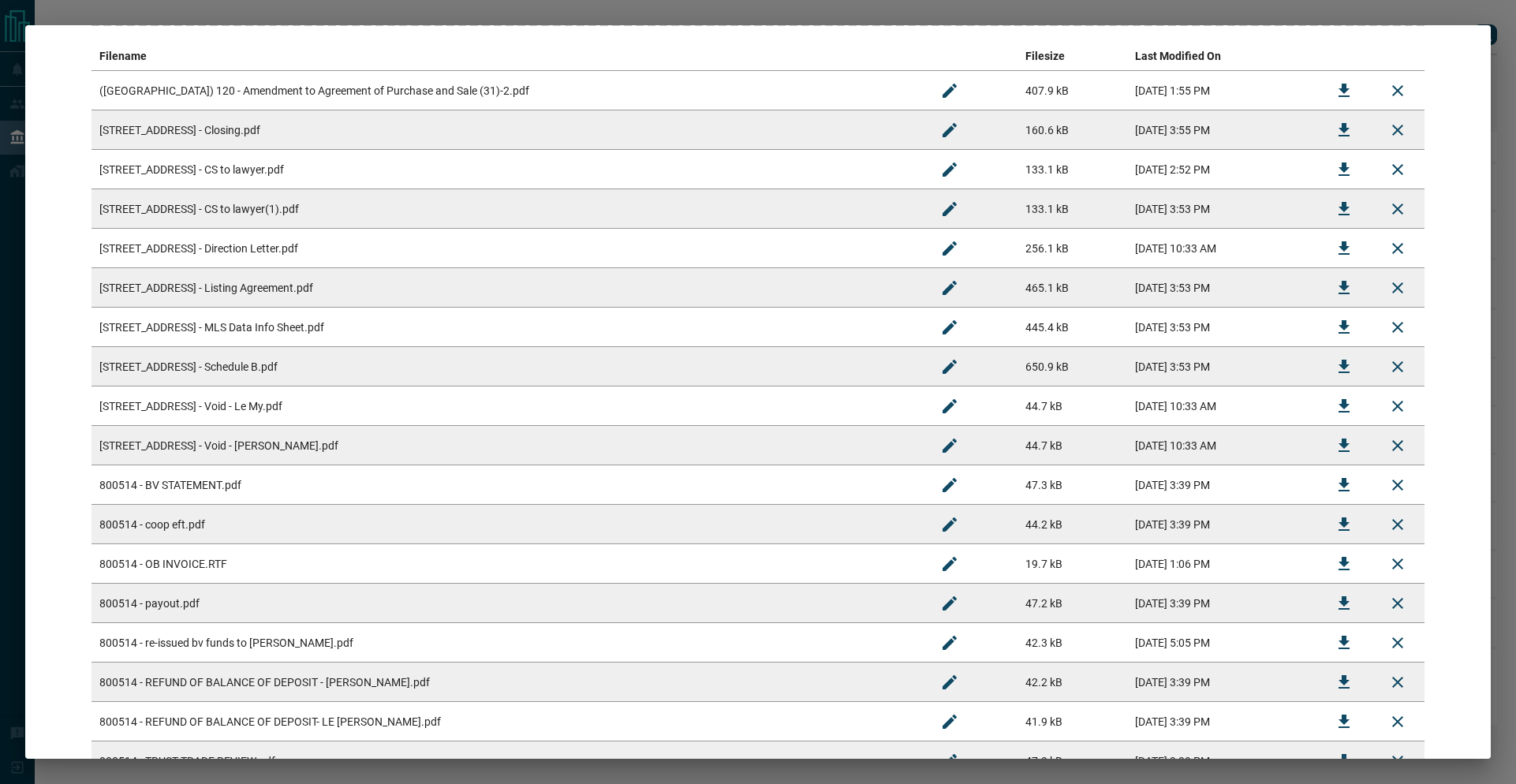
scroll to position [308, 0]
click at [1325, 241] on button "Download" at bounding box center [1344, 245] width 38 height 38
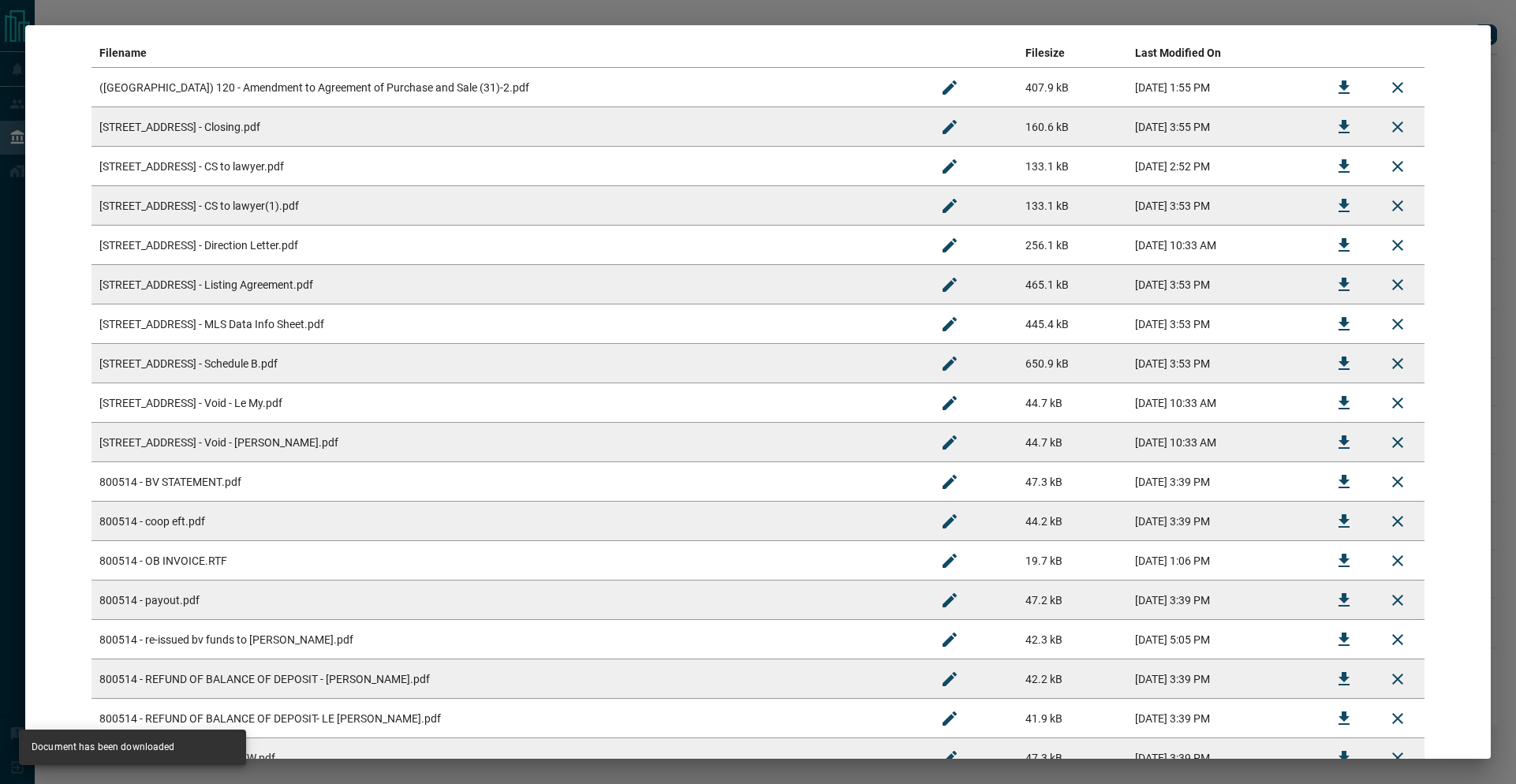
scroll to position [0, 0]
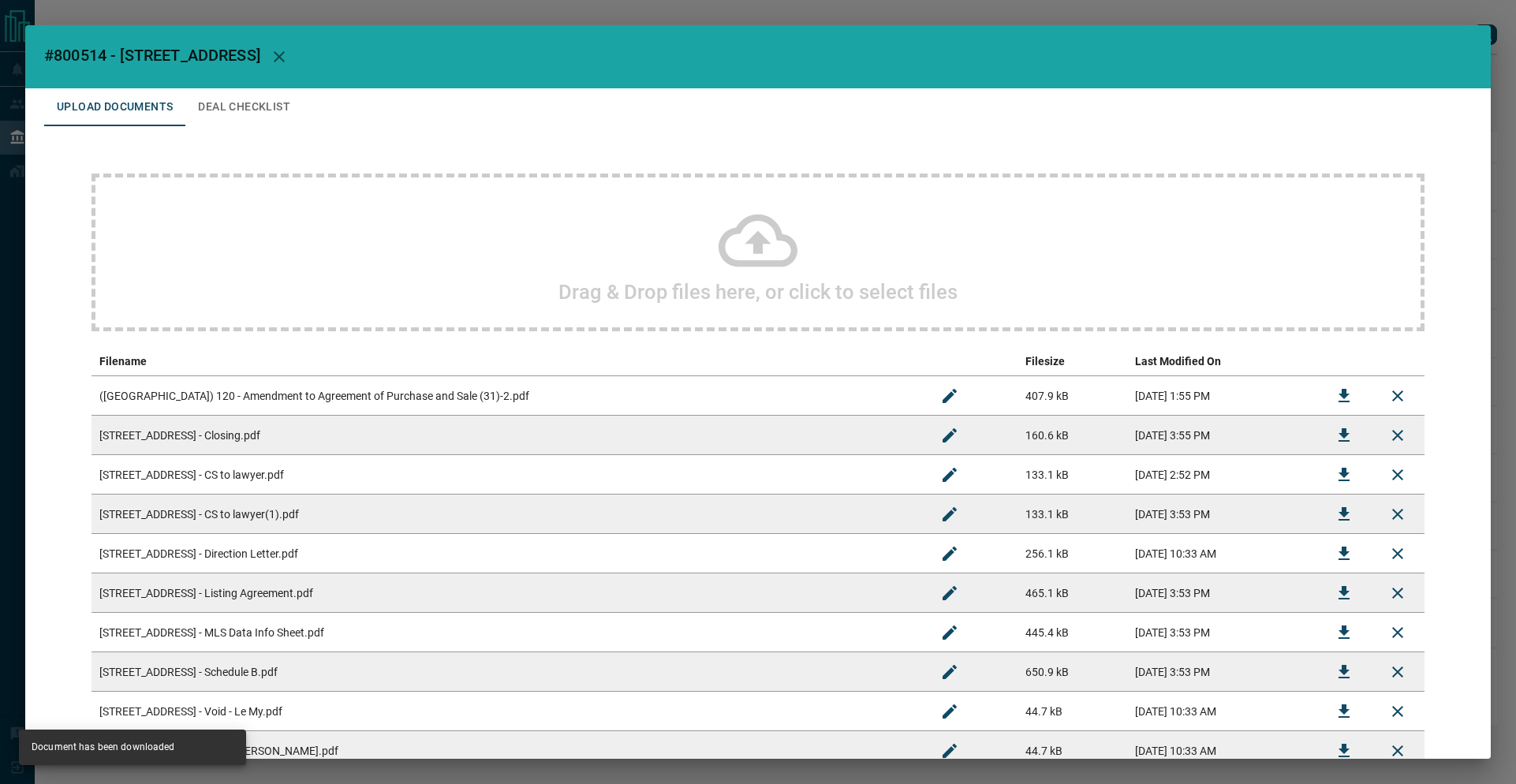
click at [806, 198] on div "Drag & Drop files here, or click to select files" at bounding box center [758, 252] width 1333 height 157
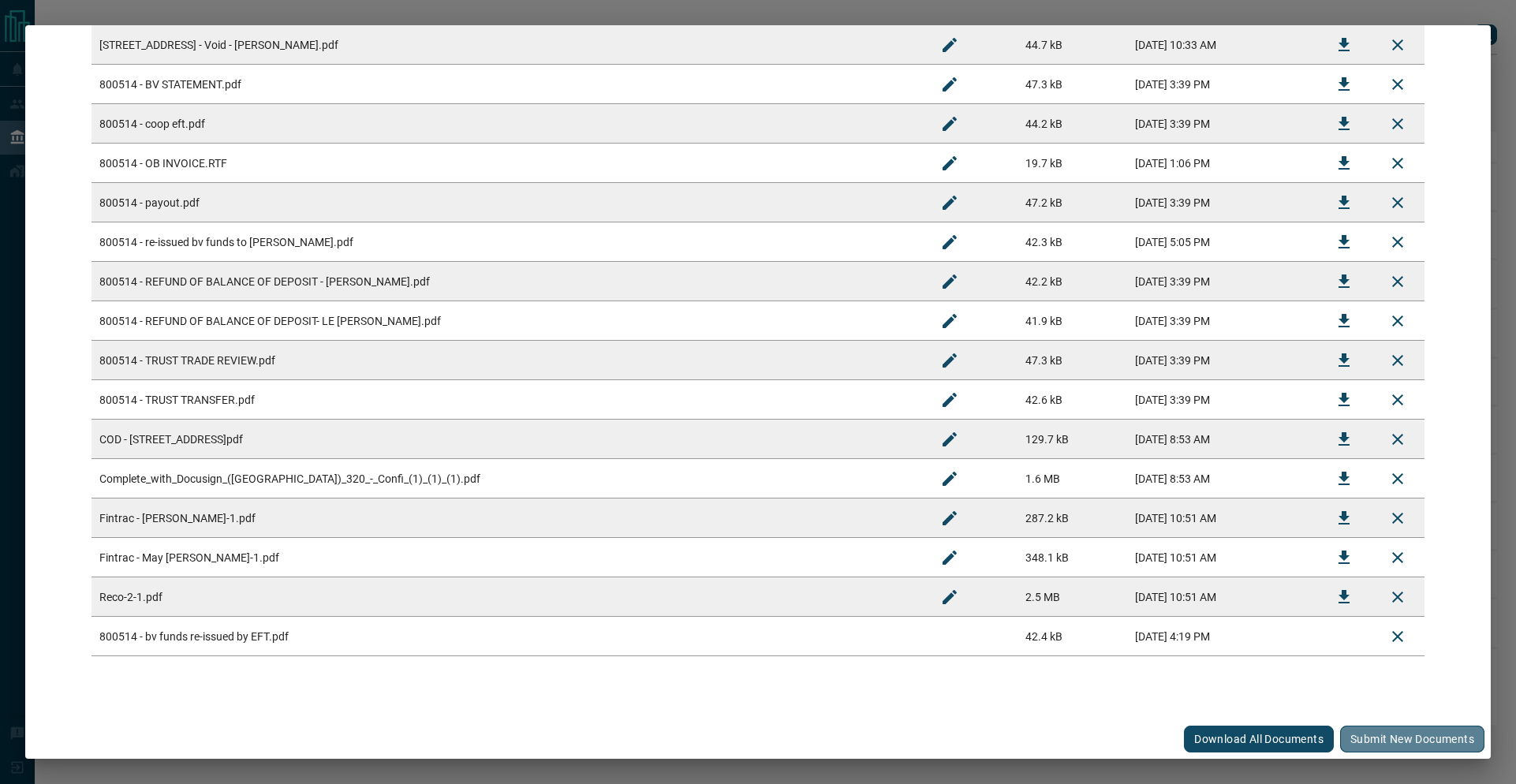
click at [1415, 727] on button "Submit new documents" at bounding box center [1413, 738] width 145 height 27
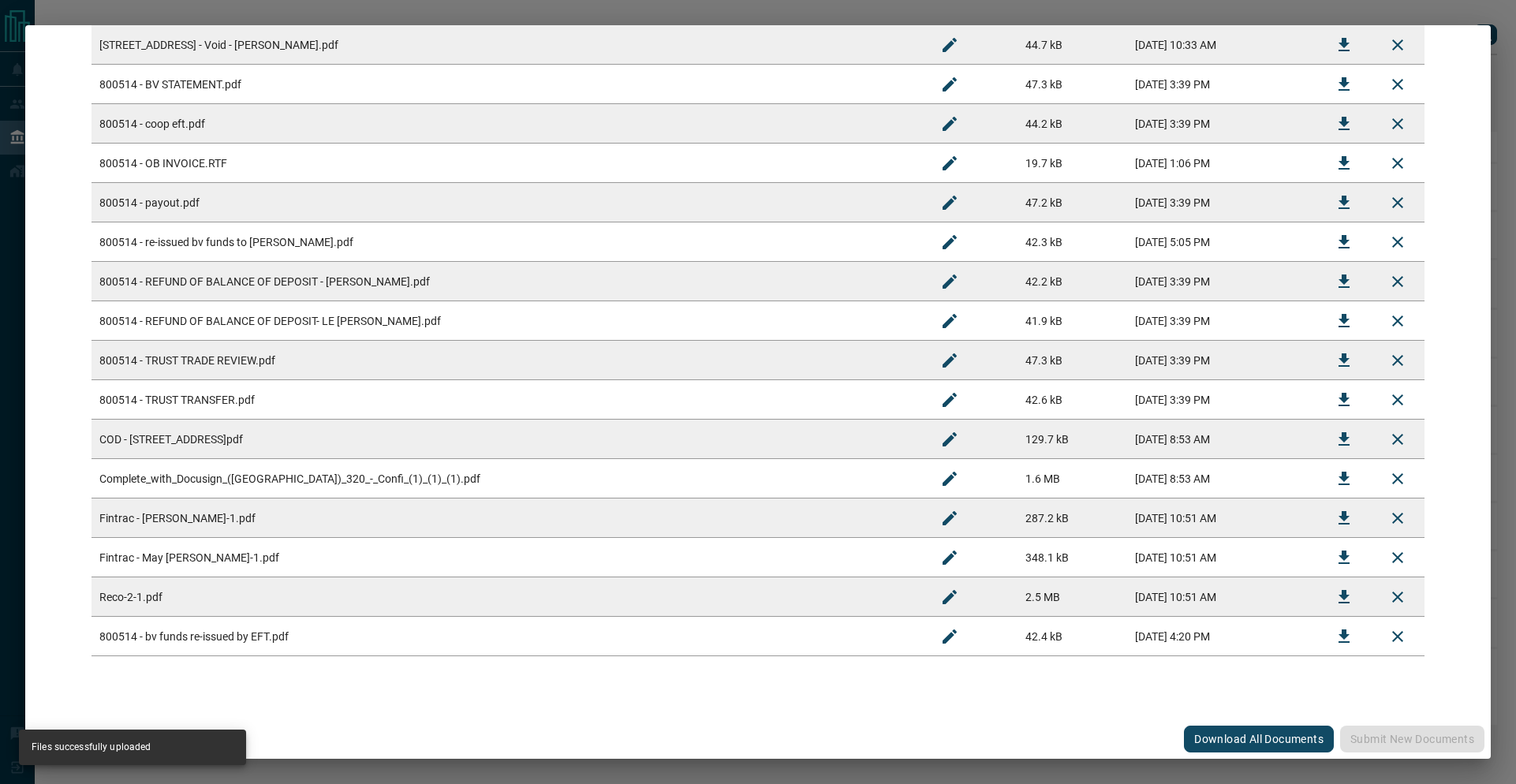
click at [1417, 4] on div "#800514 - [STREET_ADDRESS] Upload Documents Deal Checklist Drag & Drop files he…" at bounding box center [758, 392] width 1516 height 784
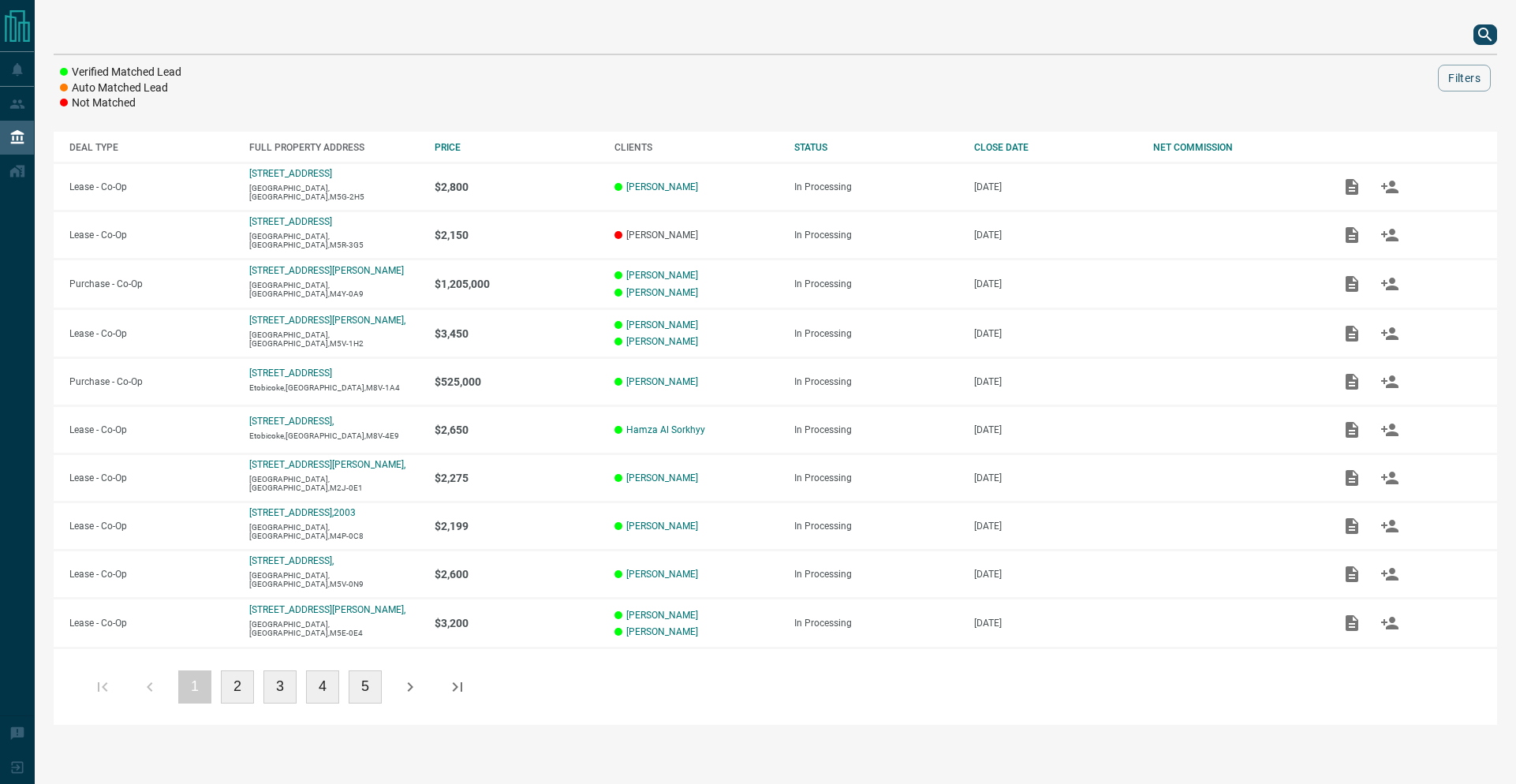
scroll to position [0, 0]
click at [1470, 35] on div at bounding box center [775, 34] width 1444 height 38
click at [1486, 38] on icon "search button" at bounding box center [1485, 34] width 19 height 19
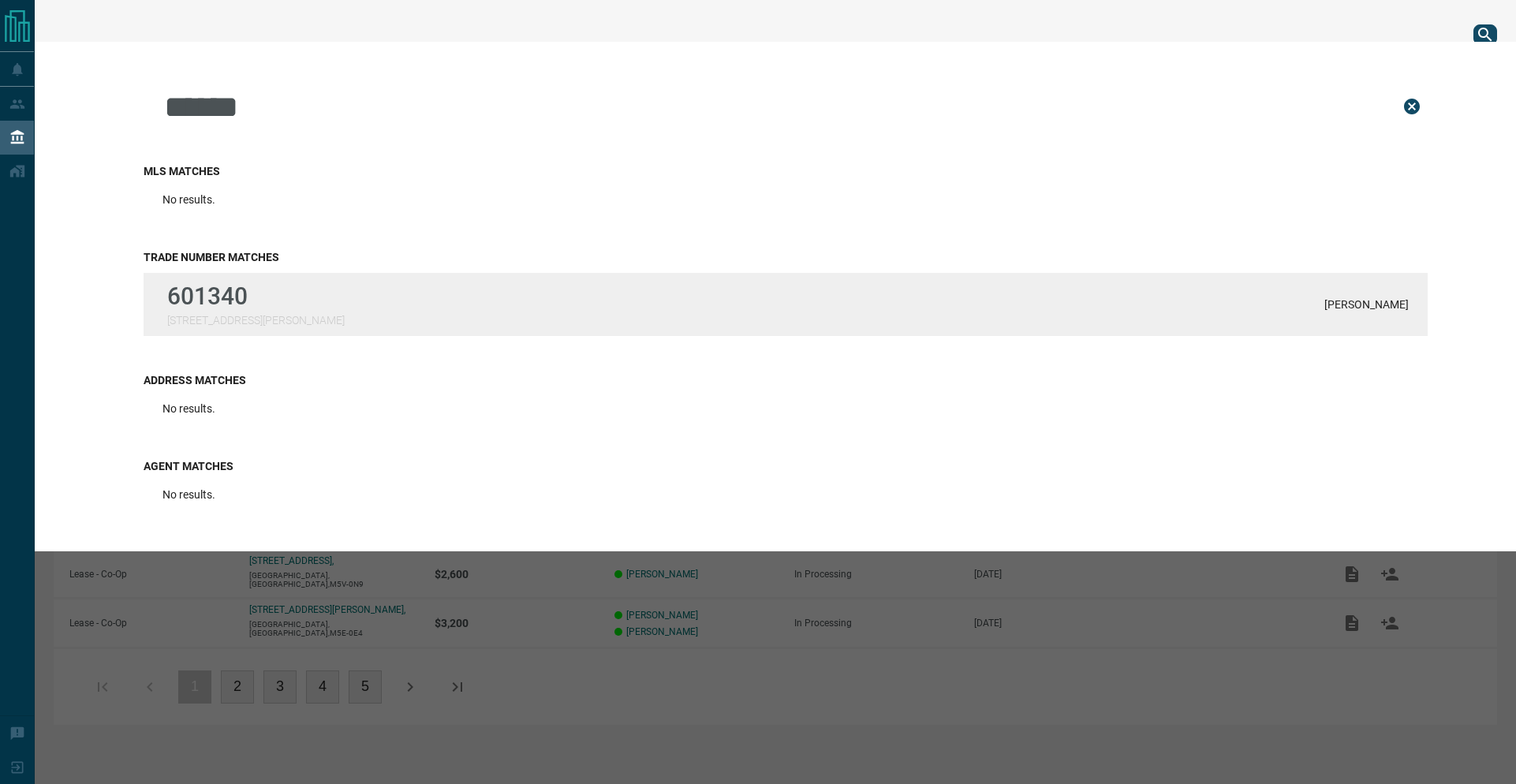
type input "******"
click at [192, 296] on p "601340" at bounding box center [256, 296] width 177 height 28
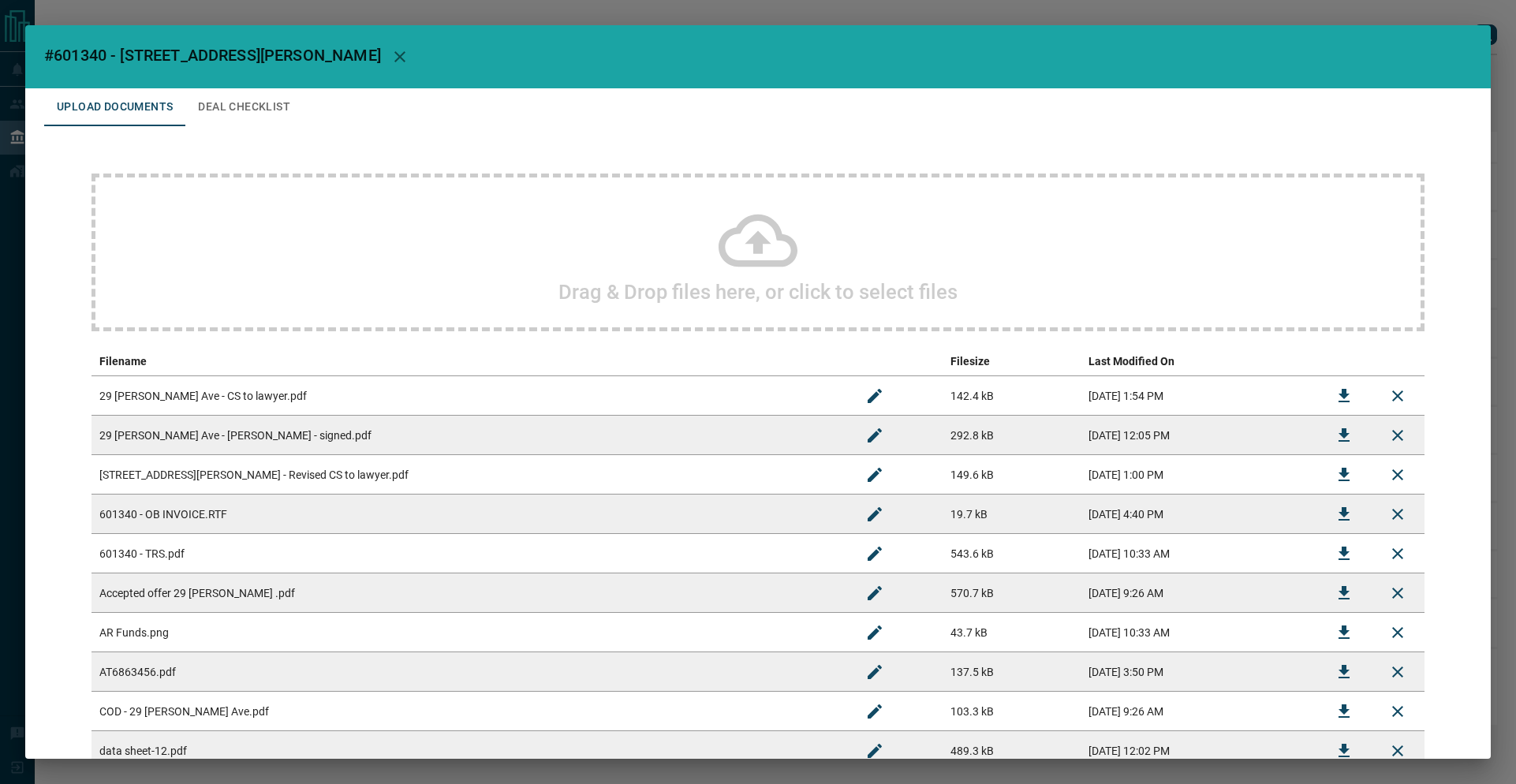
click at [233, 95] on button "Deal Checklist" at bounding box center [244, 108] width 118 height 38
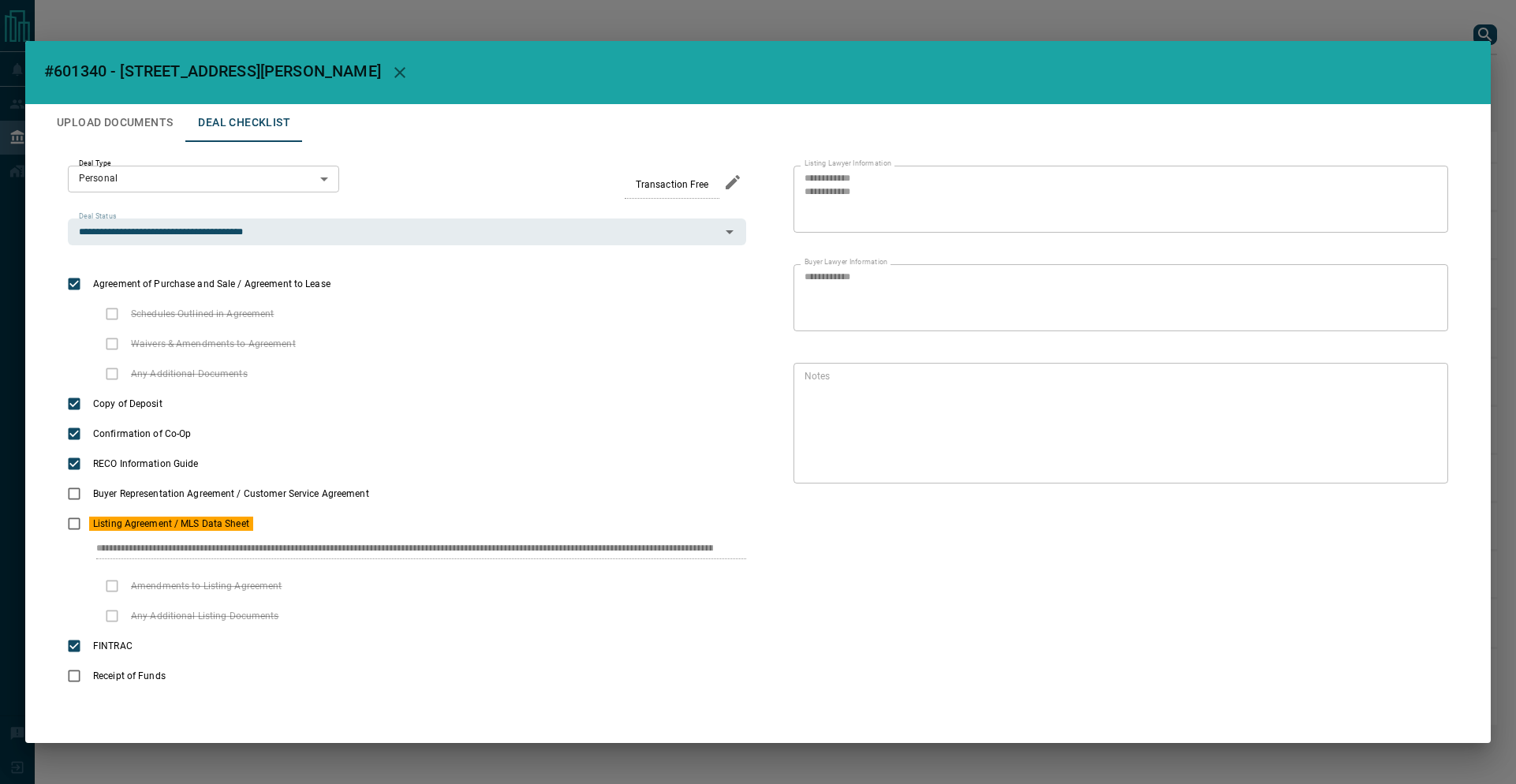
drag, startPoint x: 90, startPoint y: 545, endPoint x: 766, endPoint y: 588, distance: 677.4
click at [764, 588] on div "**********" at bounding box center [758, 429] width 1427 height 573
click at [663, 541] on input "**********" at bounding box center [405, 549] width 616 height 21
drag, startPoint x: 747, startPoint y: 550, endPoint x: 1160, endPoint y: 578, distance: 413.9
click at [1160, 578] on div "**********" at bounding box center [758, 429] width 1427 height 573
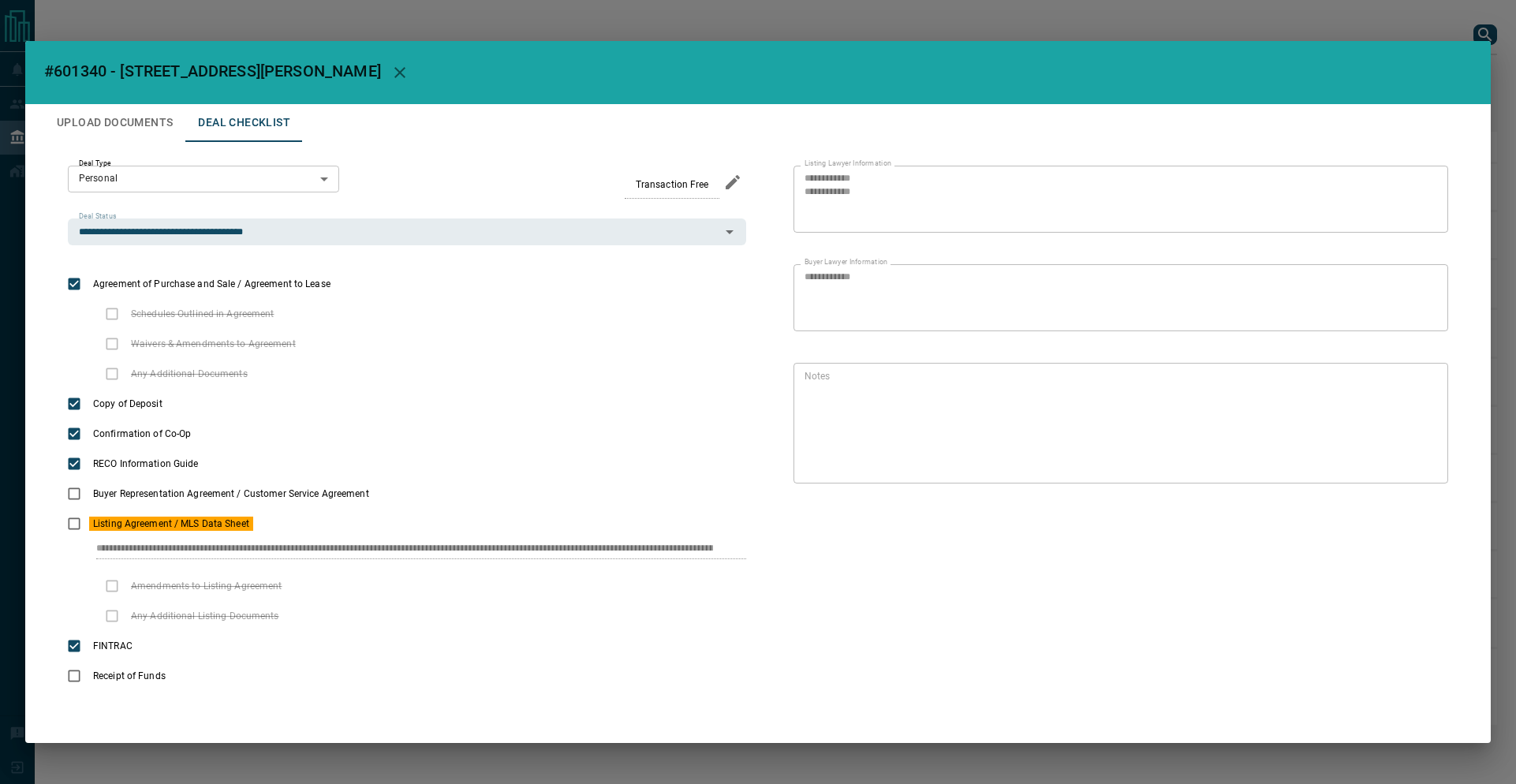
click at [1191, 18] on div "**********" at bounding box center [758, 392] width 1516 height 784
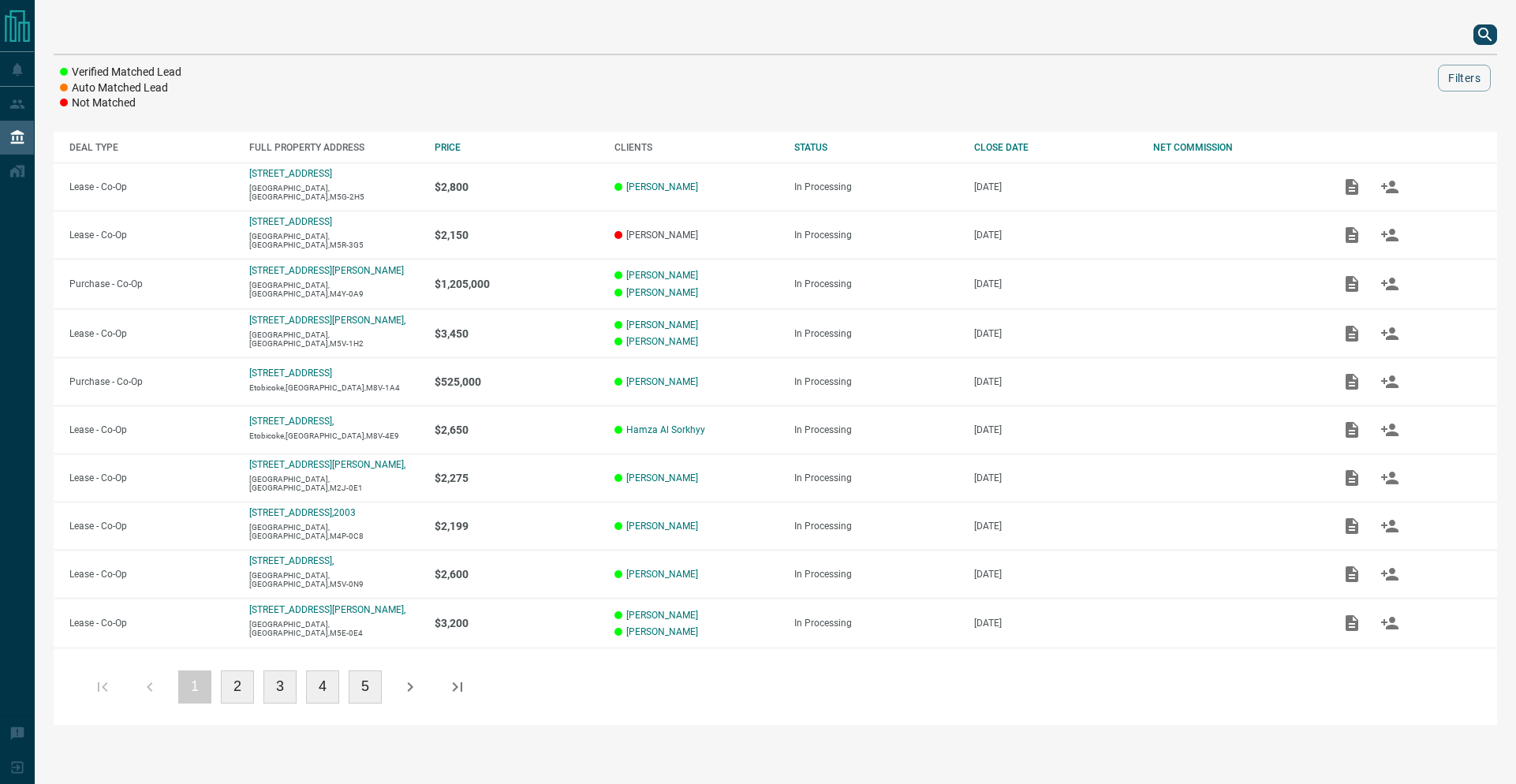
click at [1483, 39] on icon "search button" at bounding box center [1485, 34] width 19 height 19
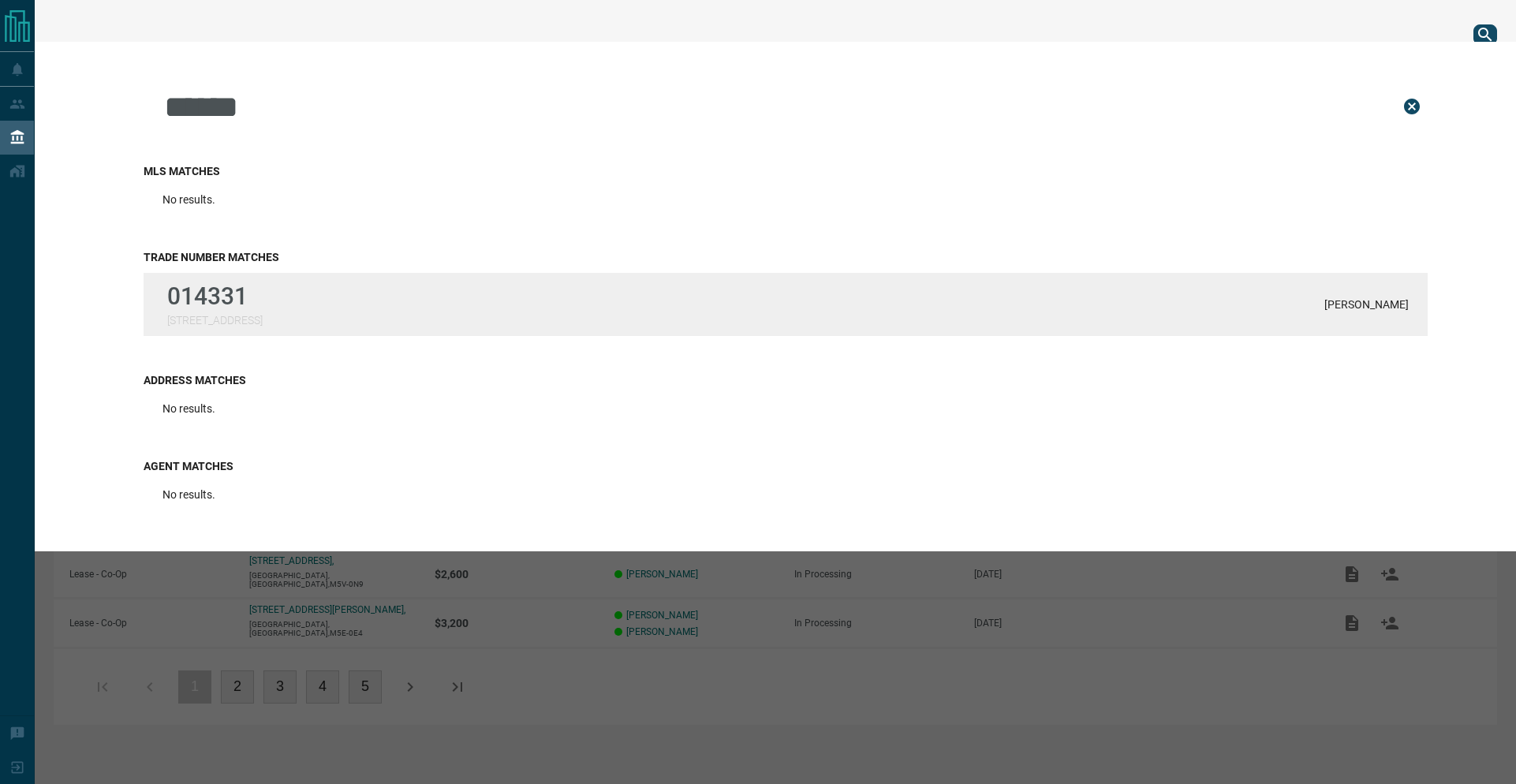
type input "******"
click at [342, 305] on div "014331 [STREET_ADDRESS] [PERSON_NAME]" at bounding box center [785, 304] width 1284 height 63
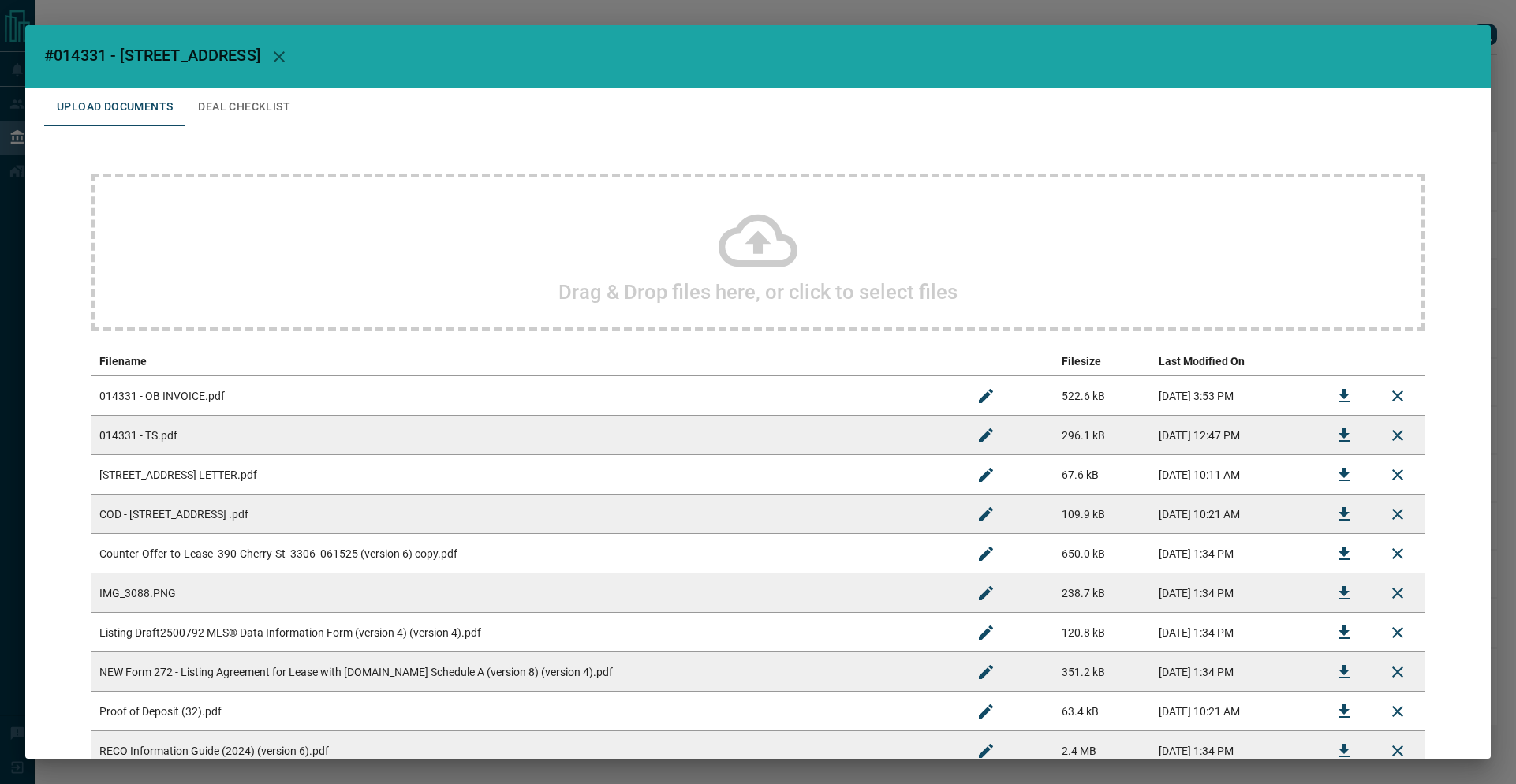
scroll to position [154, 0]
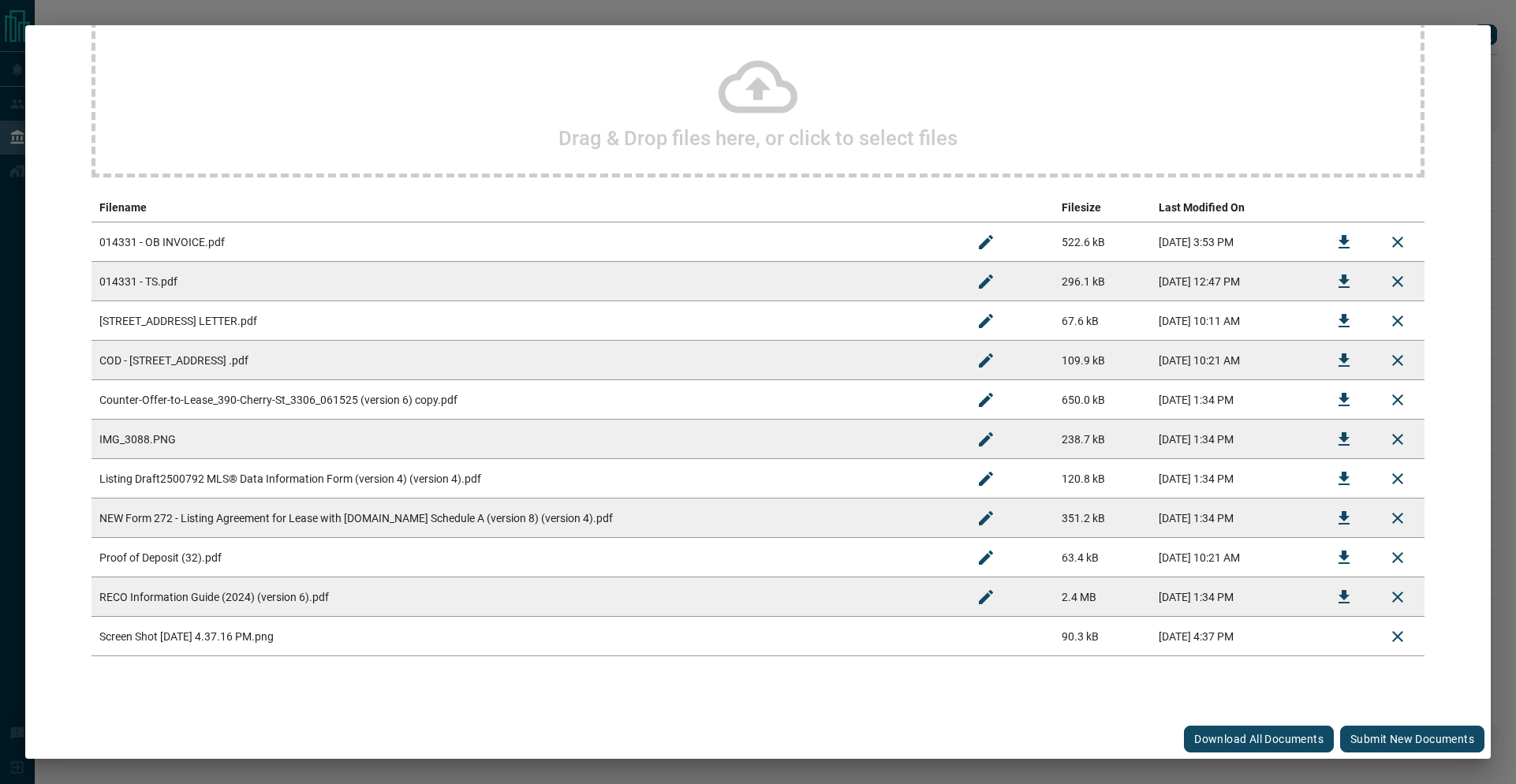
click at [1361, 753] on div "Download All Documents Submit new documents" at bounding box center [758, 739] width 1465 height 40
click at [1371, 738] on button "Submit new documents" at bounding box center [1413, 738] width 145 height 27
click at [967, 631] on button "Rename" at bounding box center [986, 636] width 38 height 38
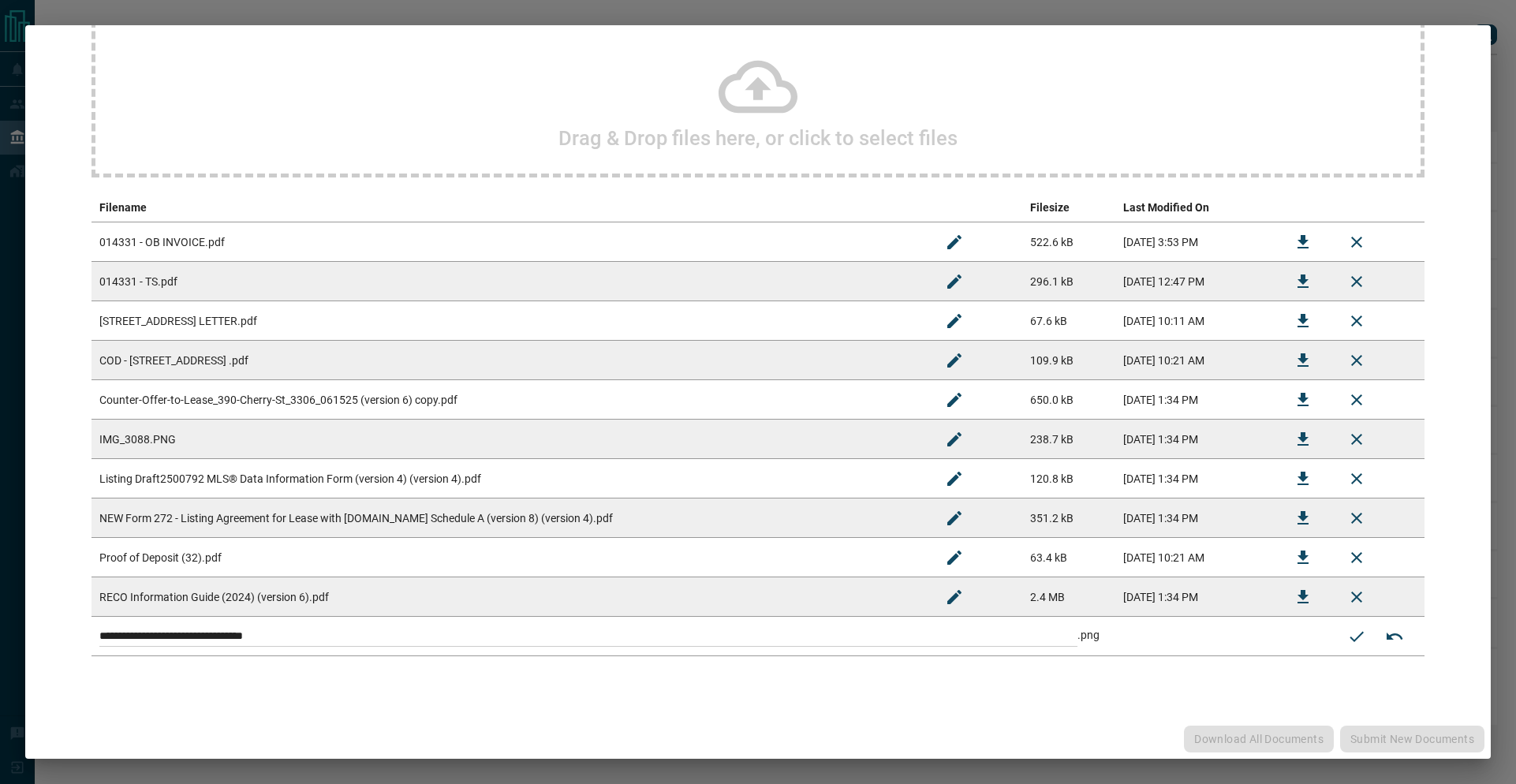
drag, startPoint x: 903, startPoint y: 633, endPoint x: 299, endPoint y: 489, distance: 620.9
click at [299, 489] on tbody "**********" at bounding box center [758, 439] width 1333 height 434
paste input
type input "**********"
click at [1347, 640] on icon "Submit new name" at bounding box center [1357, 636] width 19 height 19
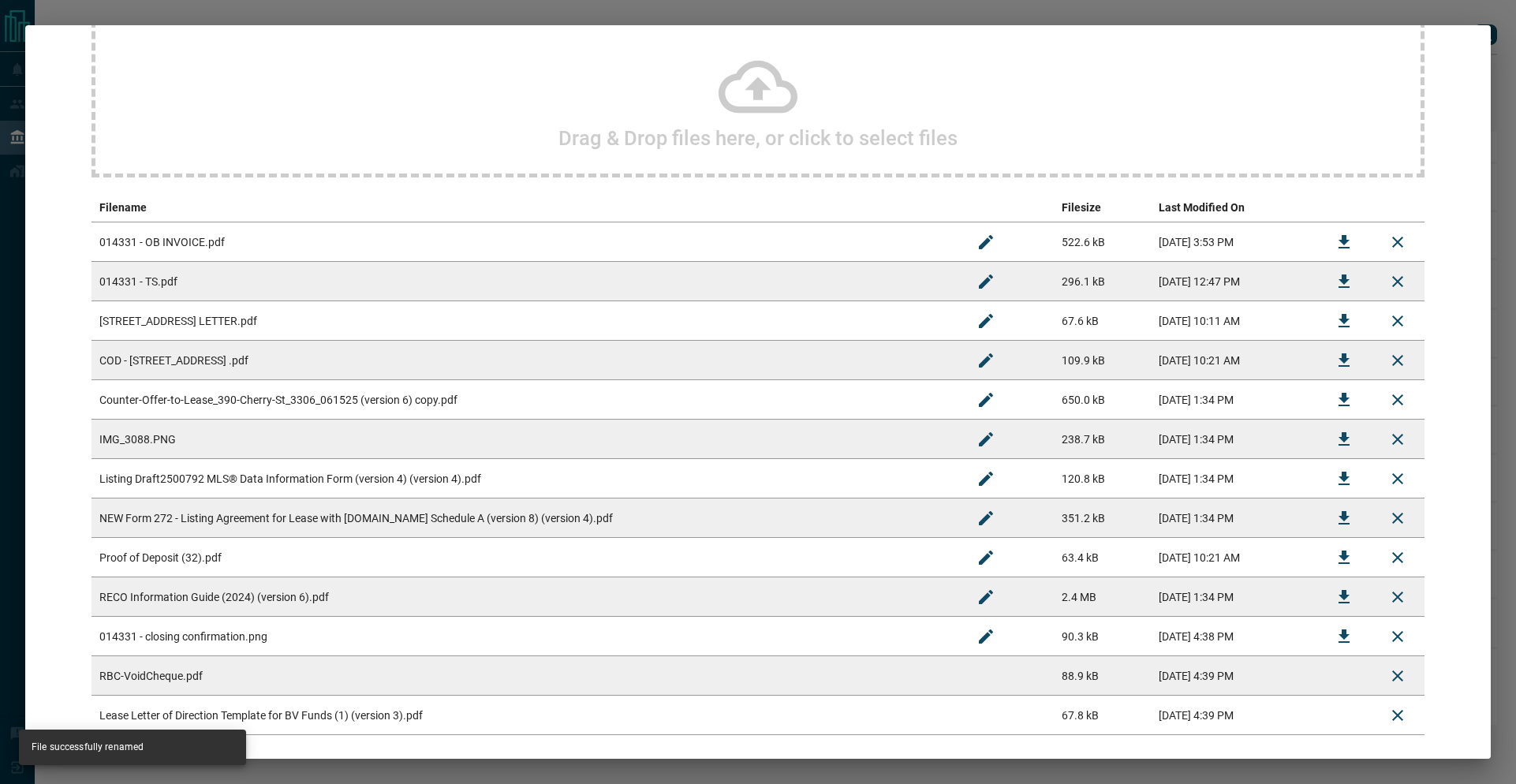
scroll to position [232, 0]
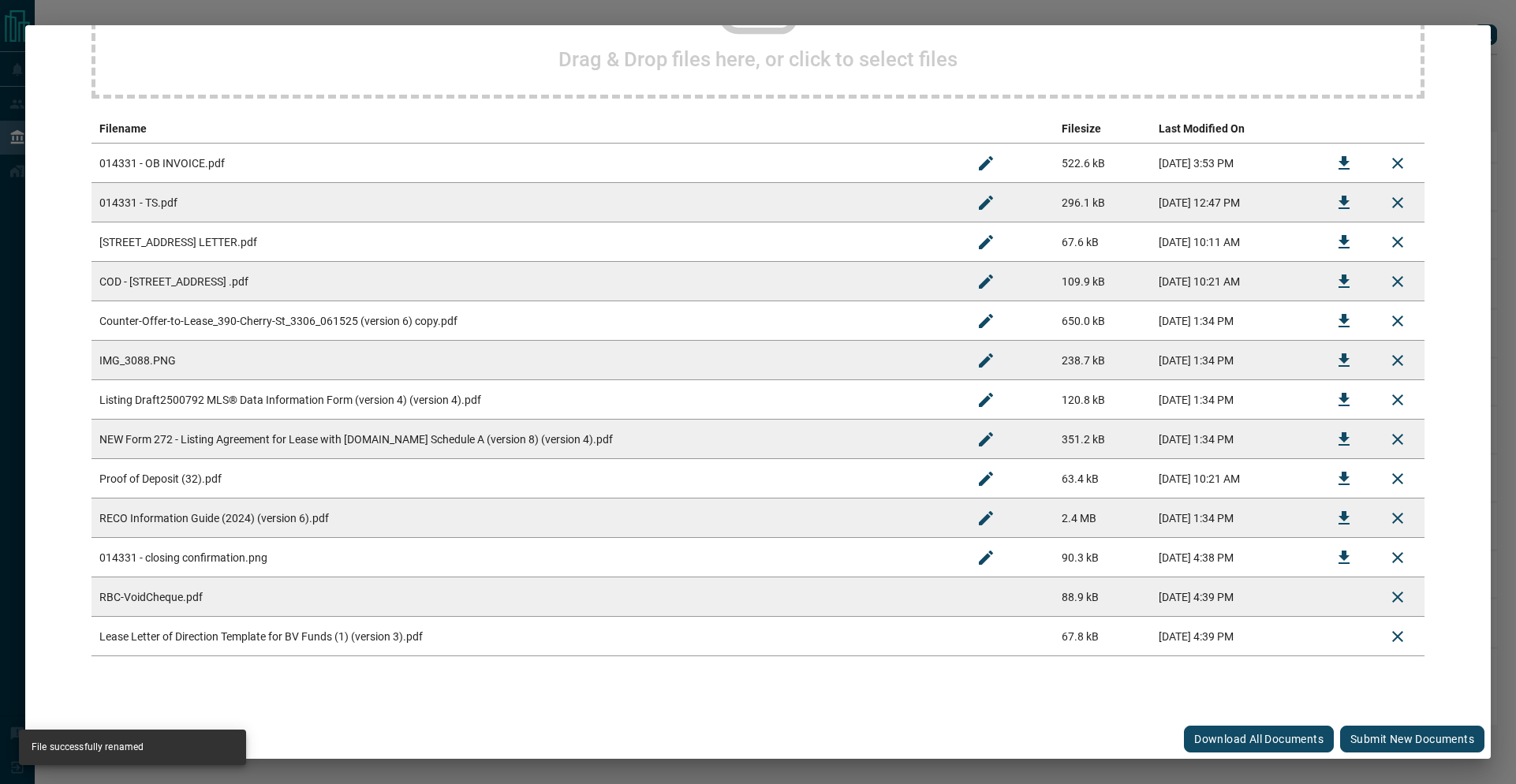
click at [1349, 733] on button "Submit new documents" at bounding box center [1413, 738] width 145 height 27
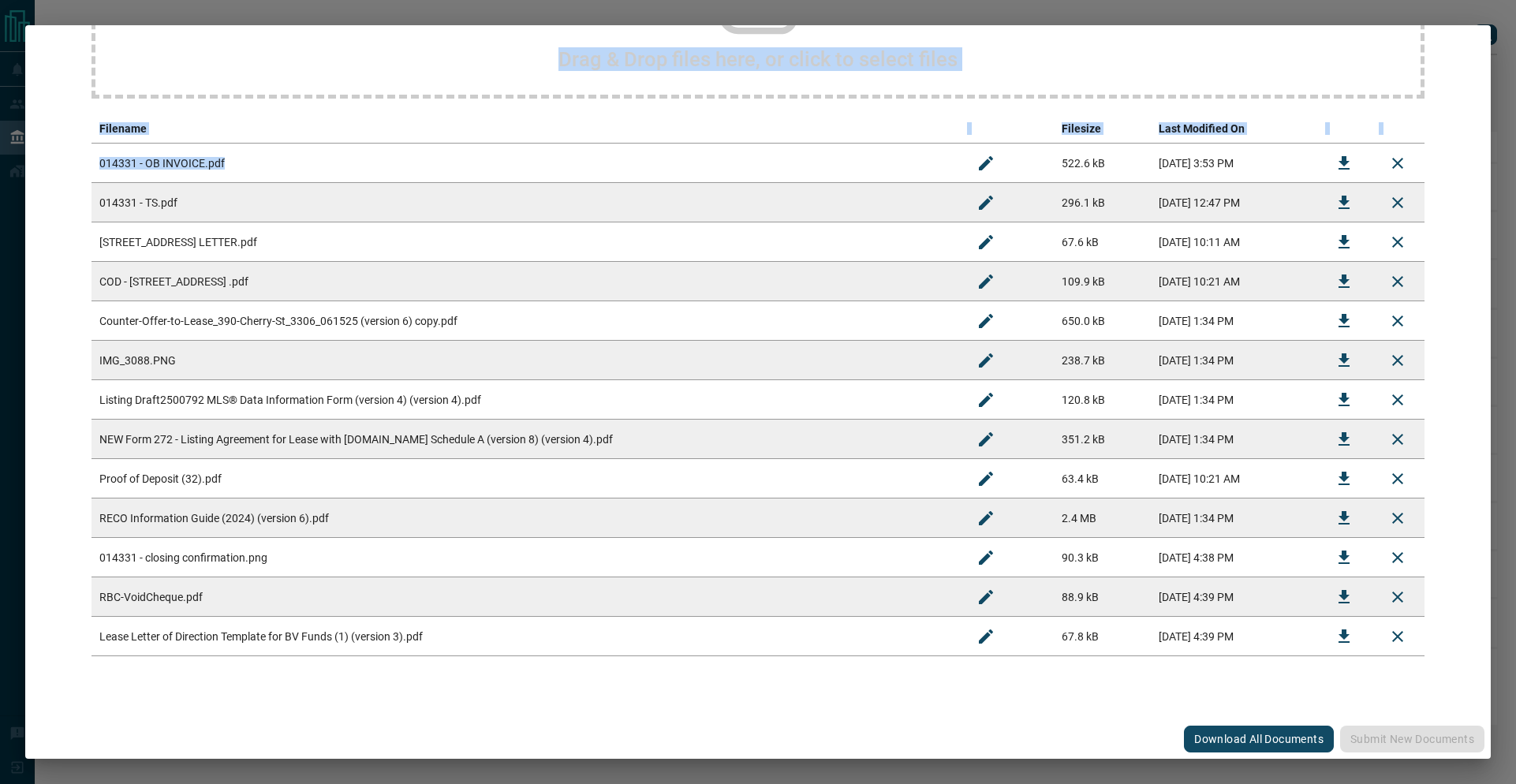
drag, startPoint x: 1175, startPoint y: 14, endPoint x: 232, endPoint y: 158, distance: 953.9
click at [231, 158] on div "#014331 - [STREET_ADDRESS] Upload Documents Deal Checklist Drag & Drop files he…" at bounding box center [758, 392] width 1516 height 784
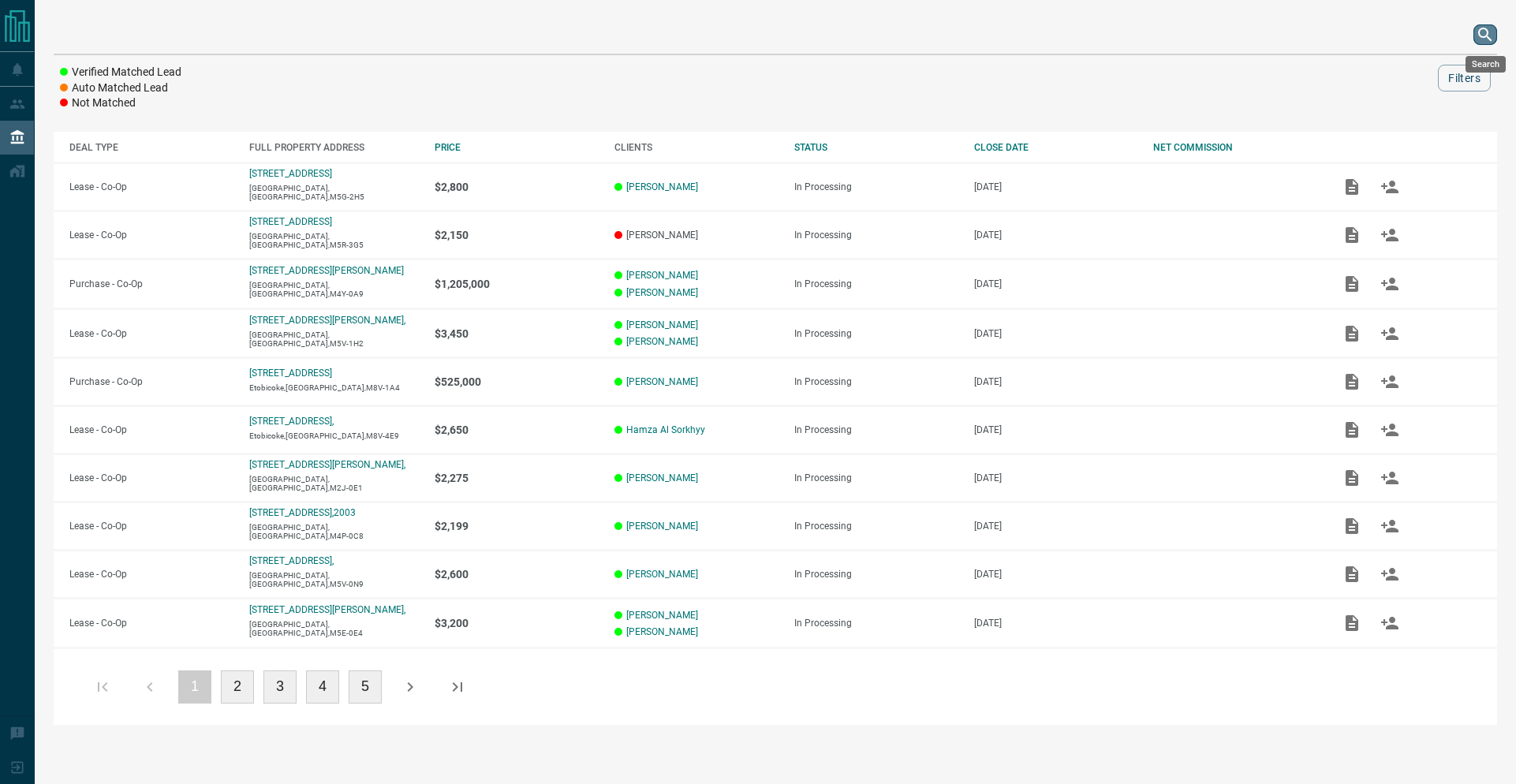
click at [1483, 37] on icon "search button" at bounding box center [1485, 34] width 14 height 14
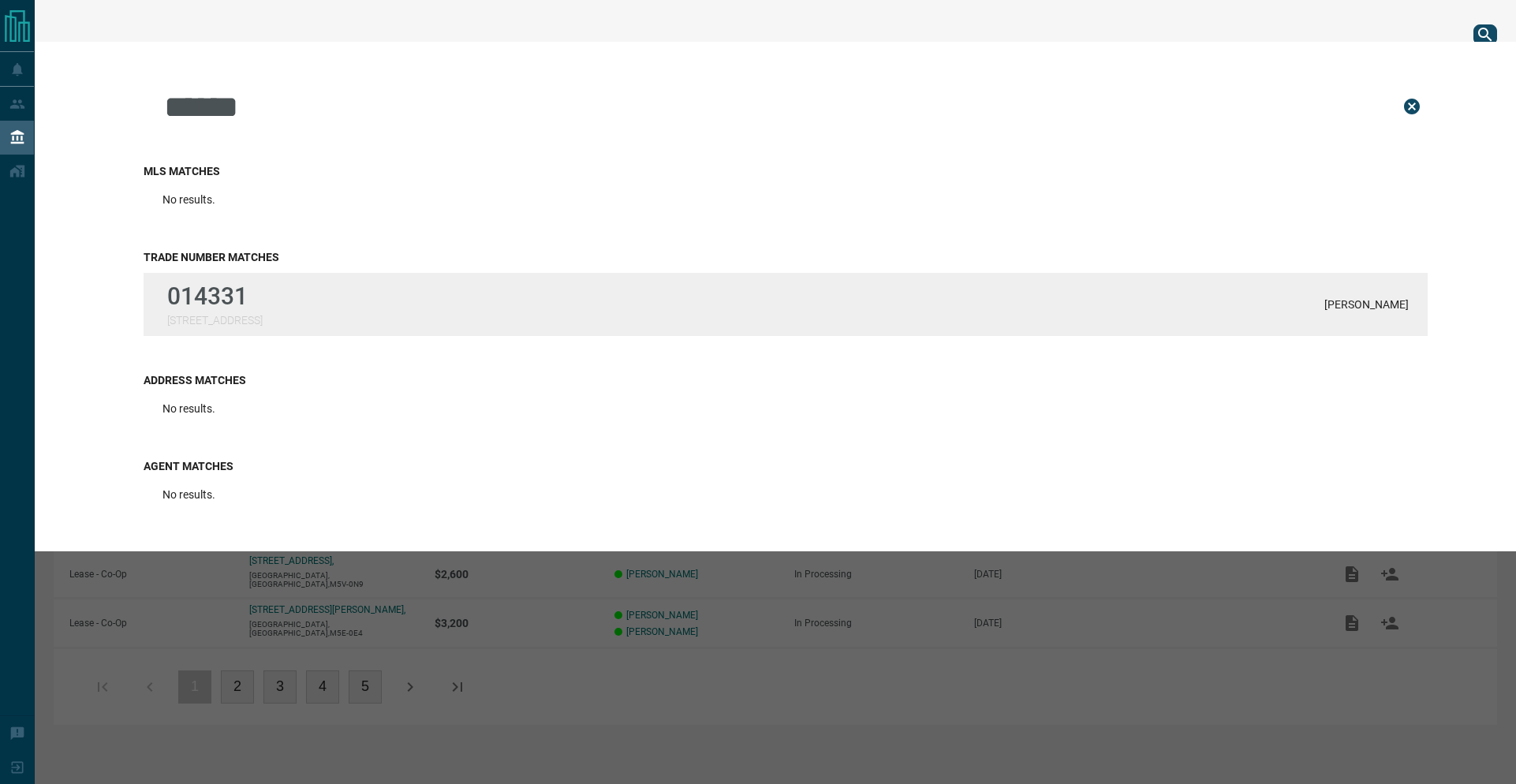
type input "******"
click at [231, 306] on p "014331" at bounding box center [214, 296] width 96 height 28
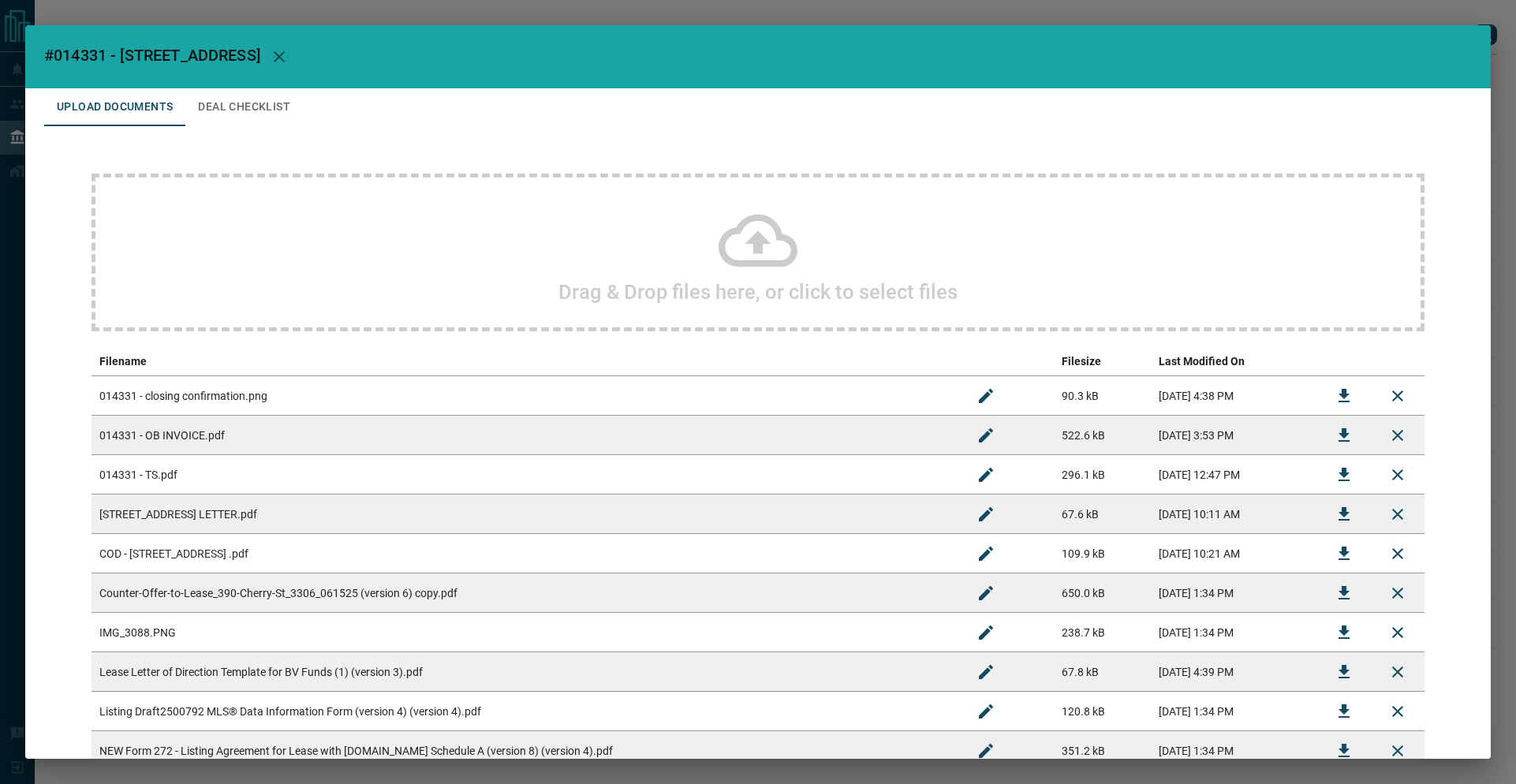
click at [239, 93] on button "Deal Checklist" at bounding box center [244, 108] width 118 height 38
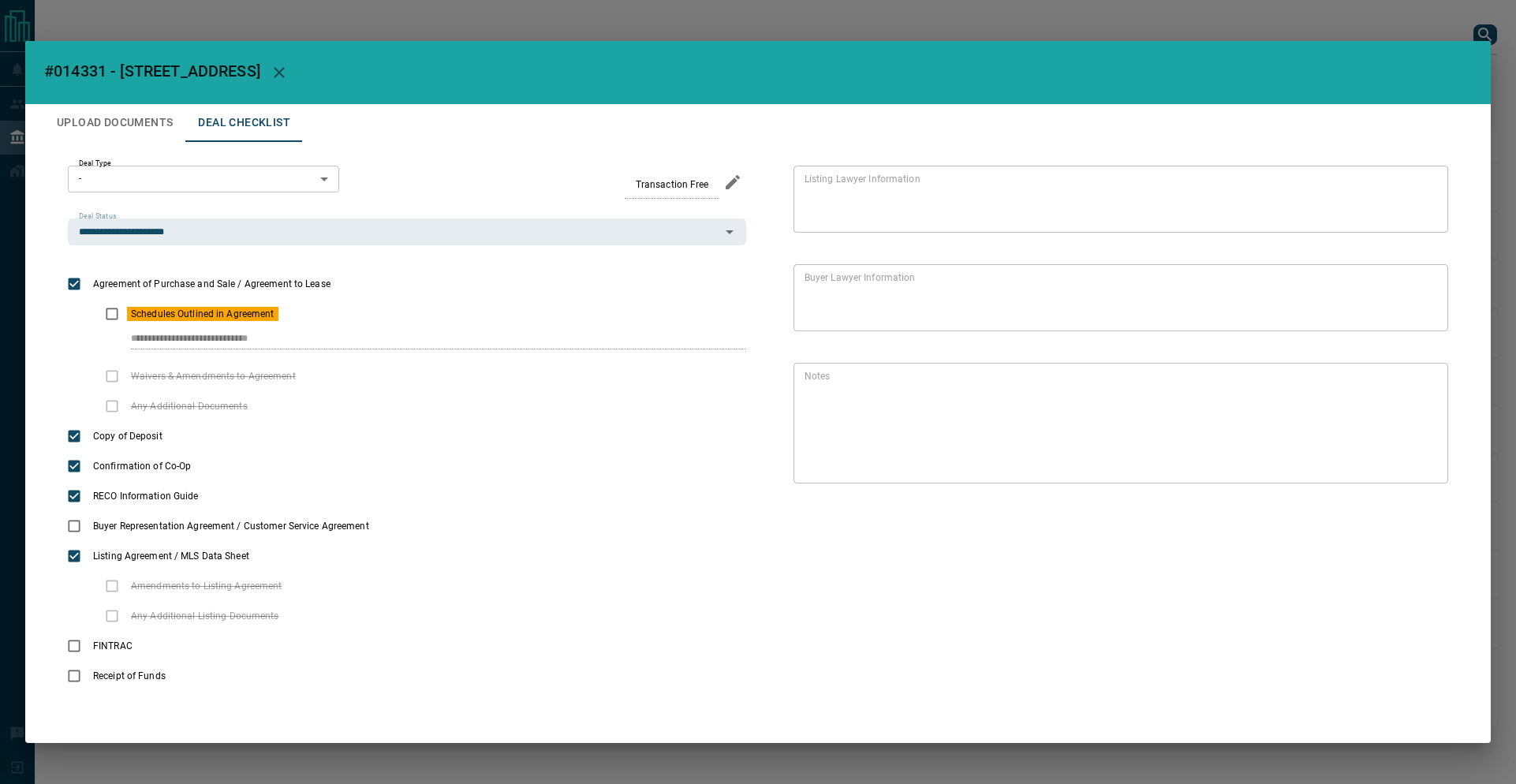
drag, startPoint x: 223, startPoint y: 324, endPoint x: 57, endPoint y: 324, distance: 166.0
click at [57, 324] on div "**********" at bounding box center [758, 429] width 1427 height 573
click at [1452, 34] on div "**********" at bounding box center [758, 392] width 1516 height 784
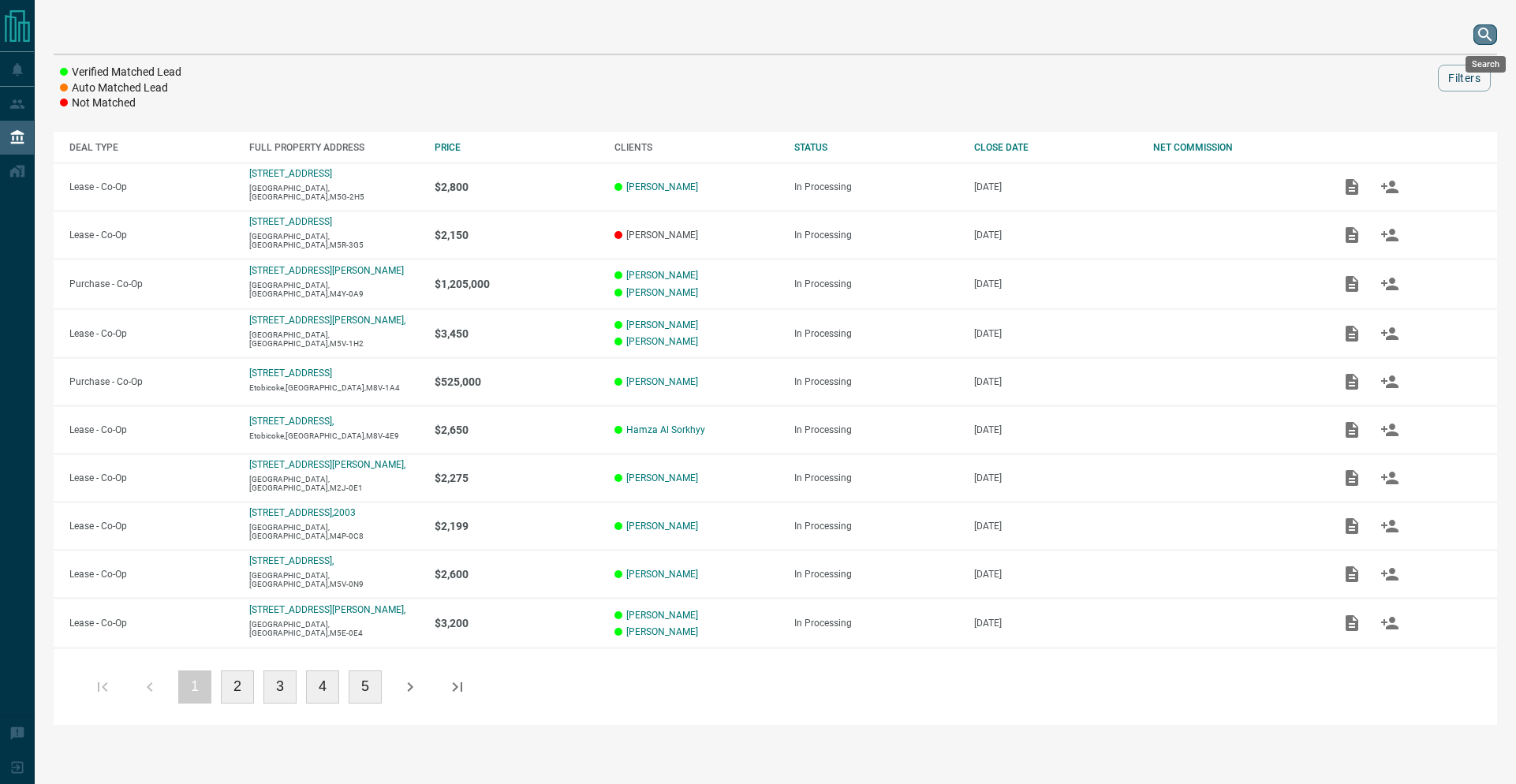
click at [1476, 42] on icon "search button" at bounding box center [1485, 34] width 19 height 19
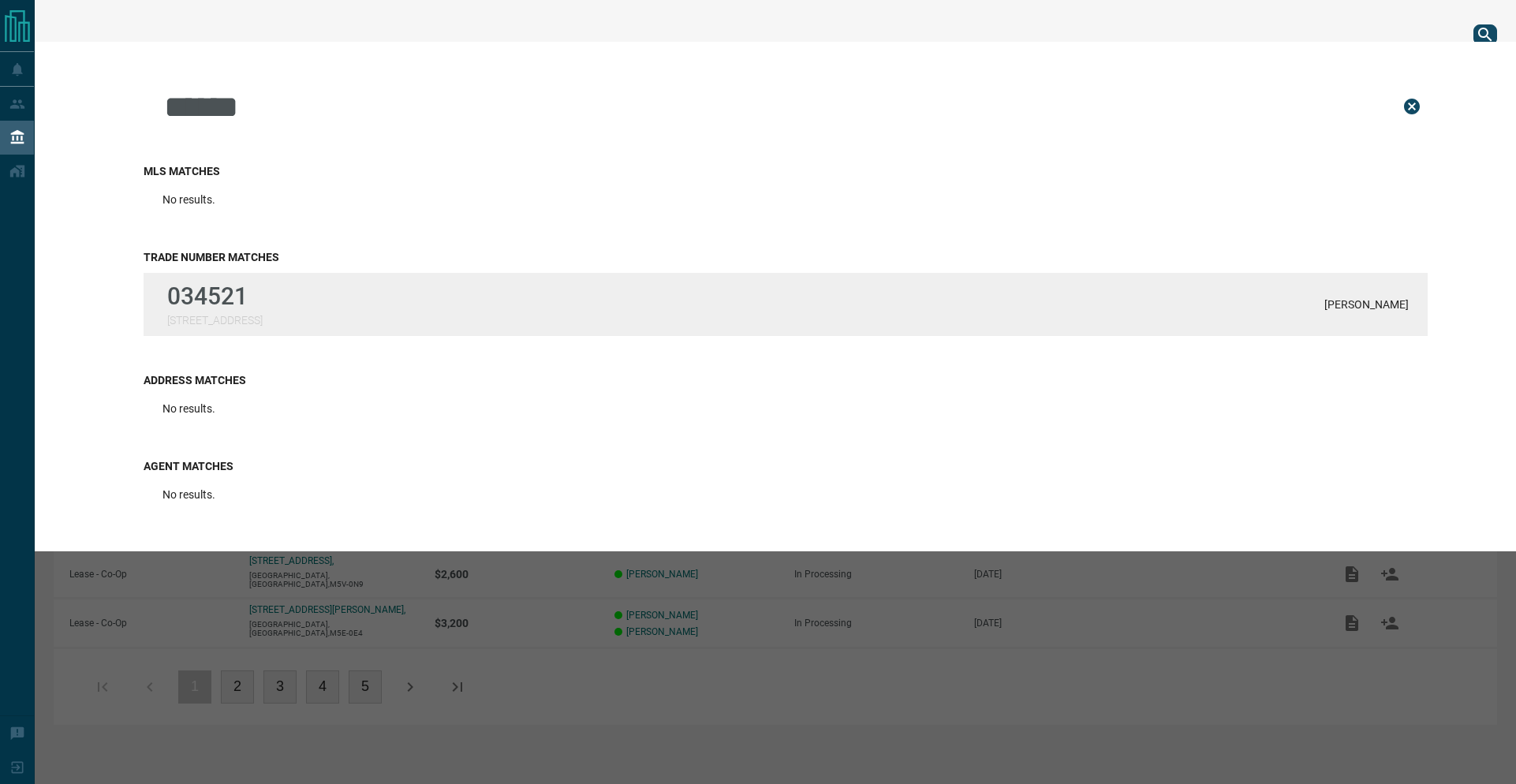
type input "******"
click at [234, 323] on p "[STREET_ADDRESS]" at bounding box center [214, 320] width 96 height 13
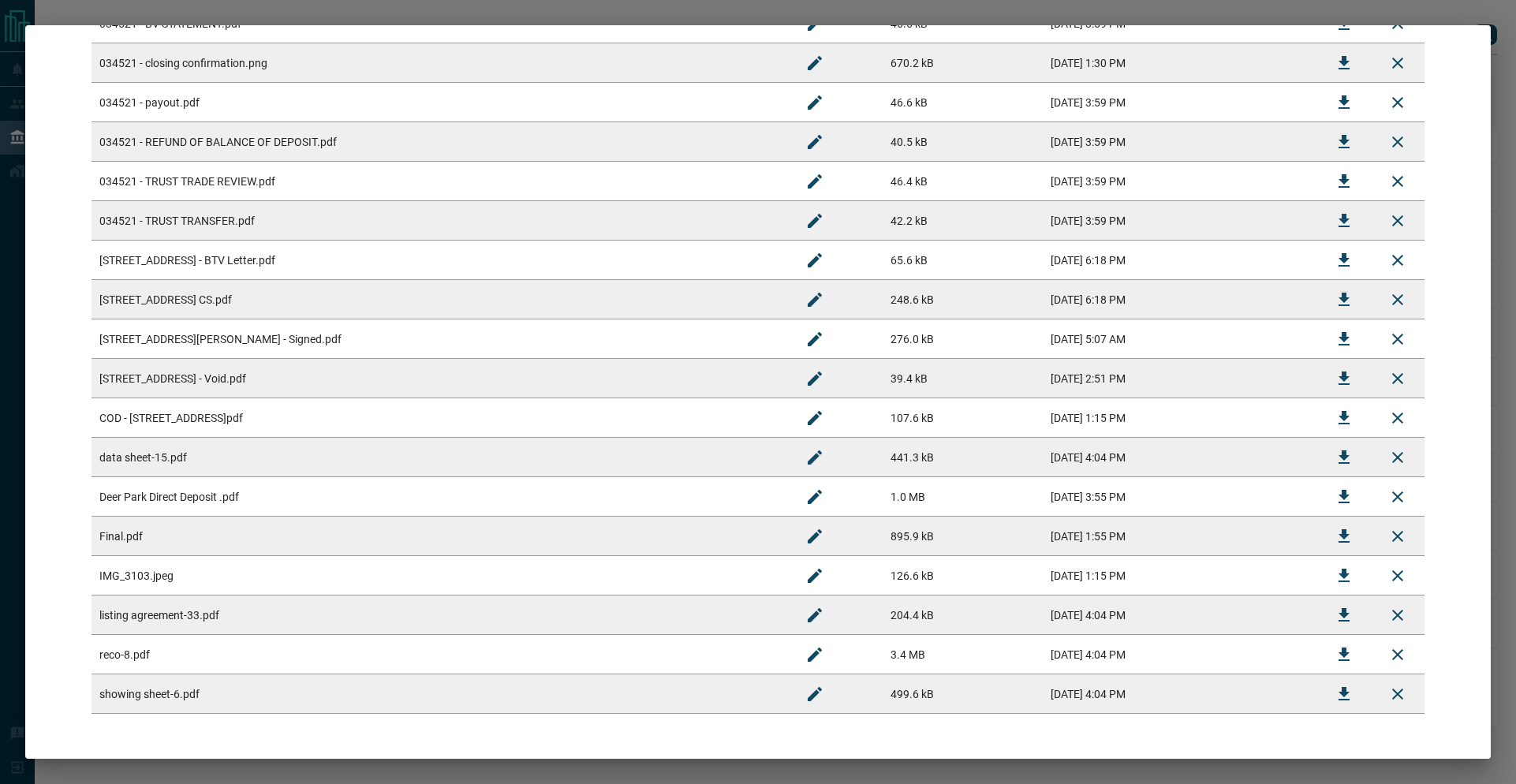
scroll to position [254, 0]
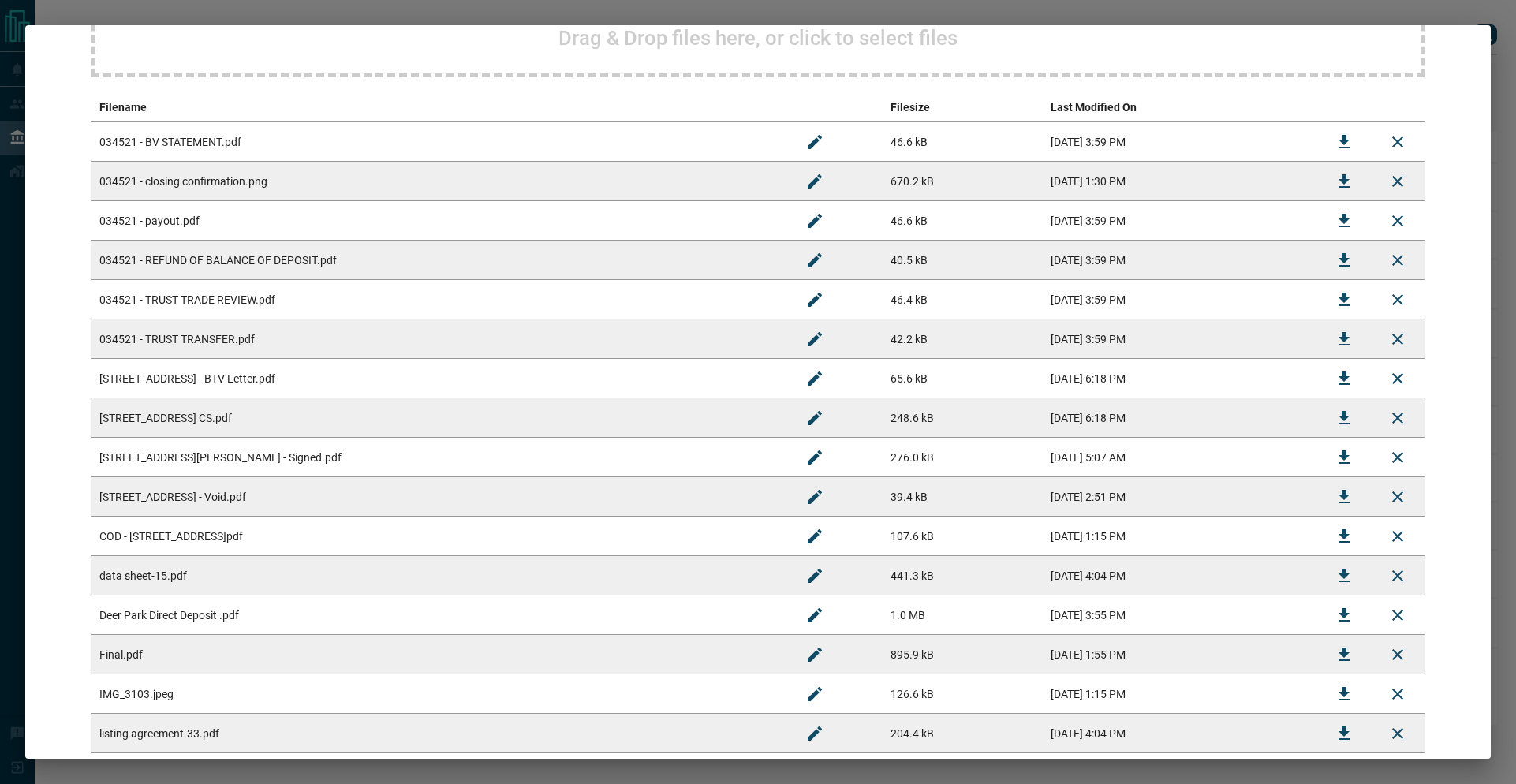
click at [1348, 222] on button "Download" at bounding box center [1344, 221] width 38 height 38
